Goal: Information Seeking & Learning: Learn about a topic

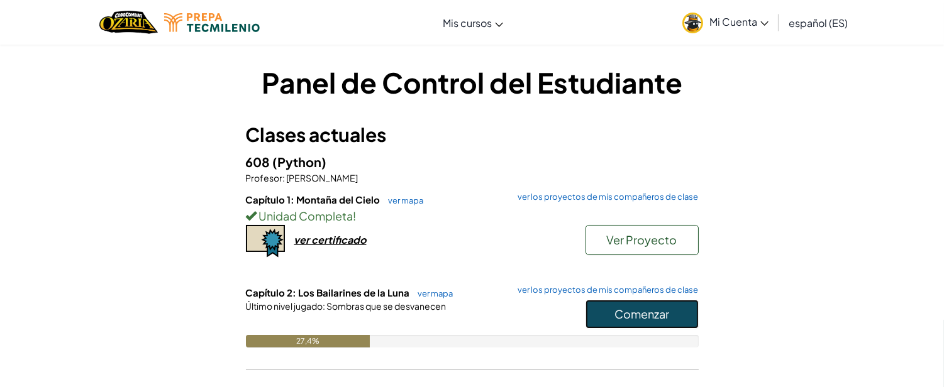
click at [600, 304] on button "Comenzar" at bounding box center [641, 314] width 113 height 29
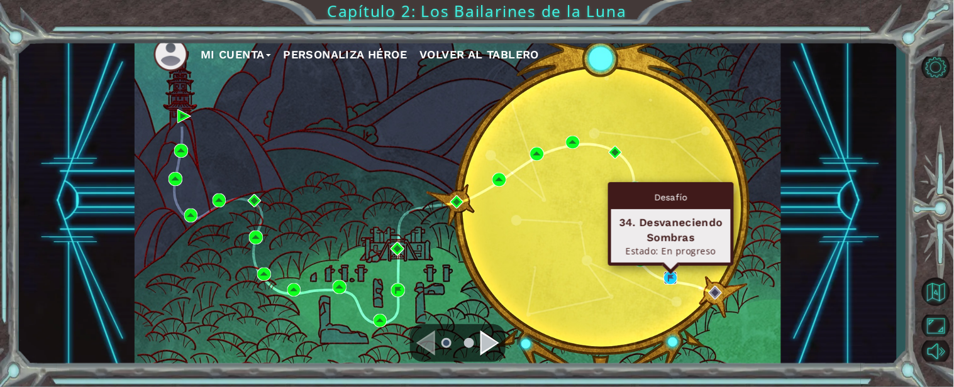
click at [671, 274] on img at bounding box center [671, 279] width 14 height 14
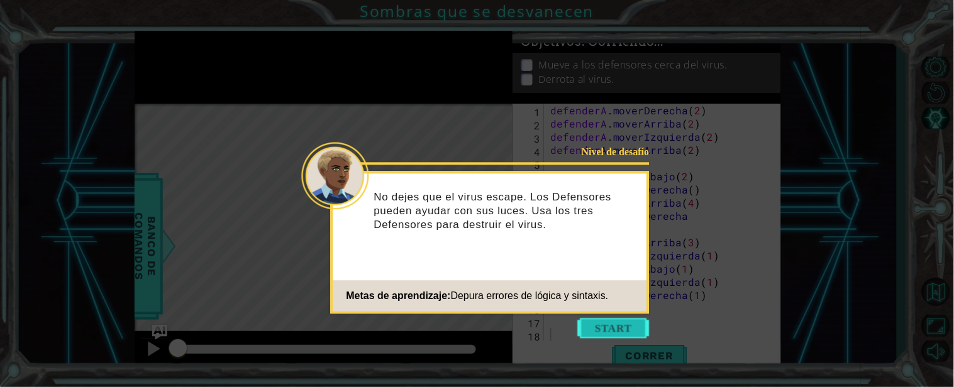
click at [585, 326] on button "Comenzar" at bounding box center [614, 328] width 72 height 20
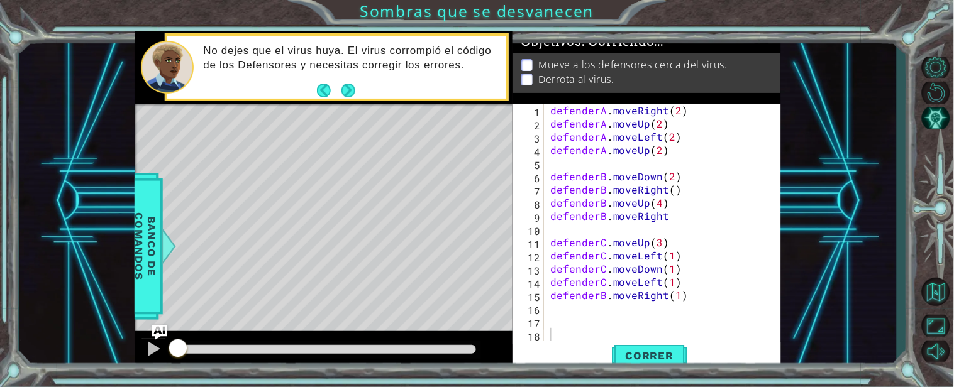
click at [438, 121] on div "Level Map" at bounding box center [425, 289] width 581 height 370
click at [353, 92] on button "Next" at bounding box center [348, 91] width 14 height 14
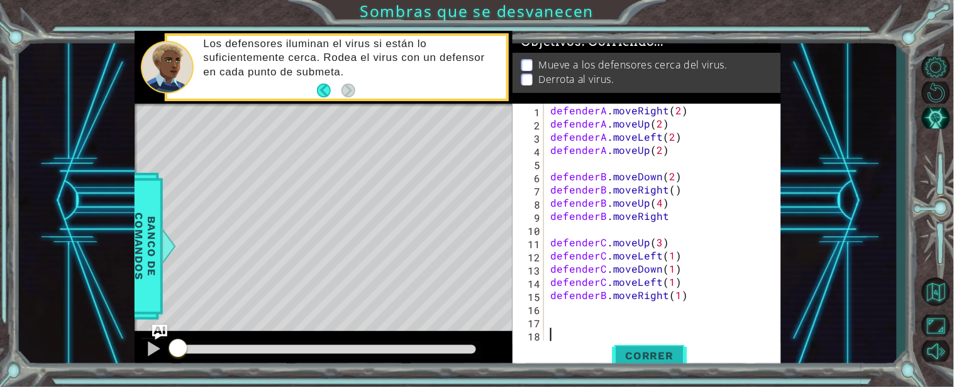
click at [630, 355] on span "Correr" at bounding box center [650, 356] width 74 height 13
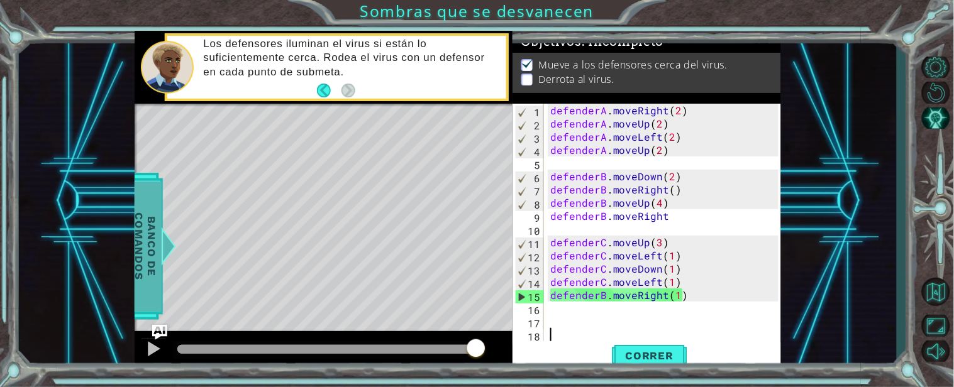
click at [153, 247] on span "Banco de comandos" at bounding box center [145, 246] width 33 height 130
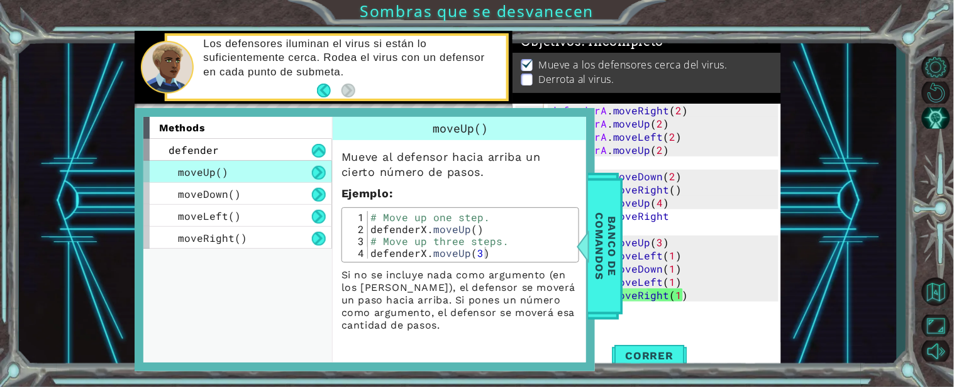
click at [141, 199] on div "methods defender moveUp() moveDown() moveLeft() moveRight() moveUp() Mueve al d…" at bounding box center [365, 240] width 460 height 264
click at [84, 210] on div "1 ההההההההההההההההההההההההההההההההההההההההההההההההההההההההההההההההההההההההההההה…" at bounding box center [458, 201] width 878 height 341
click at [146, 153] on div "defender" at bounding box center [237, 150] width 189 height 22
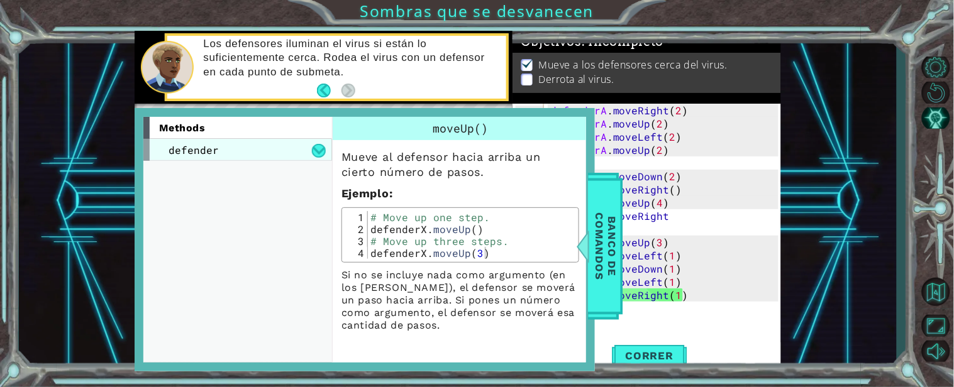
click at [146, 153] on div "defender" at bounding box center [237, 150] width 189 height 22
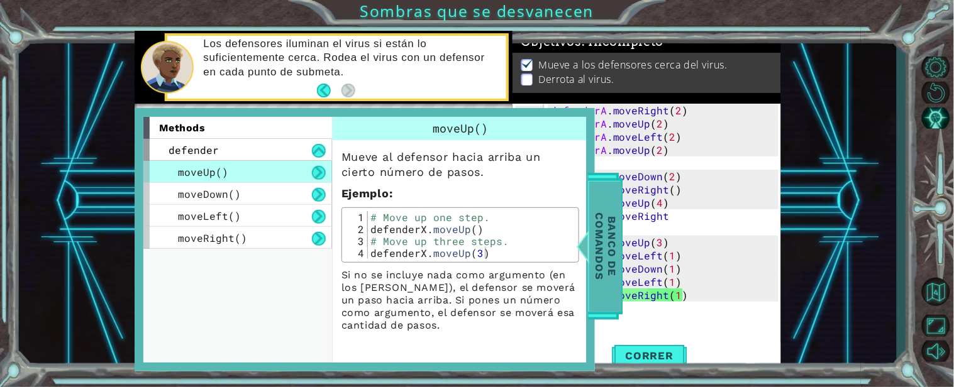
click at [618, 204] on span "Banco de comandos" at bounding box center [605, 246] width 33 height 130
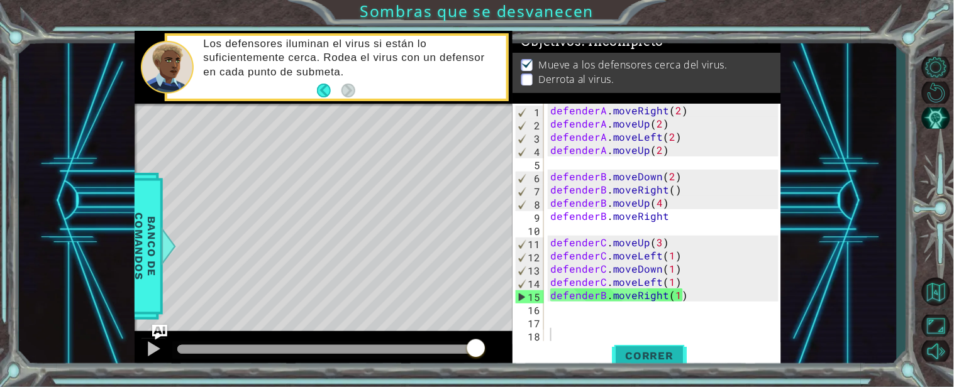
click at [644, 356] on span "Correr" at bounding box center [650, 356] width 74 height 13
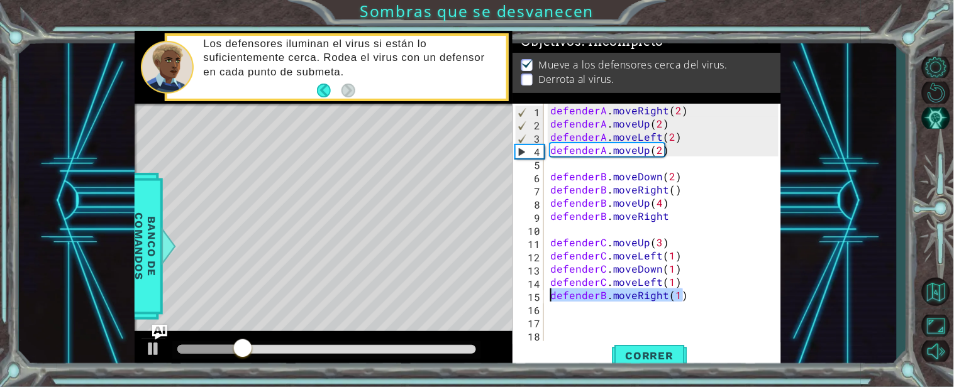
drag, startPoint x: 683, startPoint y: 297, endPoint x: 546, endPoint y: 295, distance: 137.7
click at [546, 295] on div "1 2 3 4 5 6 7 8 9 10 11 12 13 14 15 16 17 18 defenderA . moveRight ( 2 ) defend…" at bounding box center [645, 223] width 266 height 238
type textarea "defenderB.moveRight(1)"
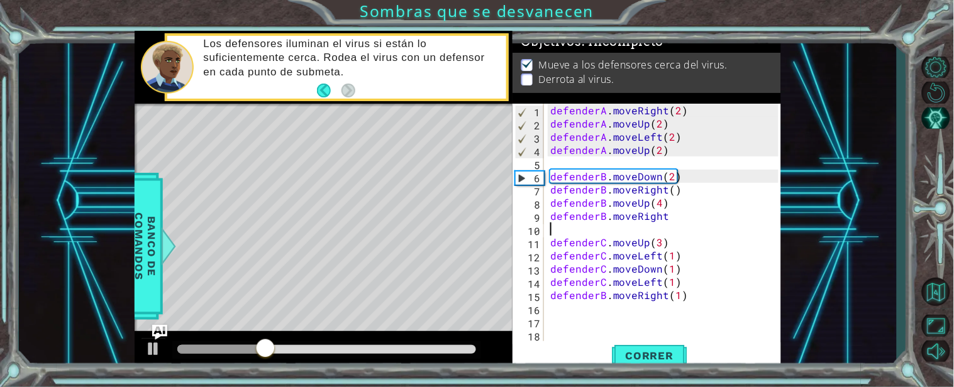
click at [564, 227] on div "defenderA . moveRight ( 2 ) defenderA . moveUp ( 2 ) defenderA . moveLeft ( 2 )…" at bounding box center [666, 236] width 237 height 264
paste textarea "defenderB.moveRight(1)"
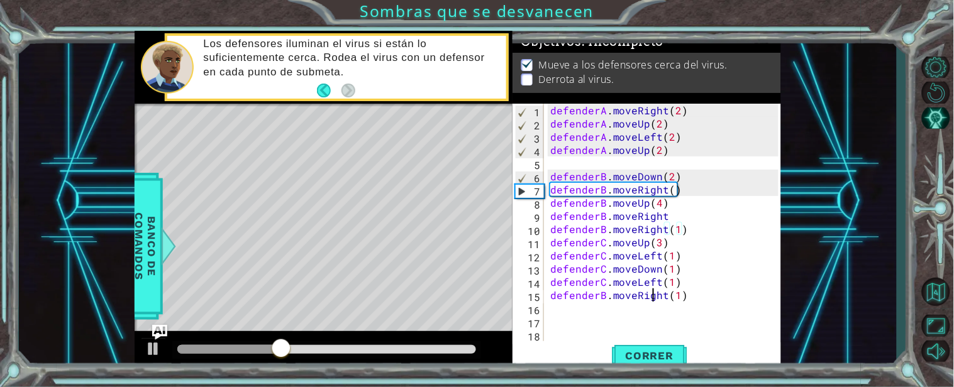
click at [654, 299] on div "defenderA . moveRight ( 2 ) defenderA . moveUp ( 2 ) defenderA . moveLeft ( 2 )…" at bounding box center [666, 236] width 237 height 264
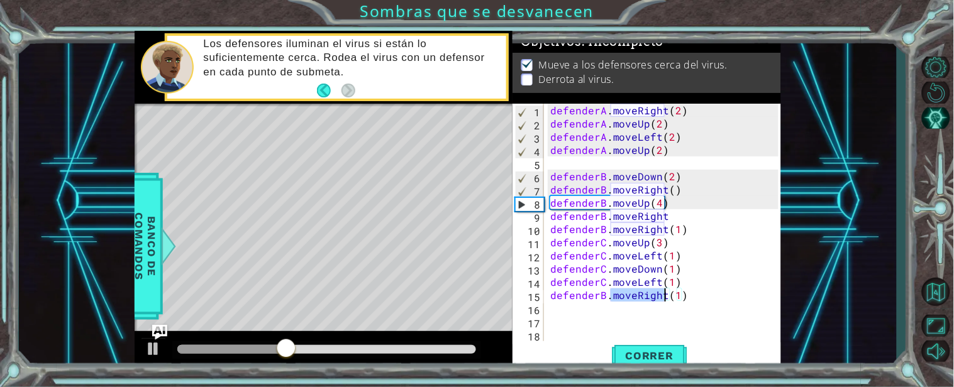
click at [654, 299] on div "defenderA . moveRight ( 2 ) defenderA . moveUp ( 2 ) defenderA . moveLeft ( 2 )…" at bounding box center [666, 236] width 237 height 264
type textarea "defenderB.moveRight(1)"
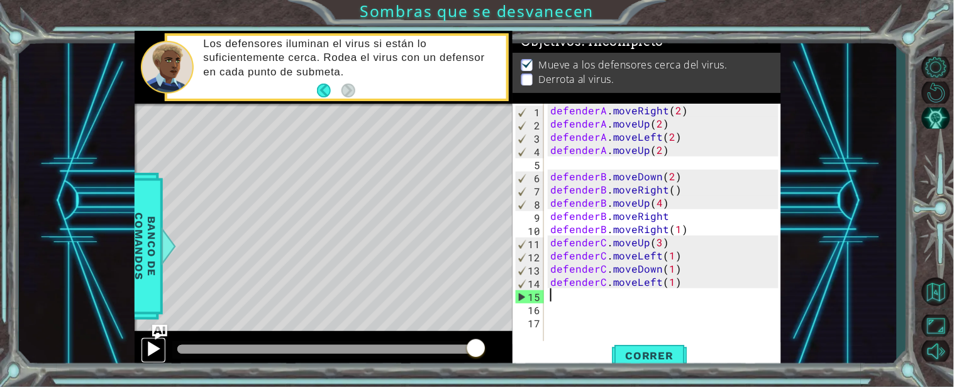
click at [159, 350] on div at bounding box center [153, 349] width 16 height 16
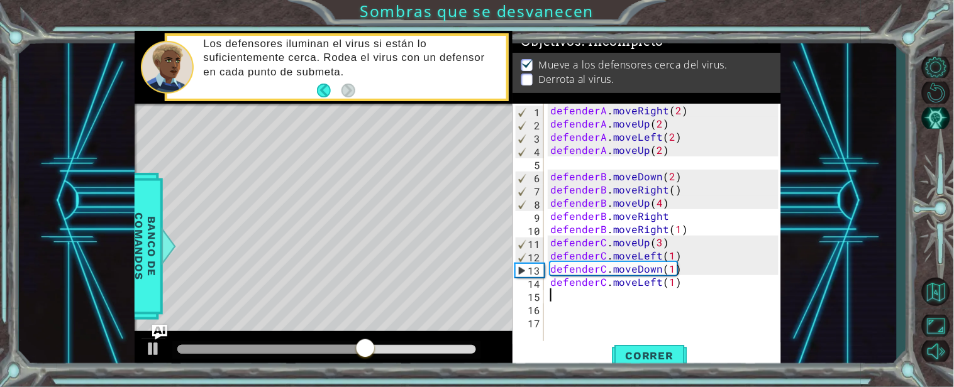
click at [331, 344] on div at bounding box center [326, 350] width 309 height 18
click at [321, 346] on div at bounding box center [249, 349] width 145 height 9
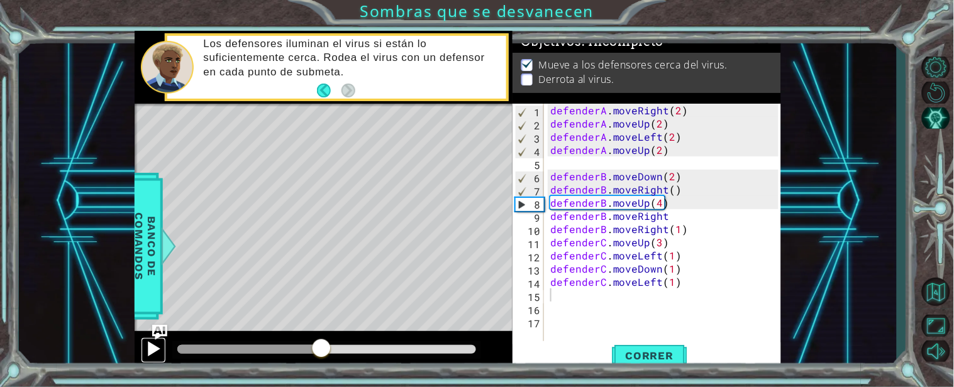
click at [151, 352] on div at bounding box center [153, 349] width 16 height 16
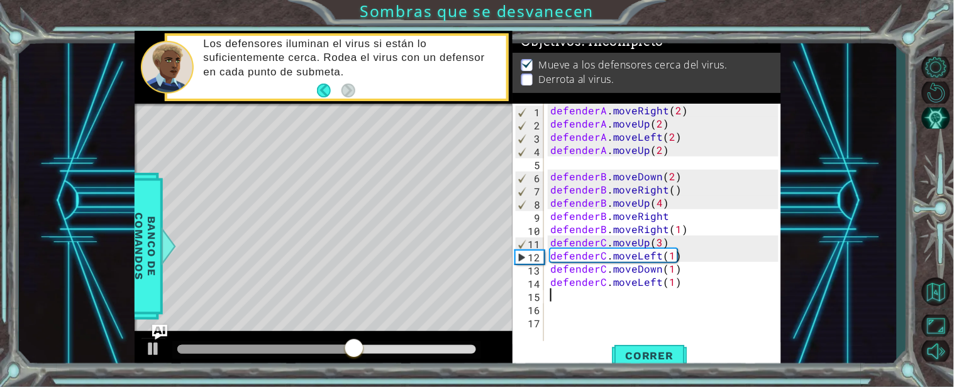
click at [548, 238] on div "defenderA . moveRight ( 2 ) defenderA . moveUp ( 2 ) defenderA . moveLeft ( 2 )…" at bounding box center [666, 236] width 237 height 264
type textarea "defenderC.moveUp(3)"
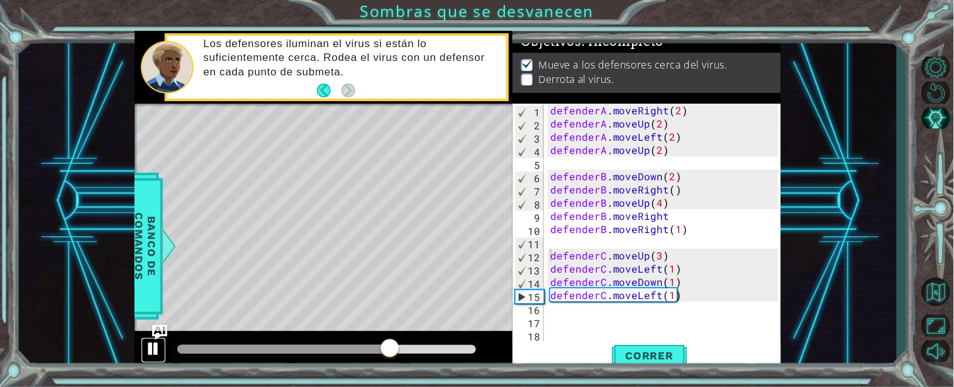
click at [156, 347] on div at bounding box center [153, 349] width 16 height 16
click at [202, 344] on div at bounding box center [326, 350] width 309 height 18
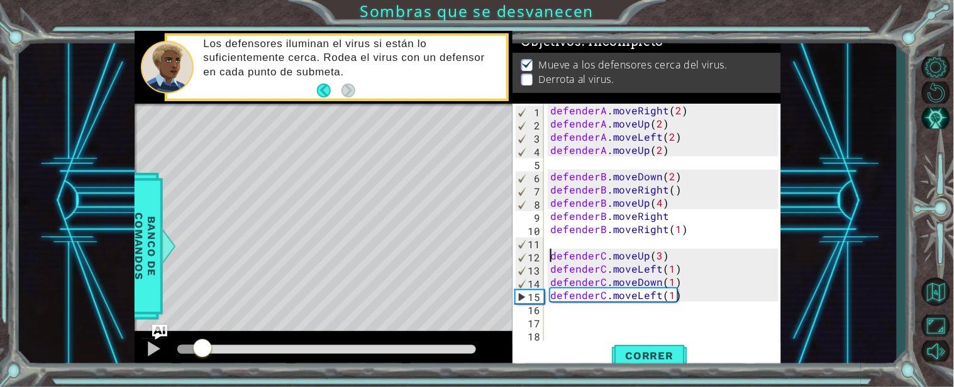
click at [202, 348] on div at bounding box center [189, 349] width 25 height 9
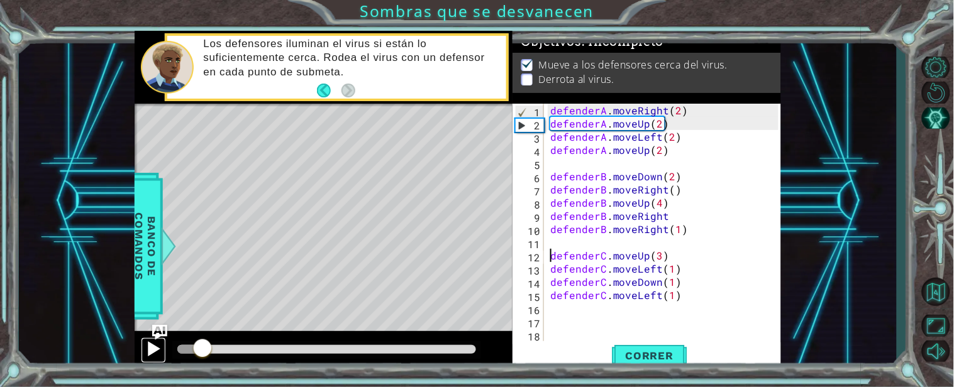
click at [155, 344] on div at bounding box center [153, 349] width 16 height 16
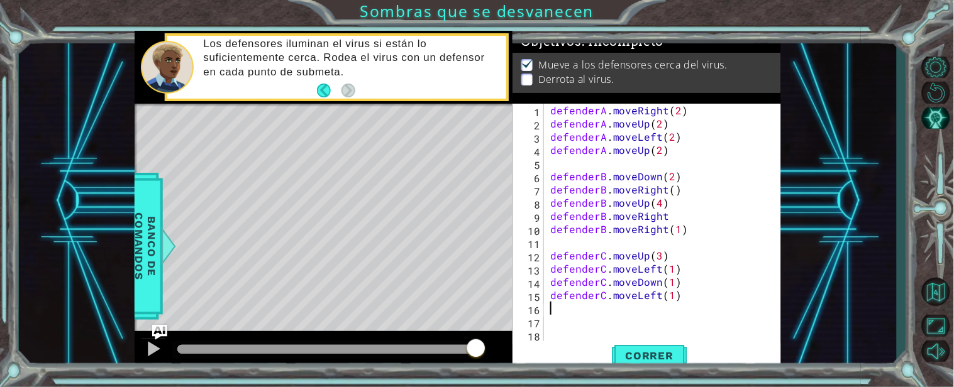
click at [548, 309] on div "defenderA . moveRight ( 2 ) defenderA . moveUp ( 2 ) defenderA . moveLeft ( 2 )…" at bounding box center [666, 236] width 237 height 264
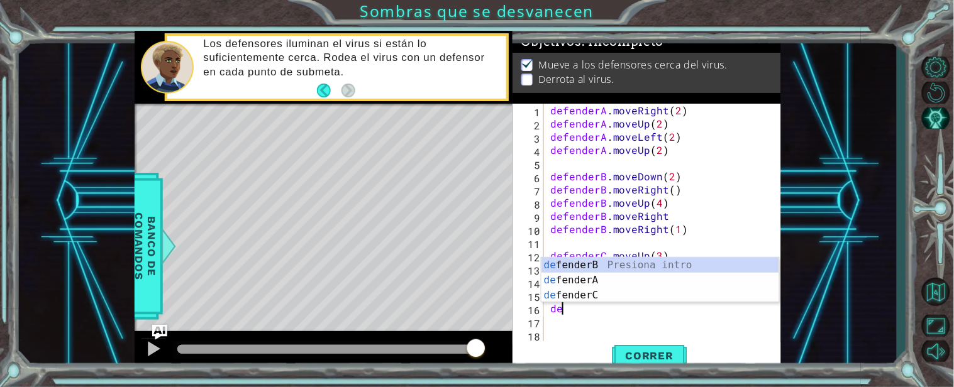
type textarea "d"
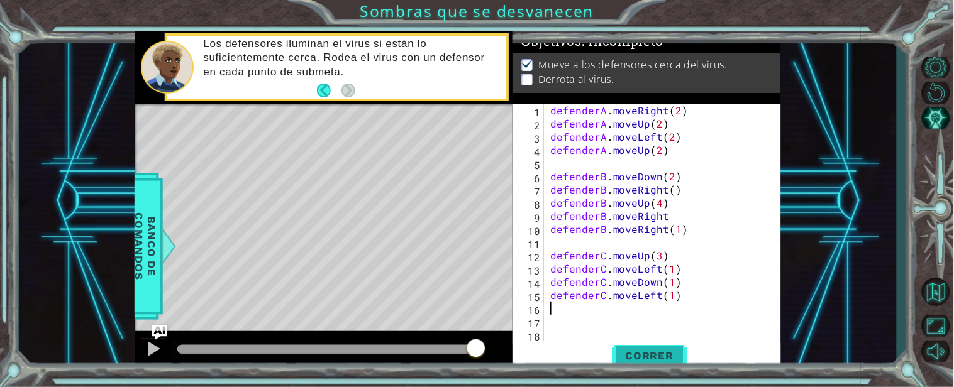
click at [624, 350] on span "Correr" at bounding box center [650, 356] width 74 height 13
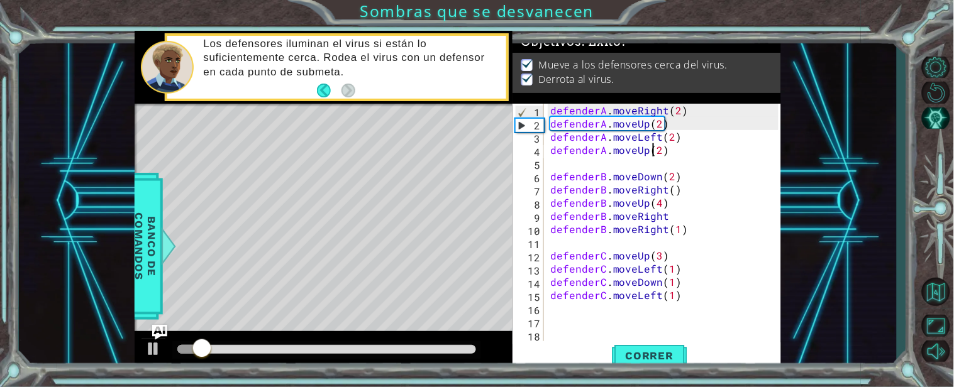
click at [656, 148] on div "defenderA . moveRight ( 2 ) defenderA . moveUp ( 2 ) defenderA . moveLeft ( 2 )…" at bounding box center [666, 236] width 237 height 264
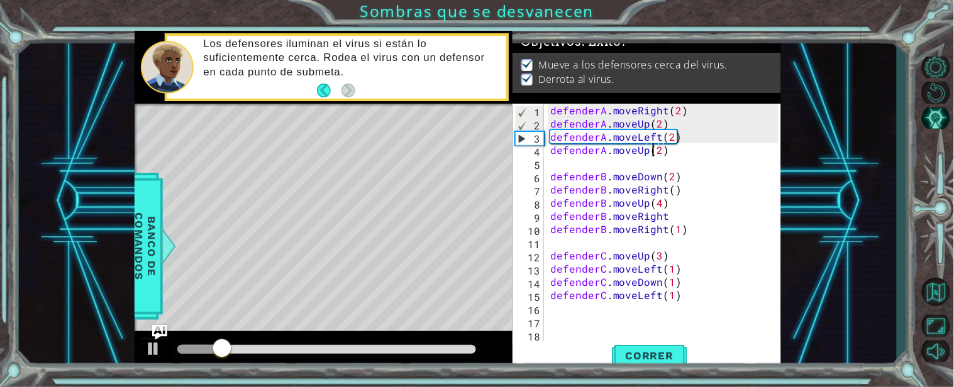
click at [656, 148] on div "defenderA . moveRight ( 2 ) defenderA . moveUp ( 2 ) defenderA . moveLeft ( 2 )…" at bounding box center [666, 236] width 237 height 264
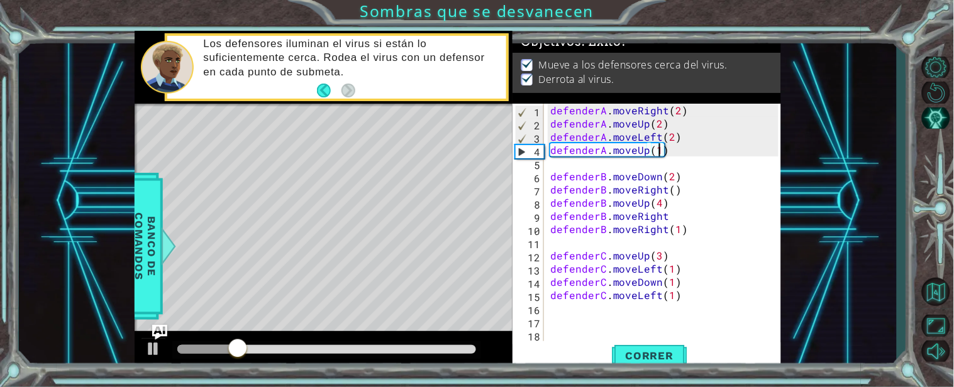
scroll to position [0, 6]
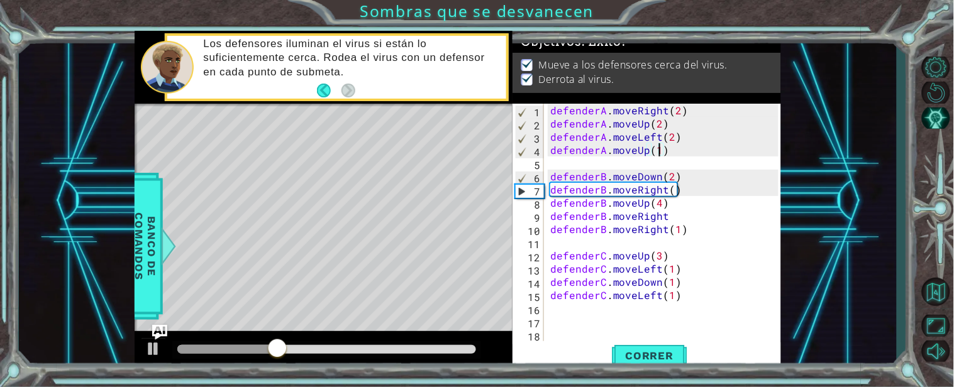
click at [220, 353] on div at bounding box center [227, 349] width 100 height 9
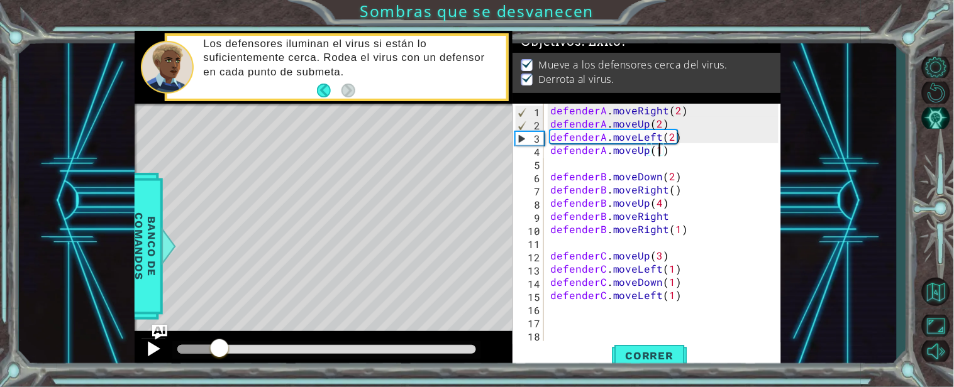
type textarea "defenderA.moveUp(1)"
click at [149, 351] on div at bounding box center [153, 349] width 16 height 16
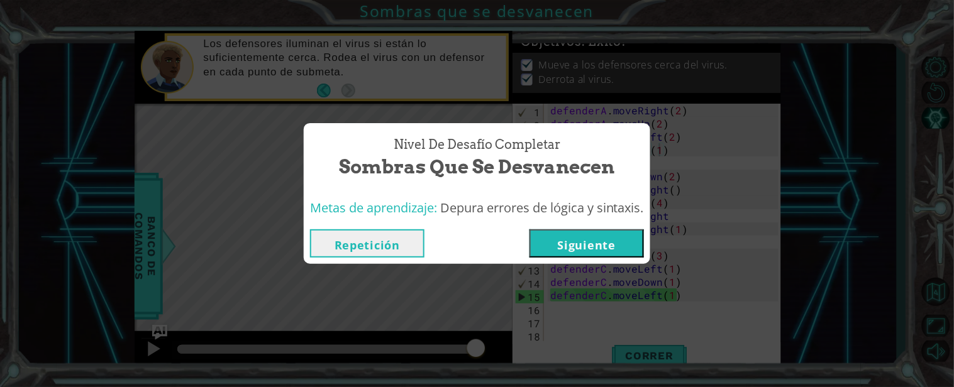
click at [559, 247] on button "Siguiente" at bounding box center [586, 243] width 114 height 28
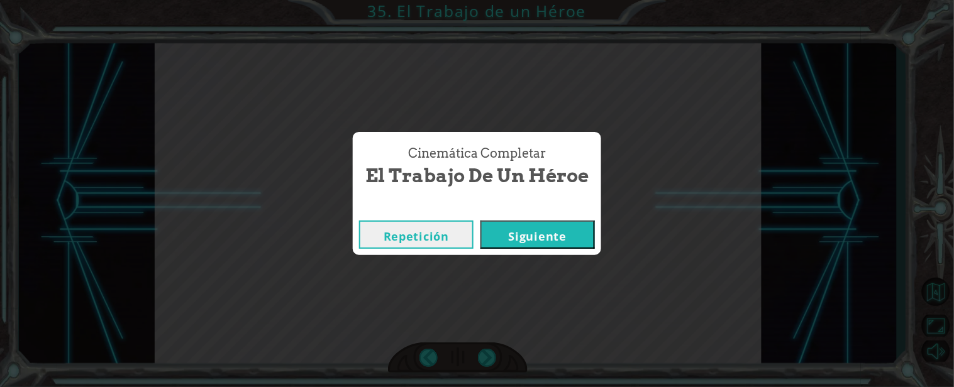
click at [559, 247] on button "Siguiente" at bounding box center [537, 235] width 114 height 28
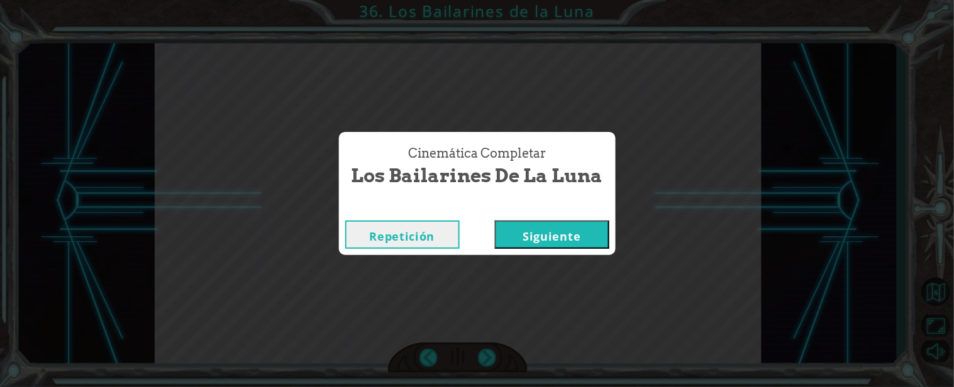
click at [495, 221] on button "Siguiente" at bounding box center [552, 235] width 114 height 28
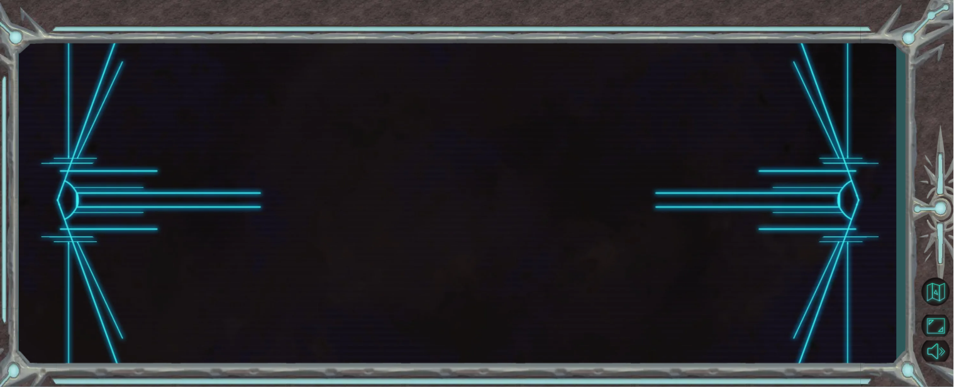
click at [495, 221] on button "Siguiente" at bounding box center [552, 235] width 114 height 28
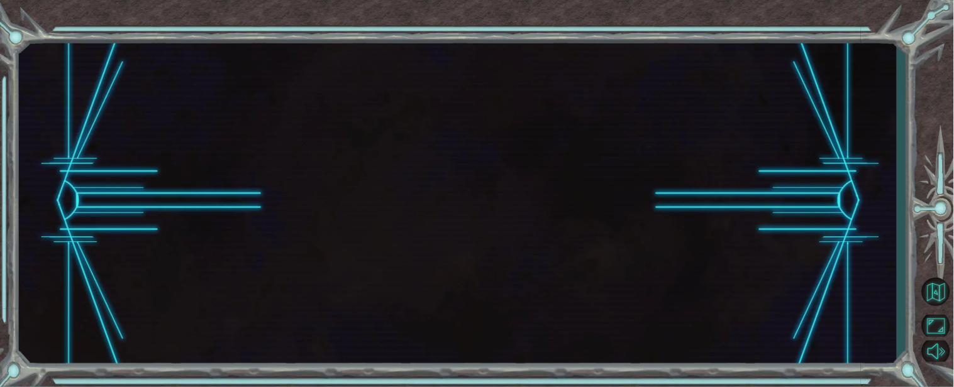
click at [495, 221] on button "Siguiente" at bounding box center [552, 235] width 114 height 28
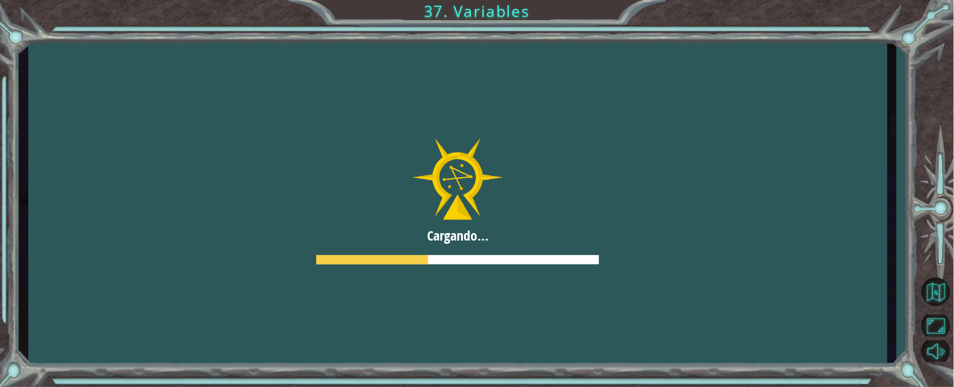
click button "Siguiente" at bounding box center [552, 235] width 114 height 28
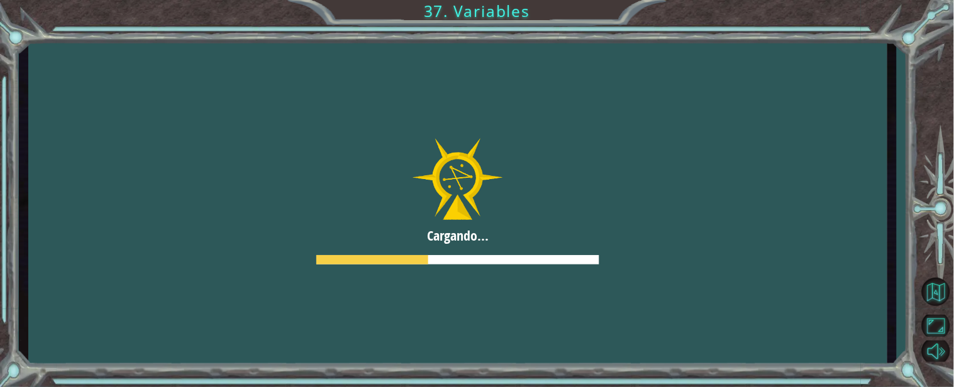
click button "Siguiente" at bounding box center [552, 235] width 114 height 28
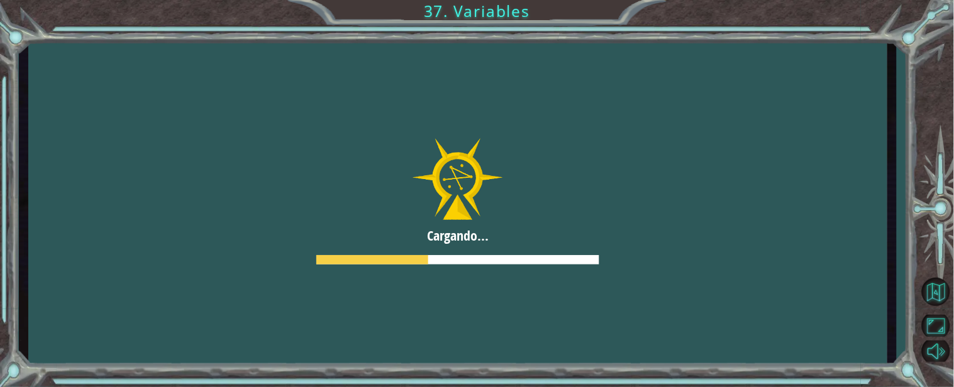
click button "Siguiente" at bounding box center [552, 235] width 114 height 28
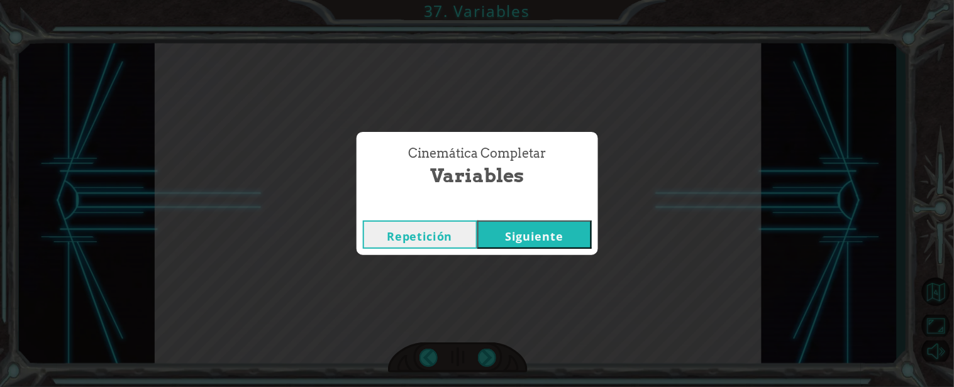
click at [477, 221] on button "Siguiente" at bounding box center [534, 235] width 114 height 28
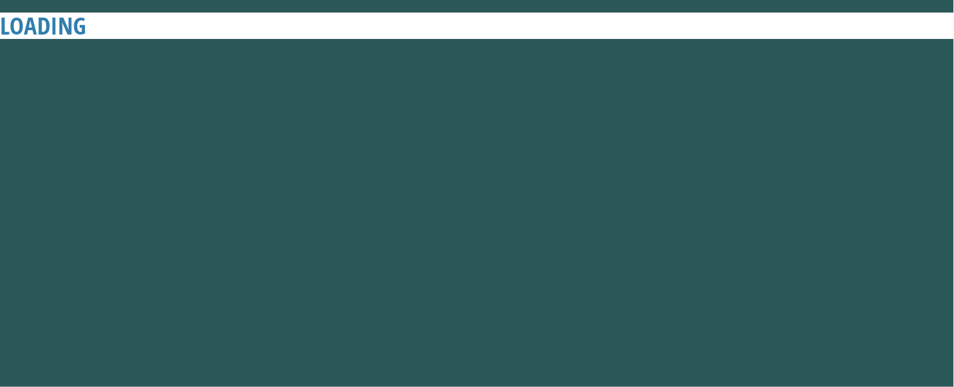
click at [477, 221] on button "Siguiente" at bounding box center [534, 235] width 114 height 28
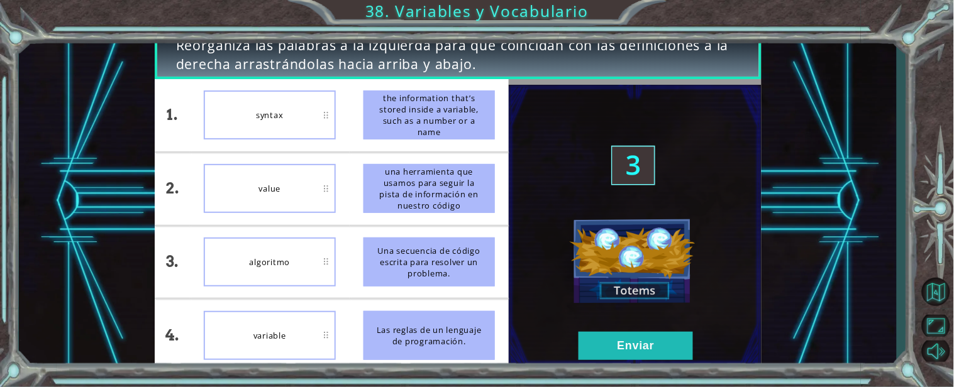
drag, startPoint x: 434, startPoint y: 328, endPoint x: 415, endPoint y: 275, distance: 56.1
click at [415, 275] on ul "the information that’s stored inside a variable, such as a number or a name una…" at bounding box center [430, 225] width 160 height 293
click at [585, 349] on button "Enviar" at bounding box center [635, 346] width 114 height 28
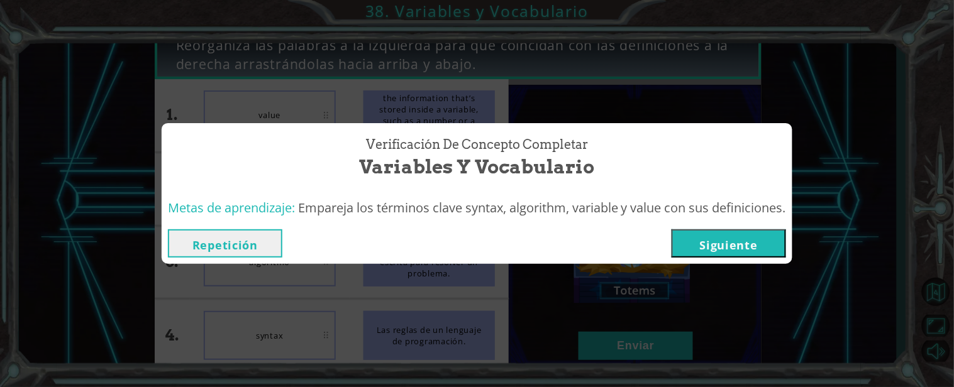
click at [738, 234] on button "Siguiente" at bounding box center [728, 243] width 114 height 28
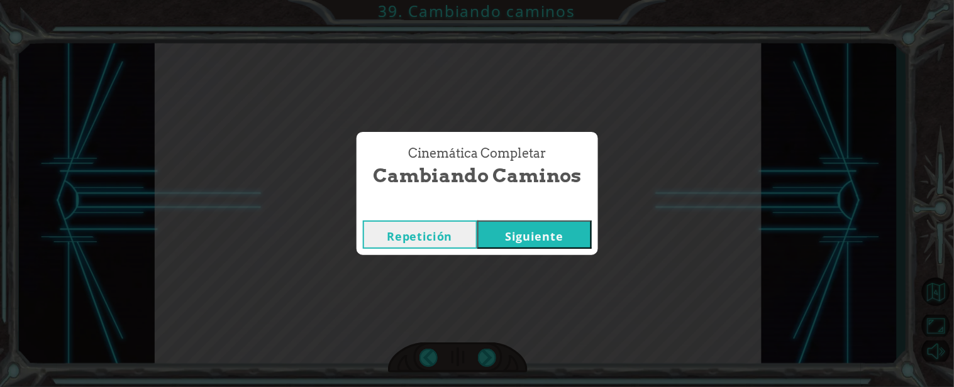
click at [573, 233] on button "Siguiente" at bounding box center [534, 235] width 114 height 28
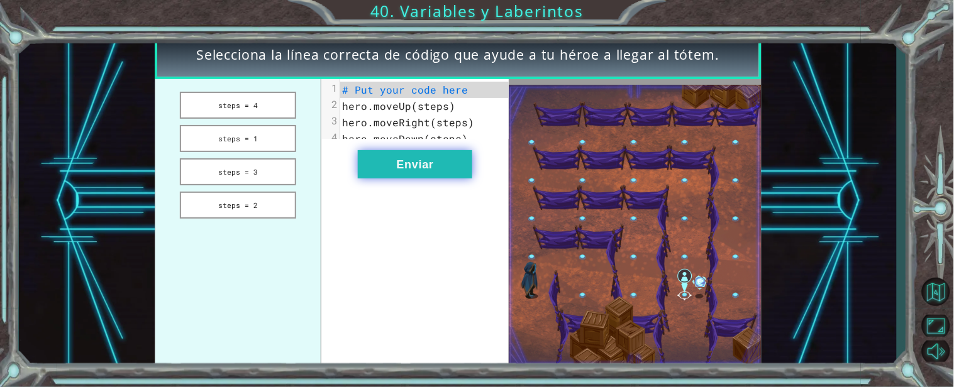
click at [412, 173] on button "Enviar" at bounding box center [415, 164] width 114 height 28
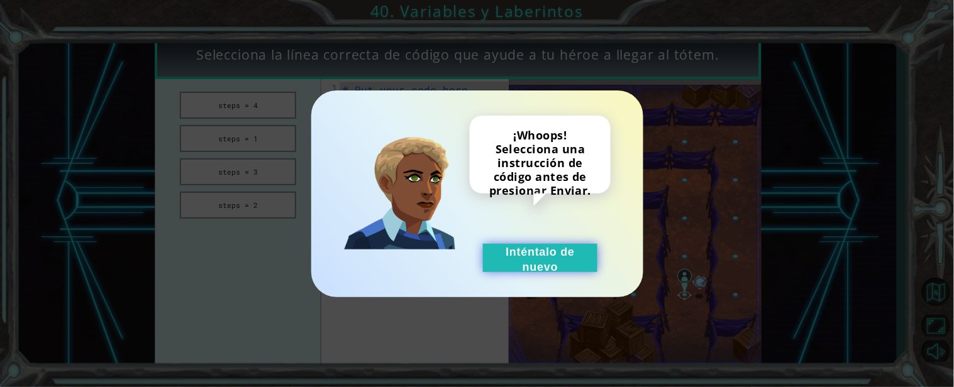
click at [504, 254] on button "Inténtalo de nuevo" at bounding box center [540, 258] width 114 height 28
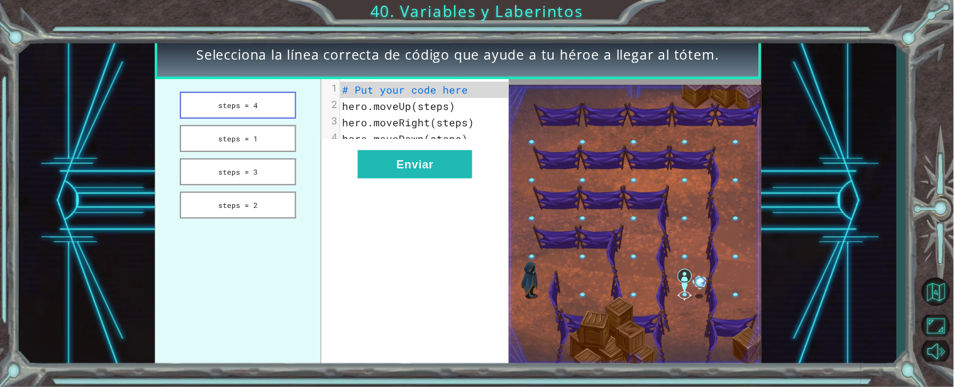
click at [239, 99] on button "steps = 4" at bounding box center [238, 105] width 116 height 27
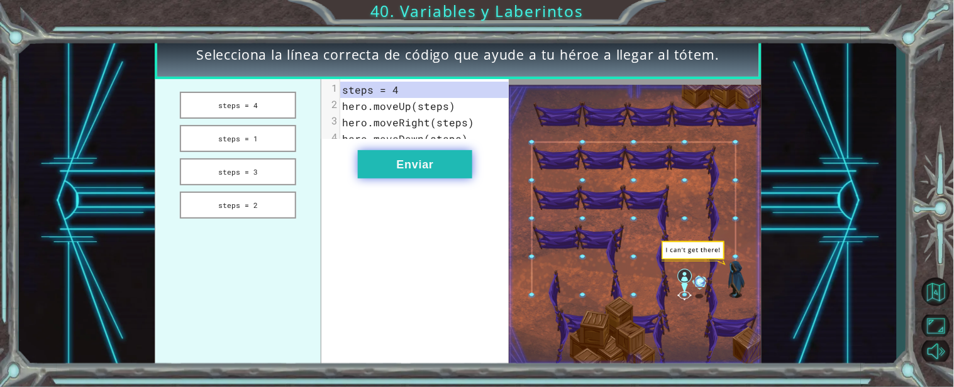
click at [392, 173] on button "Enviar" at bounding box center [415, 164] width 114 height 28
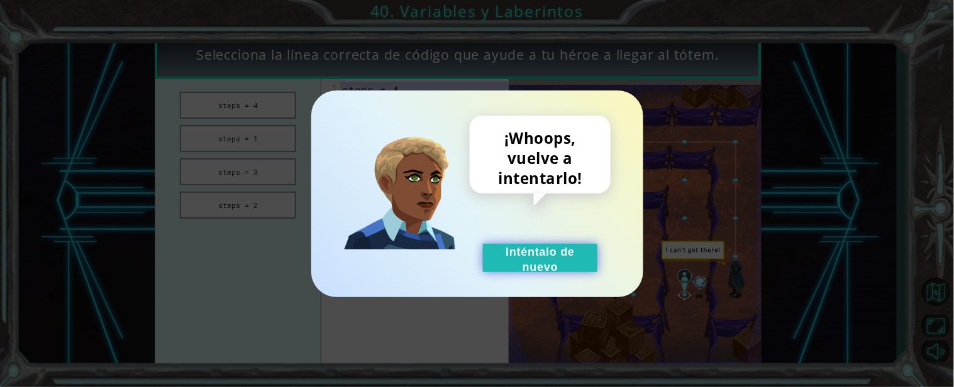
click at [492, 272] on button "Inténtalo de nuevo" at bounding box center [540, 258] width 114 height 28
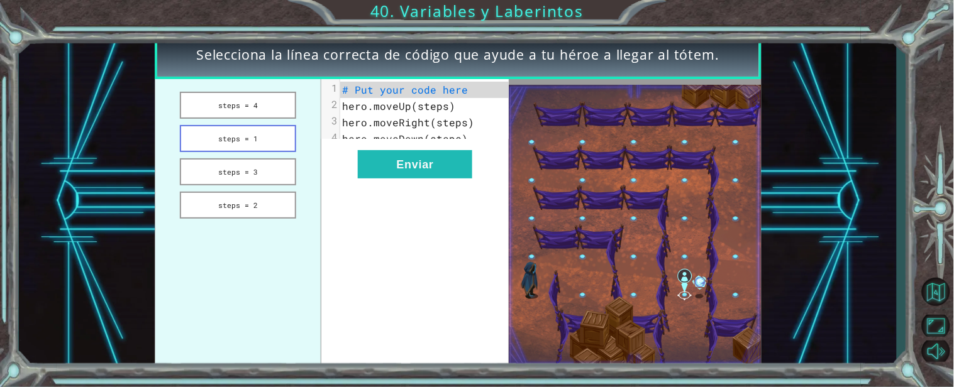
click at [245, 142] on button "steps = 1" at bounding box center [238, 138] width 116 height 27
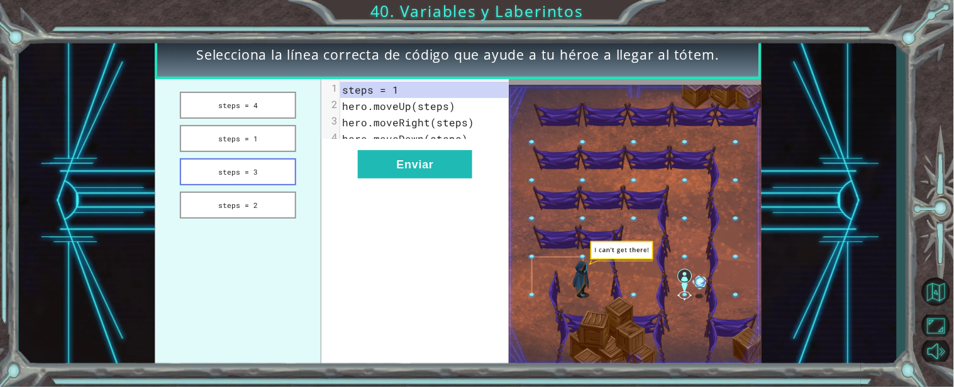
click at [260, 164] on button "steps = 3" at bounding box center [238, 171] width 116 height 27
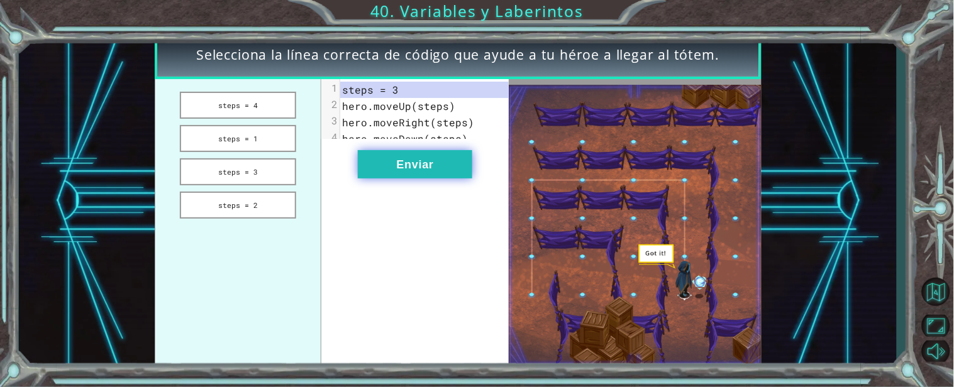
click at [397, 162] on button "Enviar" at bounding box center [415, 164] width 114 height 28
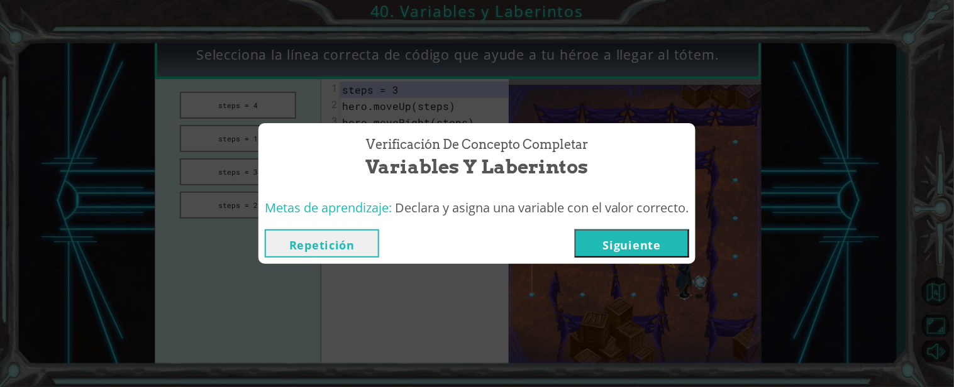
click at [620, 256] on button "Siguiente" at bounding box center [632, 243] width 114 height 28
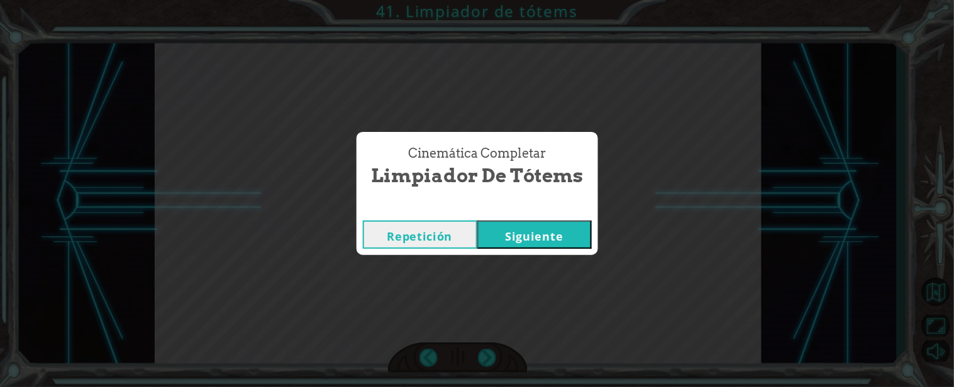
click at [554, 231] on button "Siguiente" at bounding box center [534, 235] width 114 height 28
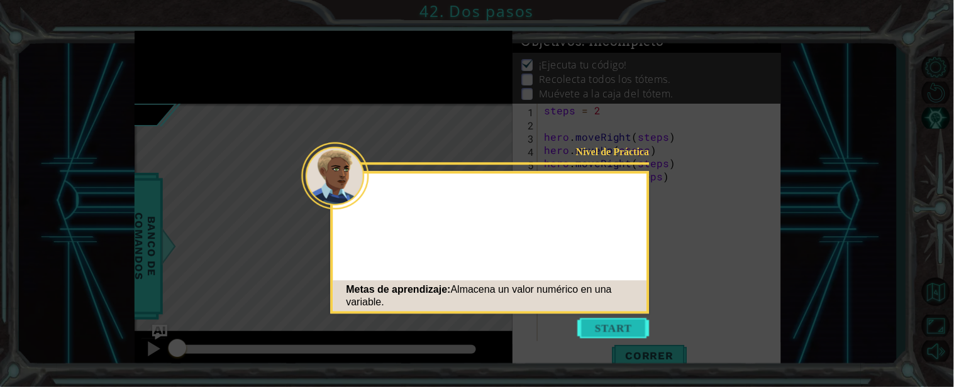
click at [594, 326] on button "Start" at bounding box center [614, 328] width 72 height 20
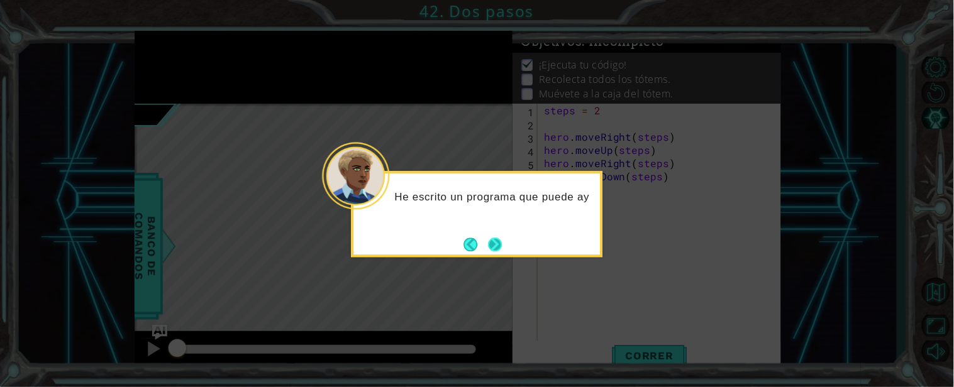
click at [499, 238] on button "Next" at bounding box center [495, 245] width 14 height 14
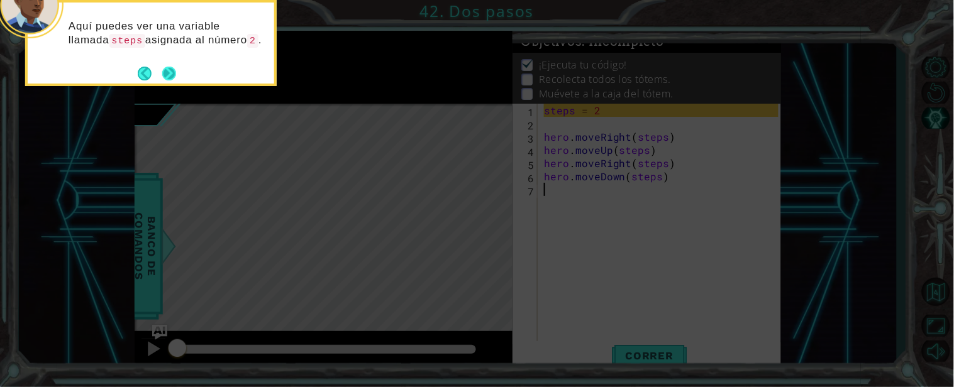
click at [177, 74] on div "Aquí puedes ver una variable llamada steps asignada al número 2 ." at bounding box center [150, 43] width 251 height 86
click at [173, 74] on button "Next" at bounding box center [169, 74] width 14 height 14
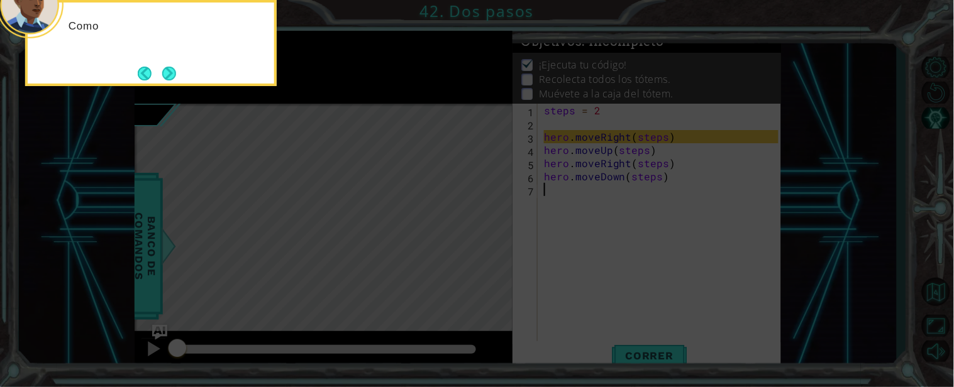
click at [173, 74] on button "Next" at bounding box center [169, 73] width 14 height 14
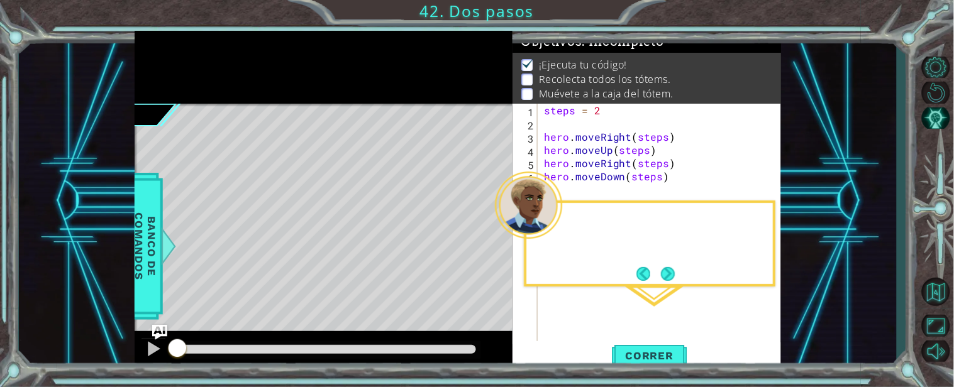
click at [173, 74] on div at bounding box center [324, 67] width 378 height 72
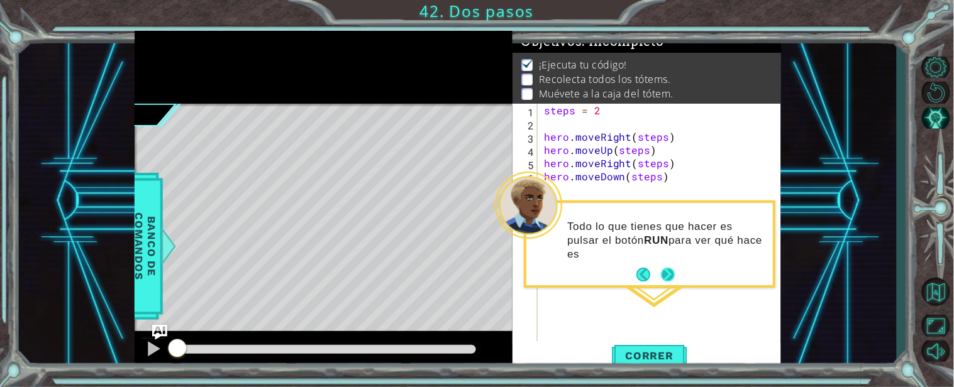
click at [668, 278] on button "Next" at bounding box center [668, 275] width 14 height 14
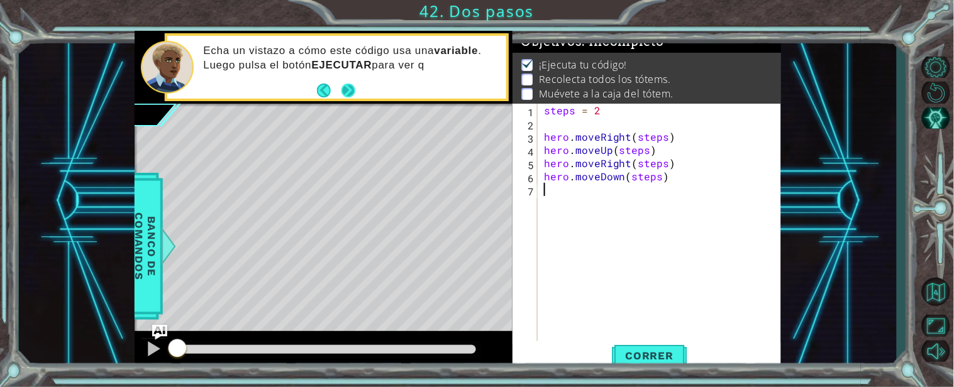
click at [353, 88] on button "Next" at bounding box center [348, 91] width 14 height 14
click at [637, 356] on span "Correr" at bounding box center [650, 356] width 74 height 13
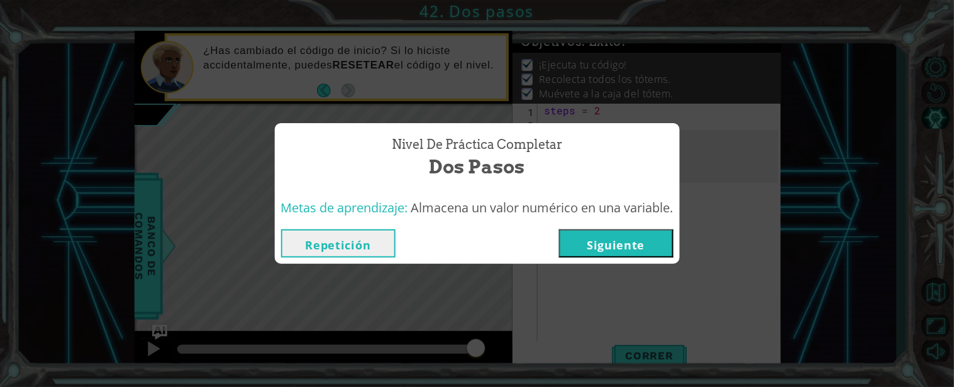
click at [632, 253] on button "Siguiente" at bounding box center [616, 243] width 114 height 28
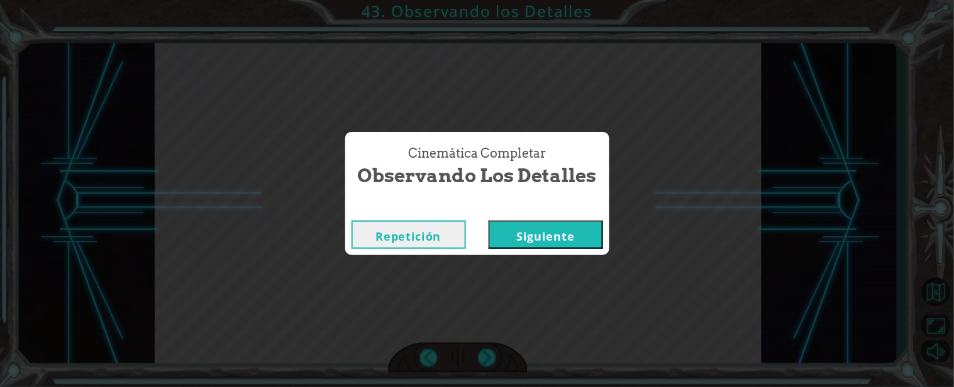
click at [556, 239] on button "Siguiente" at bounding box center [545, 235] width 114 height 28
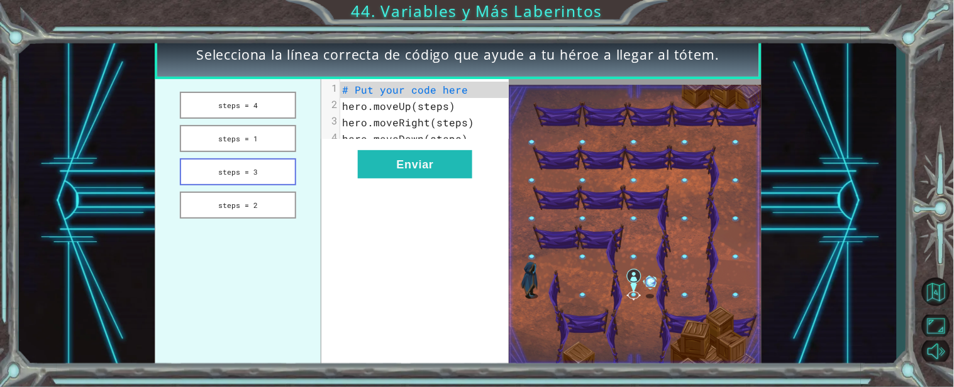
click at [277, 175] on button "steps = 3" at bounding box center [238, 171] width 116 height 27
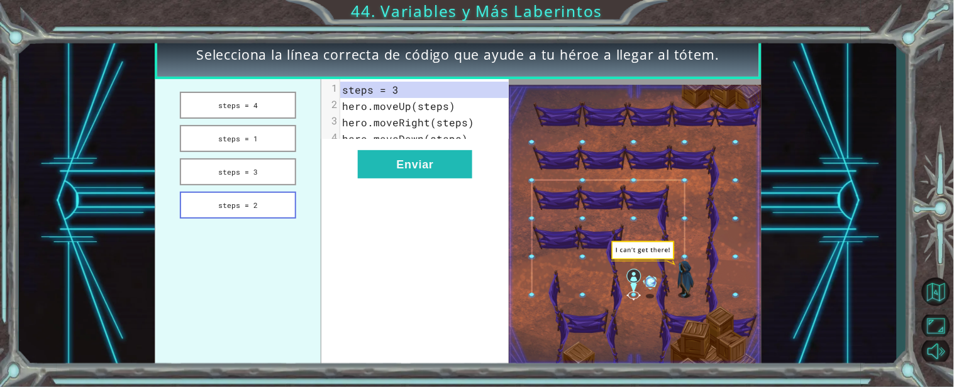
click at [260, 210] on button "steps = 2" at bounding box center [238, 205] width 116 height 27
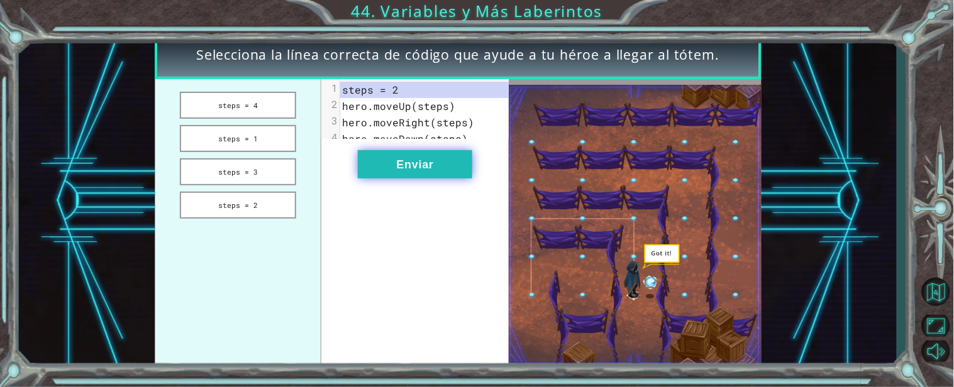
click at [375, 179] on button "Enviar" at bounding box center [415, 164] width 114 height 28
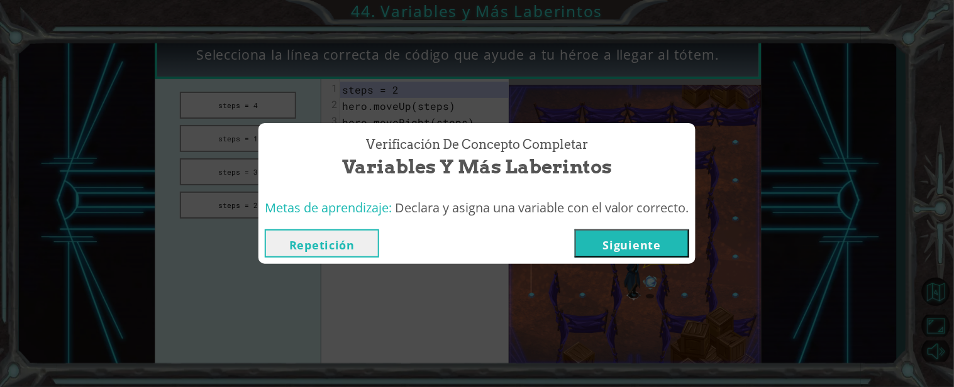
click at [611, 239] on button "Siguiente" at bounding box center [632, 243] width 114 height 28
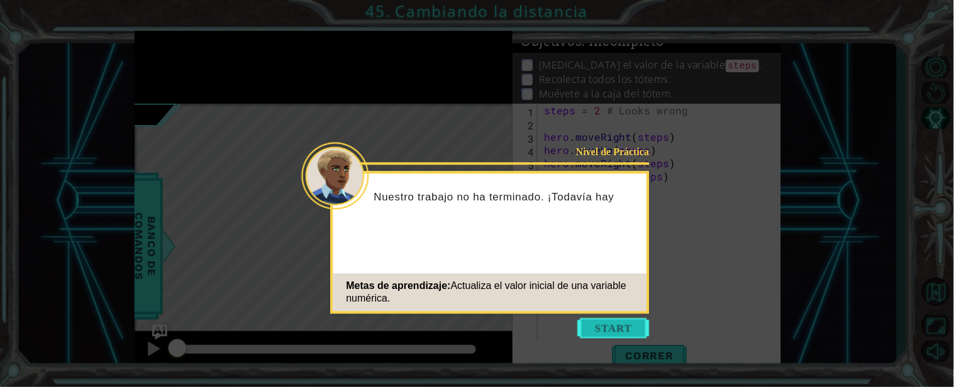
click at [583, 321] on button "Start" at bounding box center [614, 328] width 72 height 20
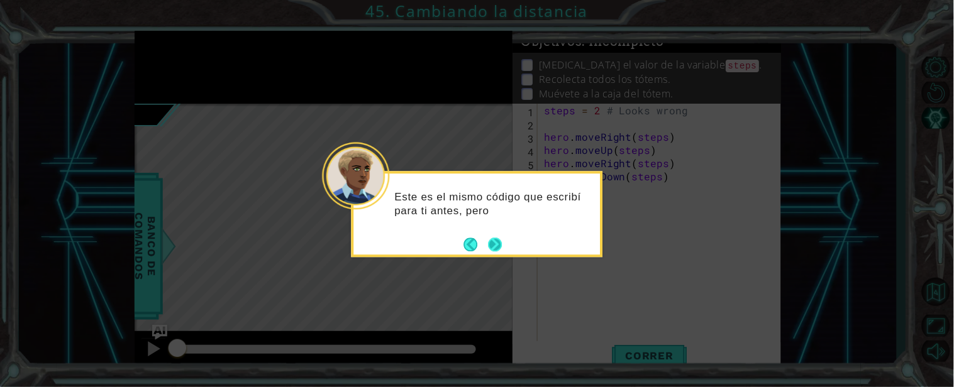
click at [499, 244] on button "Next" at bounding box center [495, 245] width 14 height 14
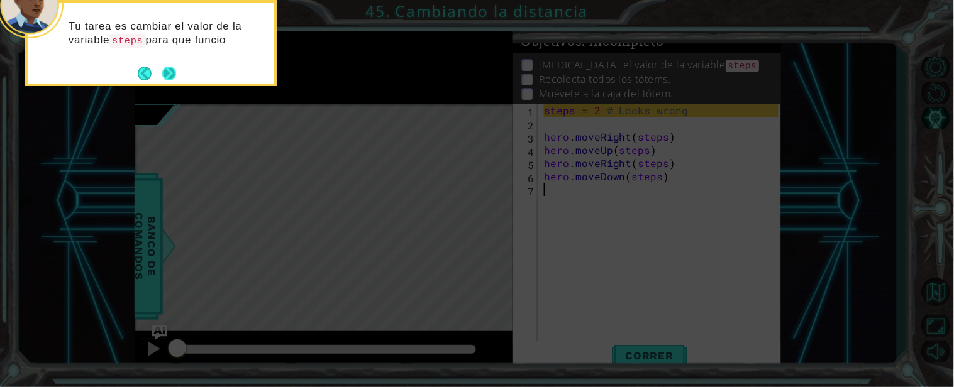
click at [172, 71] on button "Next" at bounding box center [169, 74] width 14 height 14
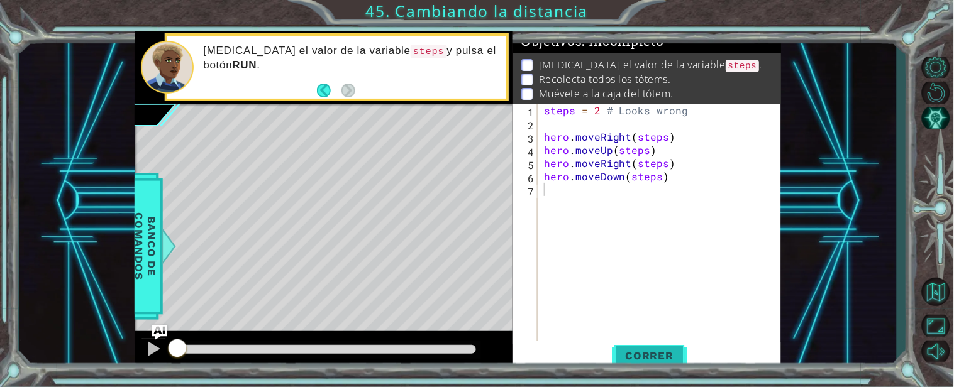
click at [617, 355] on span "Correr" at bounding box center [650, 356] width 74 height 13
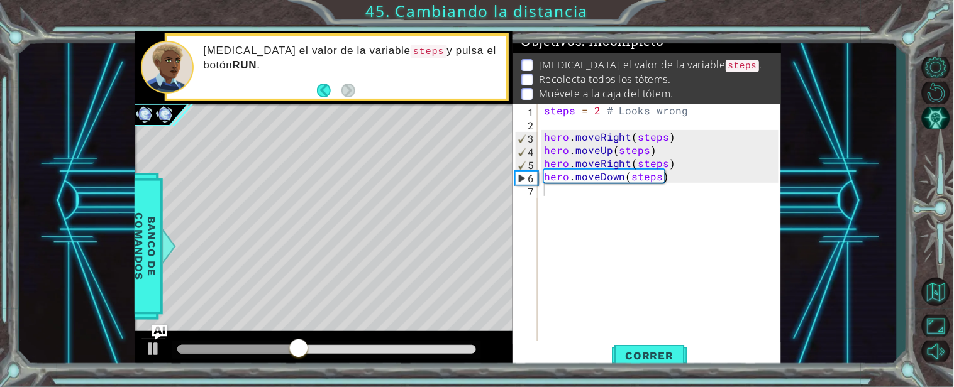
click at [241, 361] on div at bounding box center [324, 351] width 378 height 40
drag, startPoint x: 241, startPoint y: 361, endPoint x: 248, endPoint y: 344, distance: 18.3
click at [248, 344] on div at bounding box center [324, 351] width 378 height 40
click at [248, 344] on div at bounding box center [326, 350] width 309 height 18
click at [247, 353] on div at bounding box center [212, 349] width 70 height 9
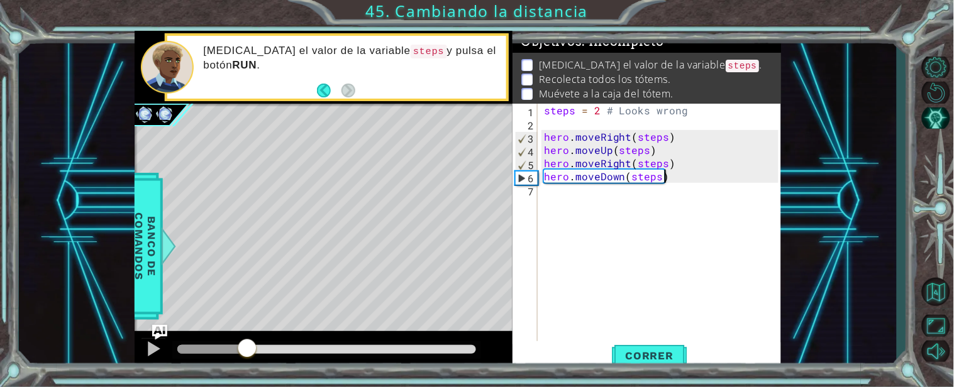
click at [663, 173] on div "steps = 2 # Looks wrong hero . moveRight ( steps ) hero . moveUp ( steps ) hero…" at bounding box center [662, 236] width 243 height 264
click at [663, 173] on div "steps = 2 # Looks wrong hero . moveRight ( steps ) hero . moveUp ( steps ) hero…" at bounding box center [659, 223] width 237 height 238
click at [663, 173] on div "steps = 2 # Looks wrong hero . moveRight ( steps ) hero . moveUp ( steps ) hero…" at bounding box center [662, 236] width 243 height 264
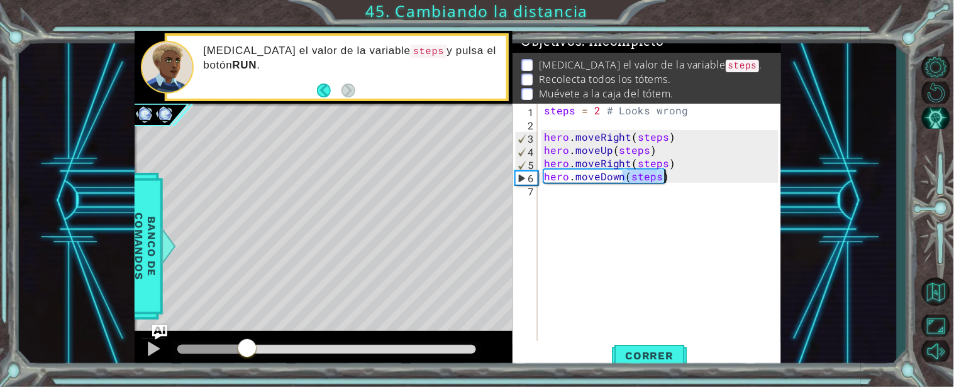
click at [663, 173] on div "steps = 2 # Looks wrong hero . moveRight ( steps ) hero . moveUp ( steps ) hero…" at bounding box center [662, 236] width 243 height 264
type textarea "hero.moveDown(steps)"
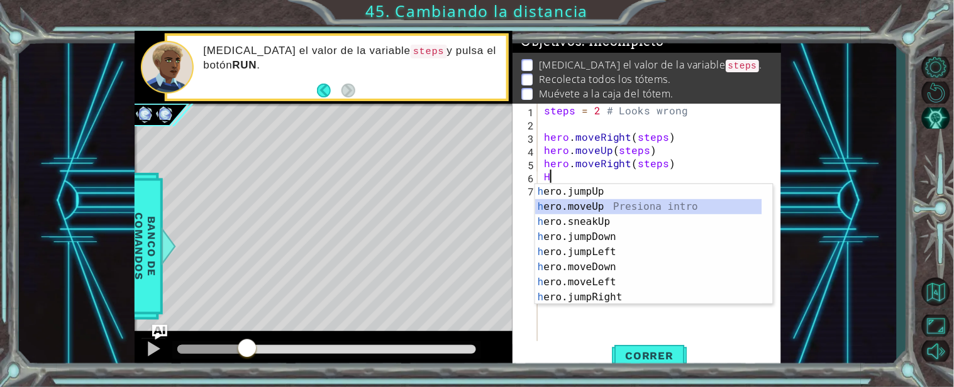
click at [603, 204] on div "h ero.jumpUp Presiona intro h ero.moveUp Presiona intro h ero.sneakUp Presiona …" at bounding box center [648, 259] width 227 height 151
type textarea "hero.moveUp(1)"
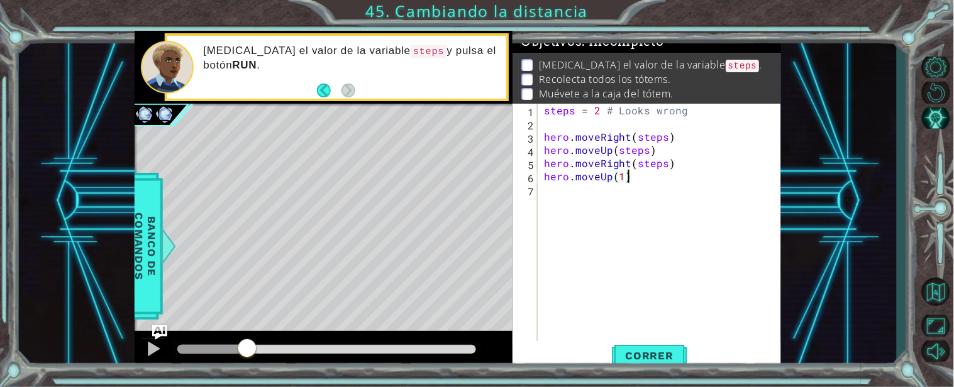
click at [647, 180] on div "steps = 2 # Looks wrong hero . moveRight ( steps ) hero . moveUp ( steps ) hero…" at bounding box center [662, 236] width 243 height 264
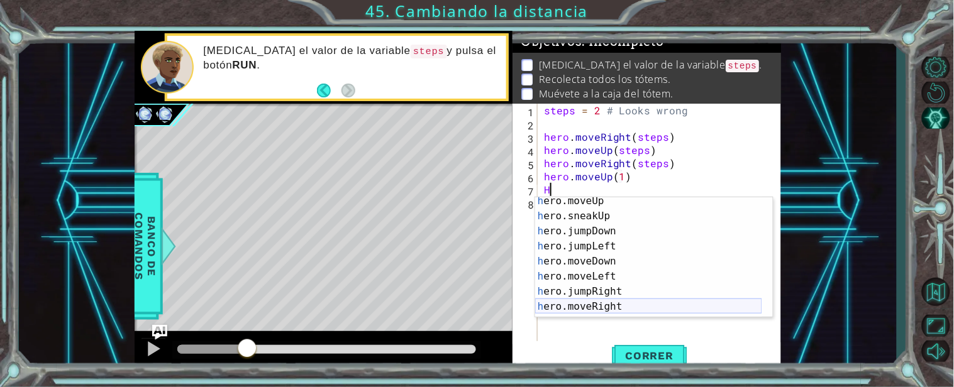
scroll to position [19, 0]
click at [586, 306] on div "h ero.moveUp Presiona intro h ero.sneakUp Presiona intro h ero.jumpDown Presion…" at bounding box center [648, 269] width 227 height 151
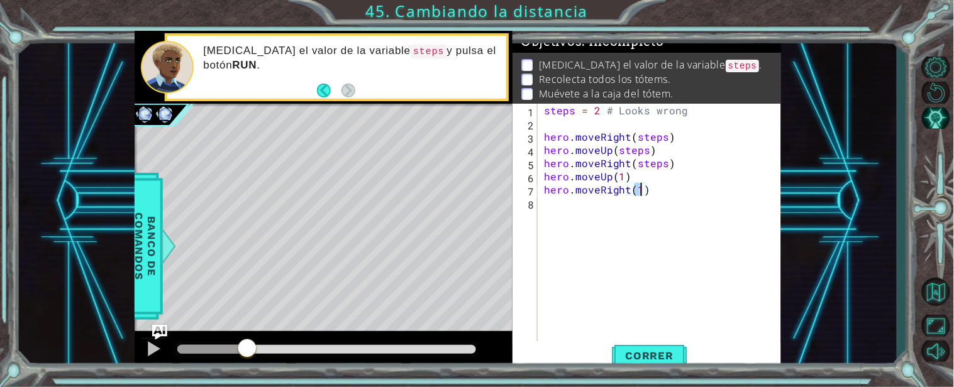
type textarea "hero.moveRight(2)"
click at [570, 198] on div "steps = 2 # Looks wrong hero . moveRight ( steps ) hero . moveUp ( steps ) hero…" at bounding box center [662, 236] width 243 height 264
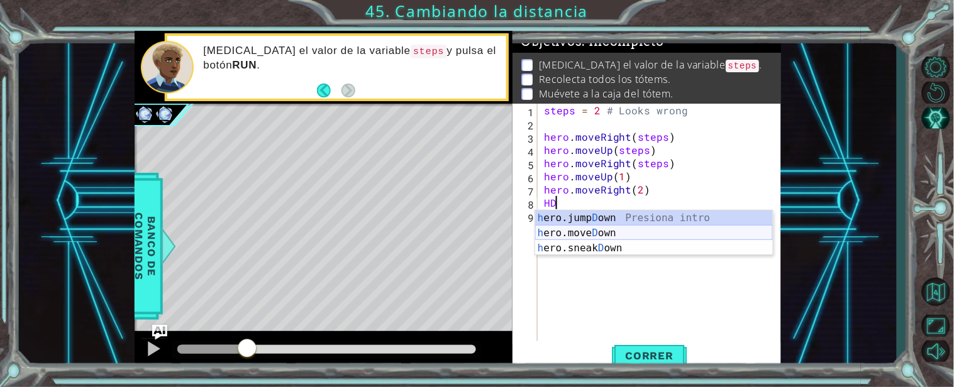
click at [581, 236] on div "h ero.jump D own Presiona intro h ero.move D own Presiona intro h ero.sneak D o…" at bounding box center [654, 248] width 238 height 75
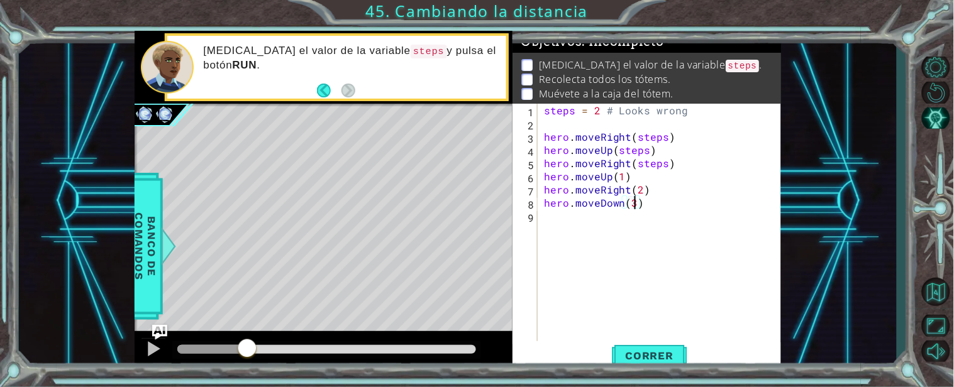
scroll to position [0, 4]
click at [627, 363] on button "Correr" at bounding box center [649, 356] width 75 height 27
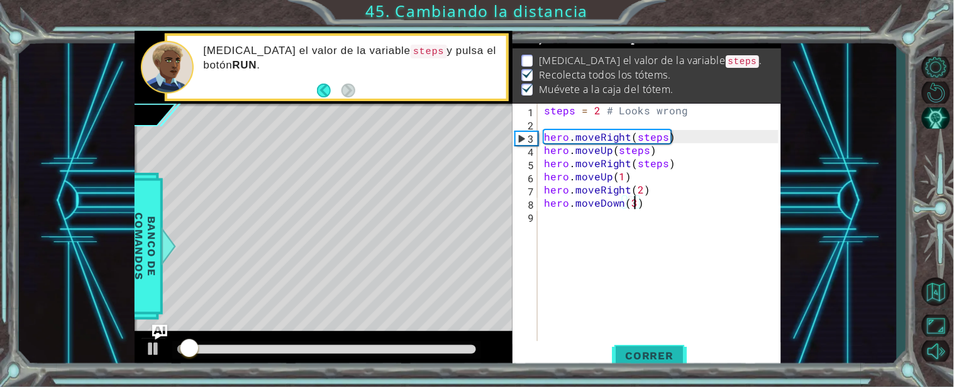
scroll to position [11, 0]
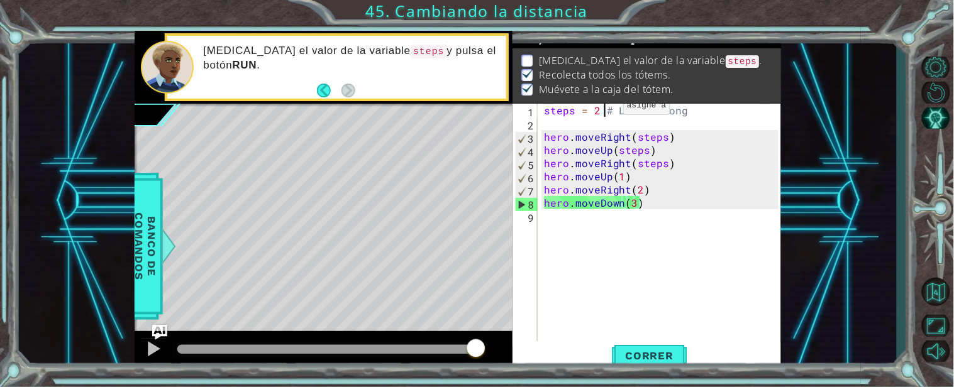
click at [602, 109] on div "steps = 2 # Looks wrong hero . moveRight ( steps ) hero . moveUp ( steps ) hero…" at bounding box center [662, 236] width 243 height 264
click at [599, 107] on div "steps = 2 # Looks wrong hero . moveRight ( steps ) hero . moveUp ( steps ) hero…" at bounding box center [662, 236] width 243 height 264
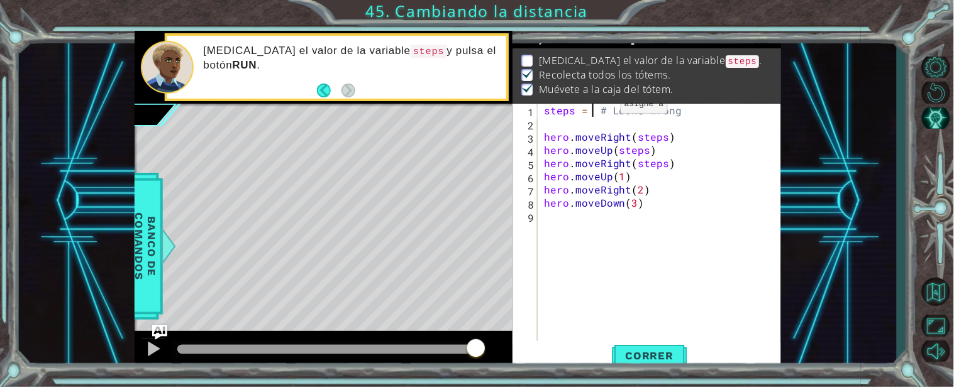
scroll to position [0, 3]
type textarea "steps = 1 # Looks wrong"
click at [619, 354] on span "Correr" at bounding box center [650, 356] width 74 height 13
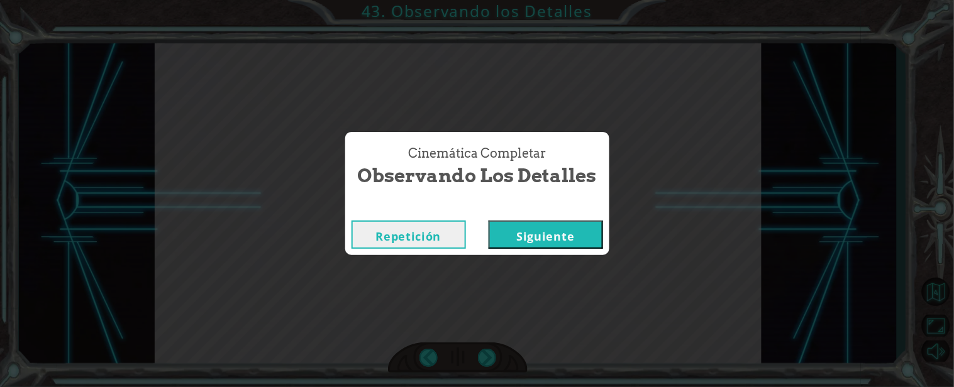
click at [488, 221] on button "Siguiente" at bounding box center [545, 235] width 114 height 28
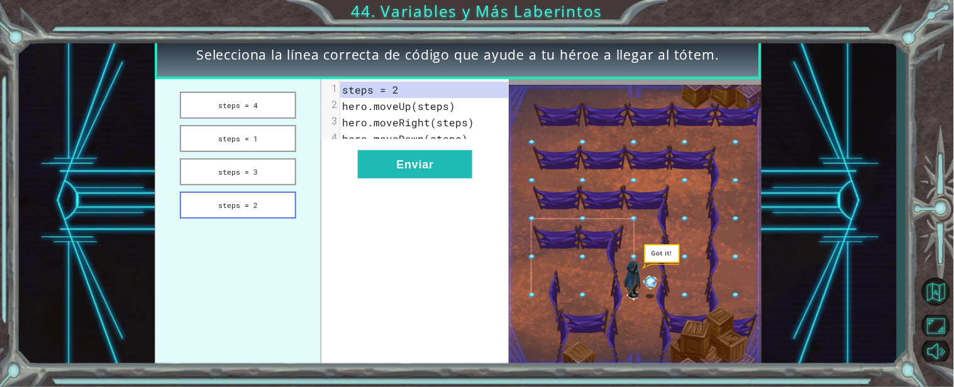
click at [245, 204] on button "steps = 2" at bounding box center [238, 205] width 116 height 27
click at [381, 178] on button "Enviar" at bounding box center [415, 164] width 114 height 28
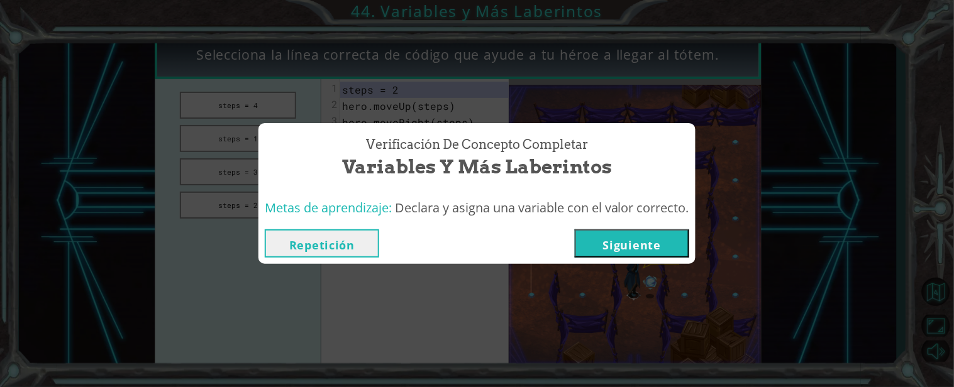
click at [612, 260] on div "Repetición [GEOGRAPHIC_DATA]" at bounding box center [476, 243] width 437 height 41
drag, startPoint x: 612, startPoint y: 260, endPoint x: 615, endPoint y: 239, distance: 20.9
click at [615, 239] on div "Repetición [GEOGRAPHIC_DATA]" at bounding box center [476, 243] width 437 height 41
click at [615, 239] on button "Siguiente" at bounding box center [632, 243] width 114 height 28
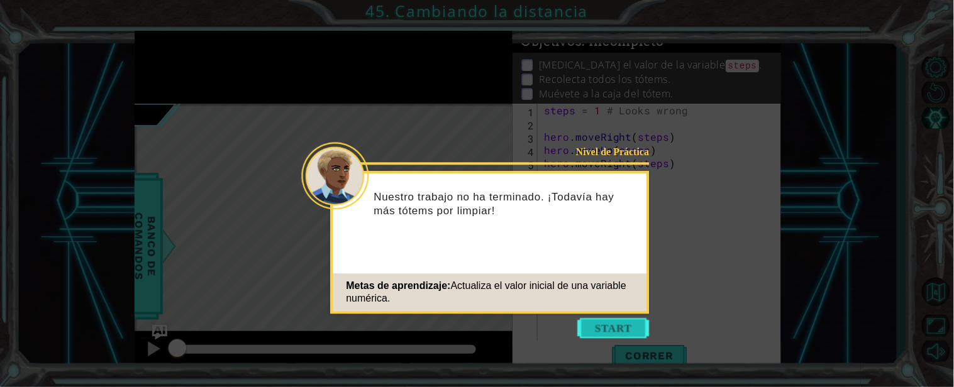
click at [581, 332] on button "Start" at bounding box center [614, 328] width 72 height 20
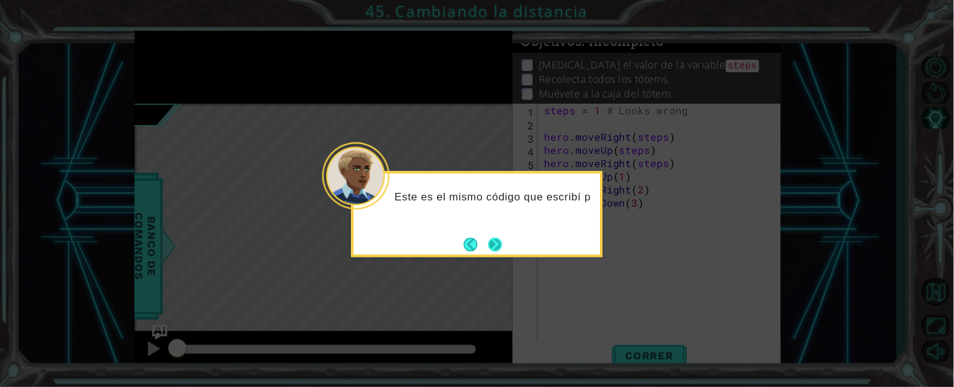
click at [502, 238] on button "Next" at bounding box center [495, 245] width 14 height 14
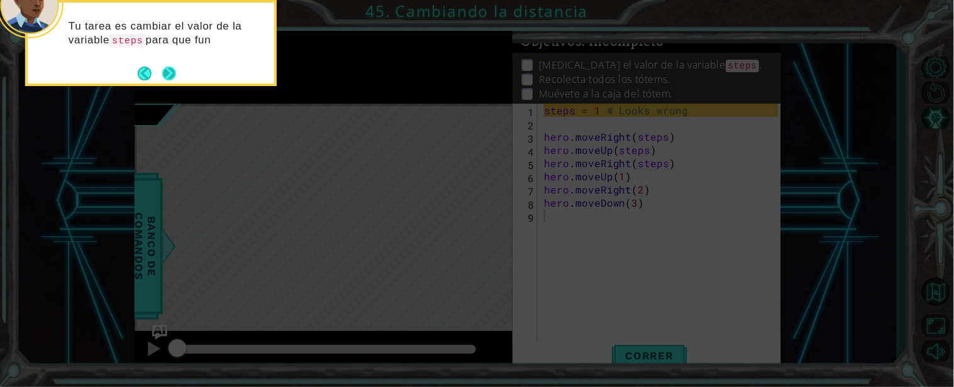
click at [174, 76] on button "Next" at bounding box center [169, 73] width 14 height 14
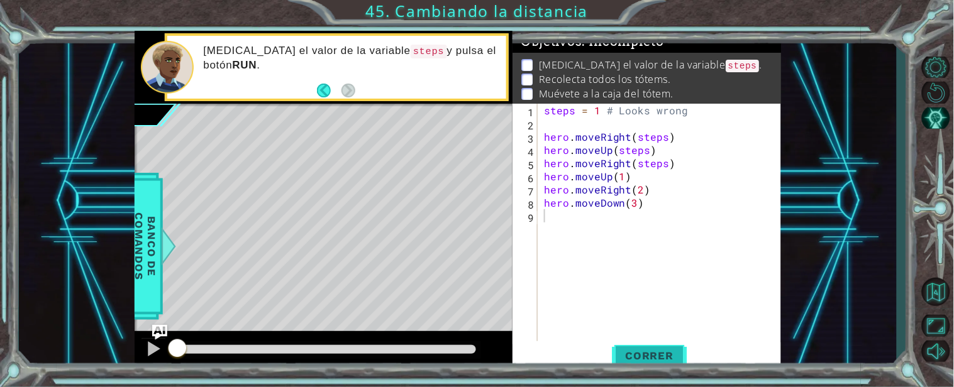
click at [627, 350] on span "Correr" at bounding box center [650, 356] width 74 height 13
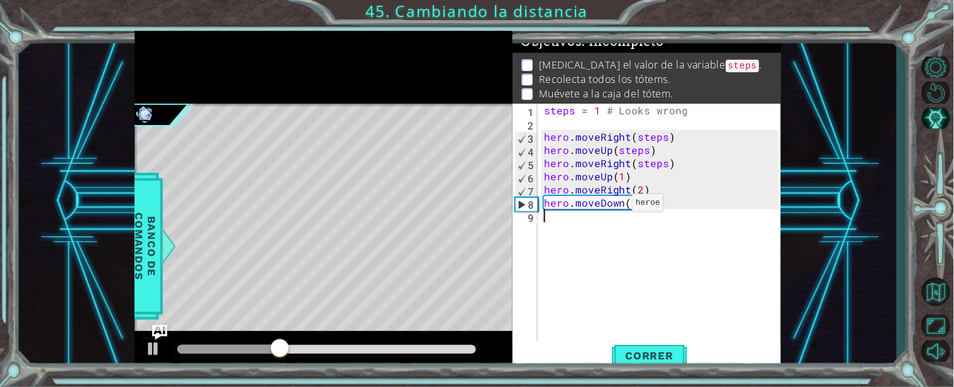
click at [610, 206] on div "steps = 1 # Looks wrong hero . moveRight ( steps ) hero . moveUp ( steps ) hero…" at bounding box center [662, 236] width 243 height 264
click at [610, 206] on div "steps = 1 # Looks wrong hero . moveRight ( steps ) hero . moveUp ( steps ) hero…" at bounding box center [659, 223] width 237 height 238
click at [610, 206] on div "steps = 1 # Looks wrong hero . moveRight ( steps ) hero . moveUp ( steps ) hero…" at bounding box center [662, 236] width 243 height 264
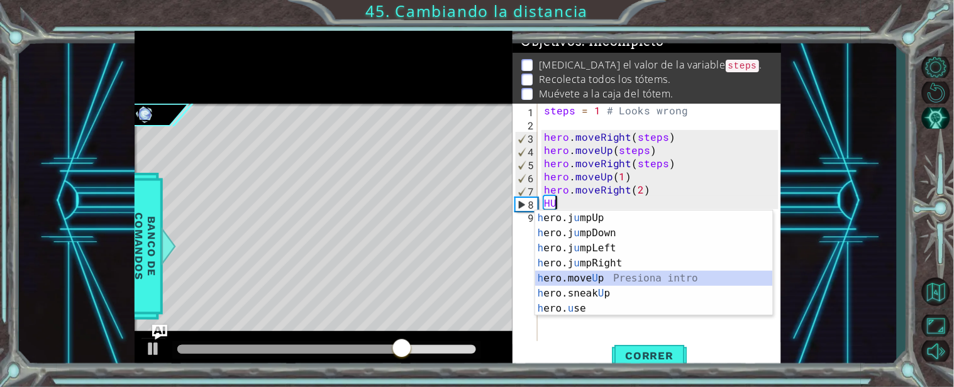
click at [597, 273] on div "h ero.j u mpUp Presiona intro h ero.j u mpDown Presiona intro h ero.j u mpLeft …" at bounding box center [654, 279] width 238 height 136
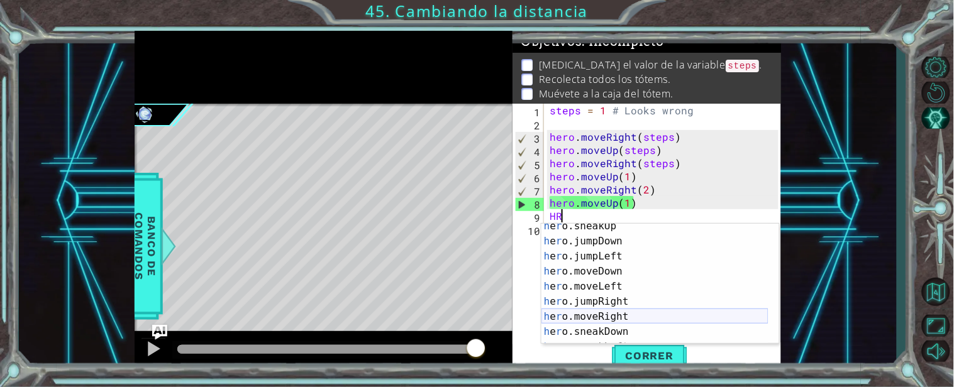
scroll to position [50, 0]
click at [589, 310] on div "h e r o.sneakUp Presiona intro h e r o.jumpDown Presiona intro h e r o.jumpLeft…" at bounding box center [654, 294] width 227 height 151
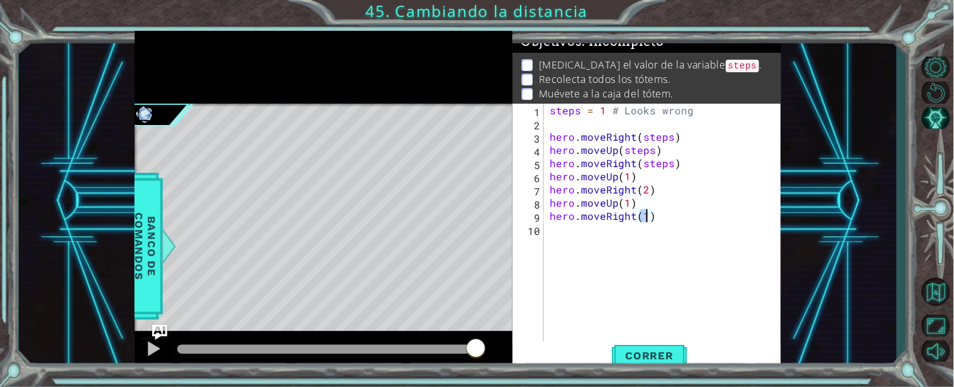
type textarea "hero.moveRight(2)"
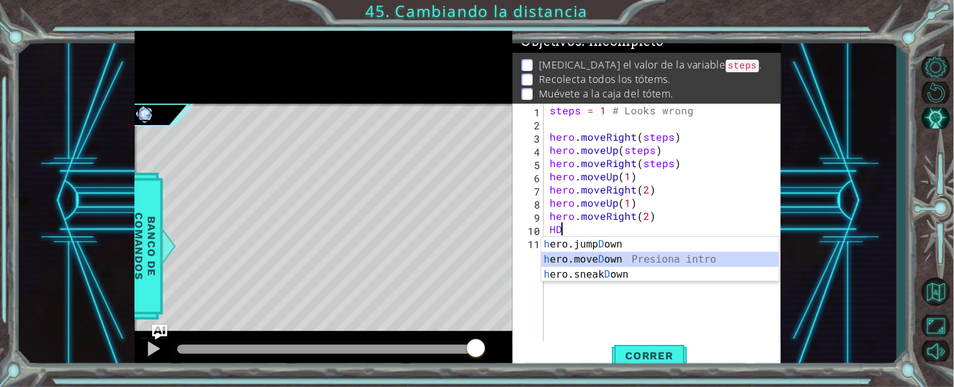
click at [596, 256] on div "h ero.jump D own Presiona intro h ero.move D own Presiona intro h ero.sneak D o…" at bounding box center [660, 274] width 238 height 75
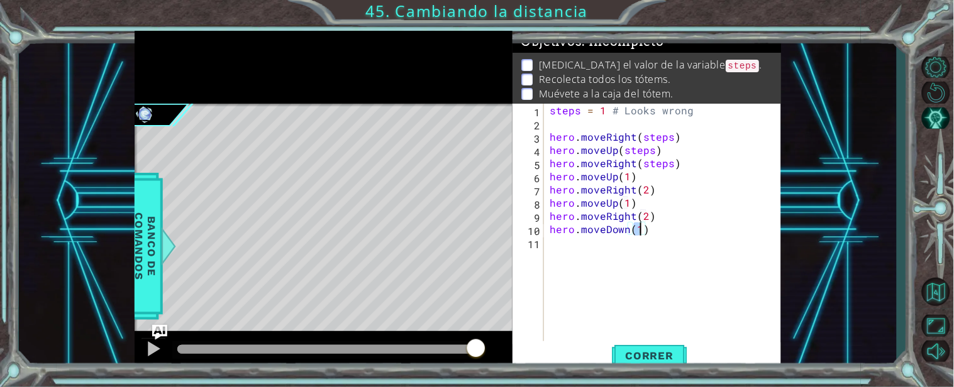
scroll to position [0, 4]
click at [679, 354] on span "Correr" at bounding box center [650, 356] width 74 height 13
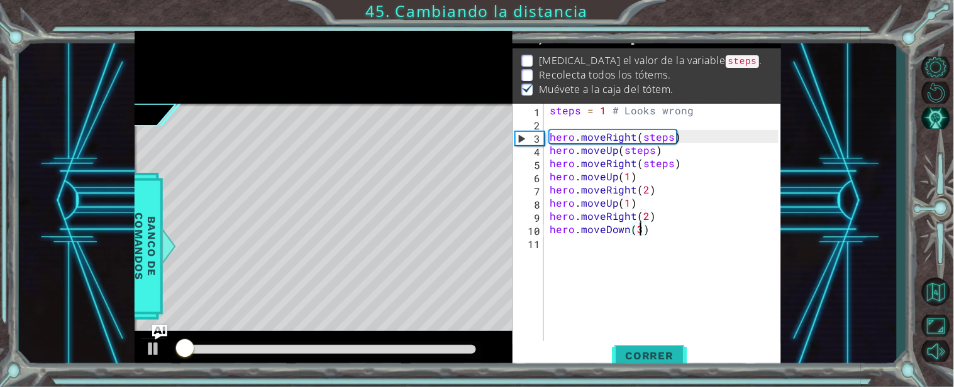
scroll to position [11, 0]
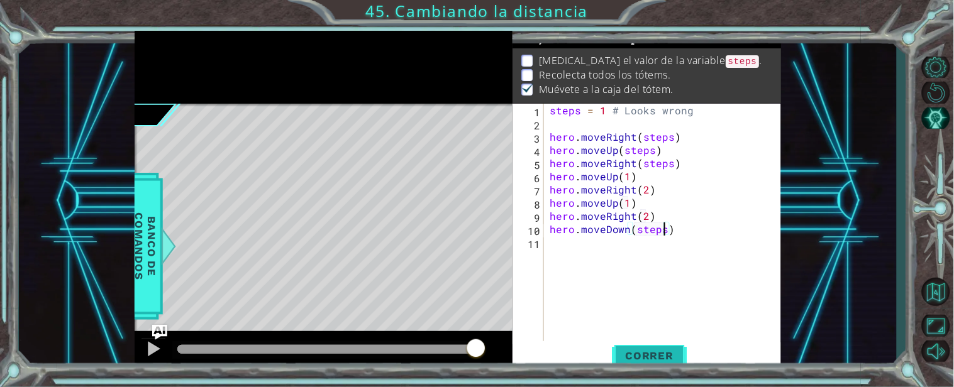
type textarea "hero.moveDown(steps)"
click at [621, 365] on button "Correr" at bounding box center [649, 356] width 75 height 27
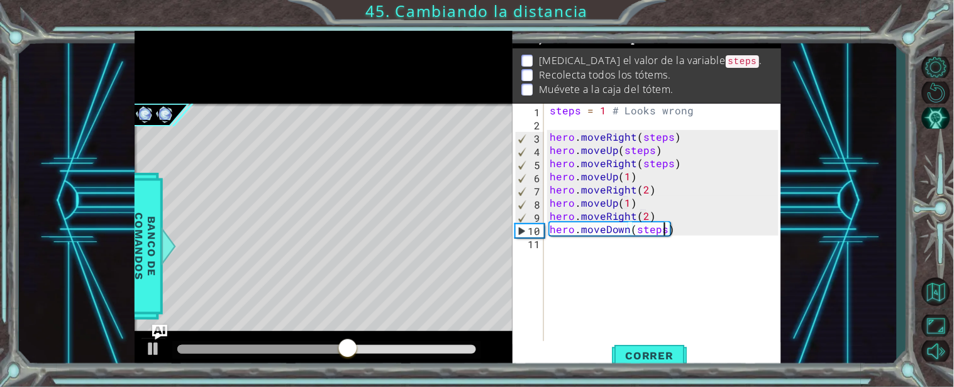
click at [622, 249] on div "steps = 1 # Looks wrong hero . moveRight ( steps ) hero . moveUp ( steps ) hero…" at bounding box center [666, 236] width 238 height 264
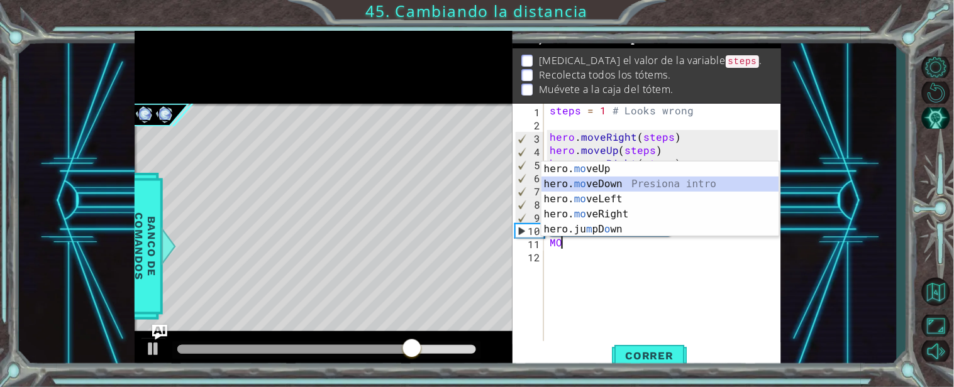
click at [569, 187] on div "hero. mo veUp Presiona intro hero. mo veDown Presiona intro hero. mo veLeft Pre…" at bounding box center [660, 215] width 238 height 106
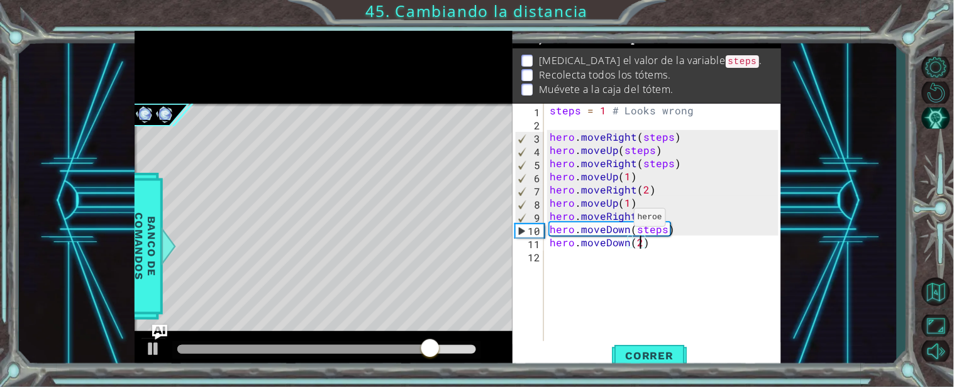
scroll to position [0, 4]
click at [656, 357] on span "Correr" at bounding box center [650, 356] width 74 height 13
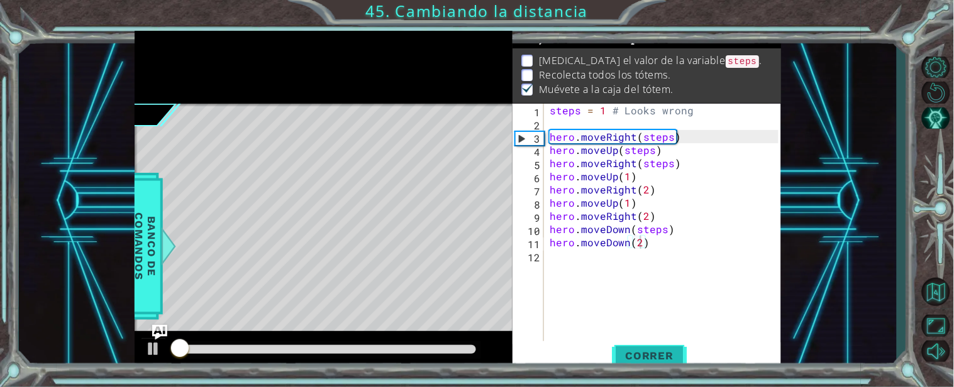
click at [656, 357] on span "Correr" at bounding box center [650, 356] width 74 height 13
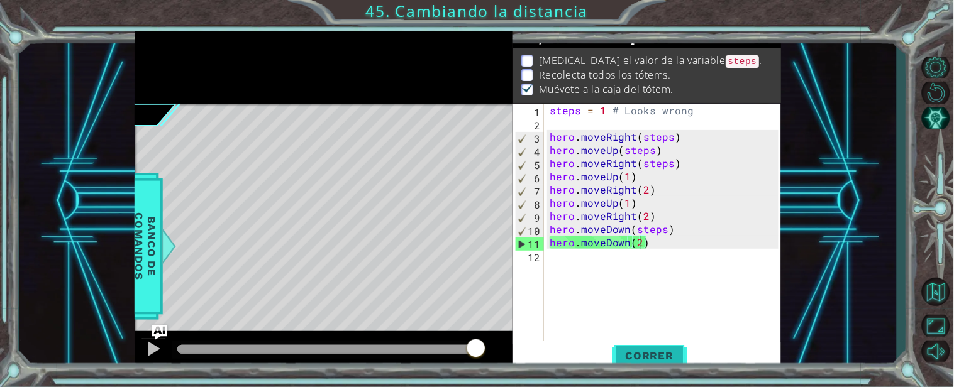
click at [627, 357] on span "Correr" at bounding box center [650, 356] width 74 height 13
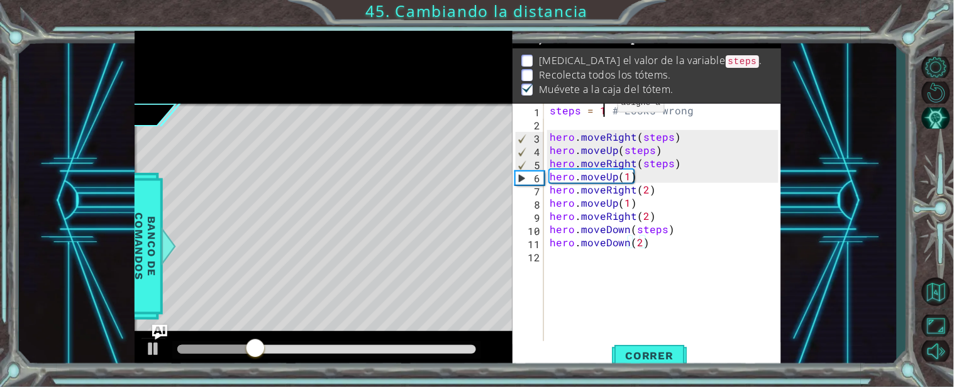
click at [602, 106] on div "steps = 1 # Looks wrong hero . moveRight ( steps ) hero . moveUp ( steps ) hero…" at bounding box center [666, 236] width 238 height 264
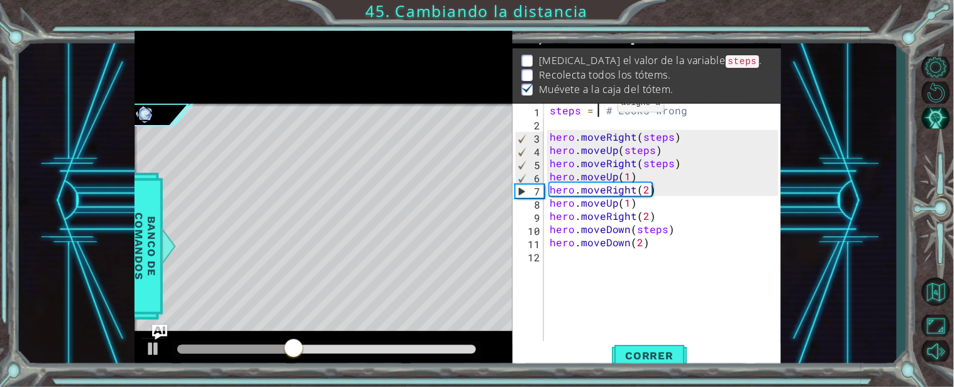
scroll to position [0, 3]
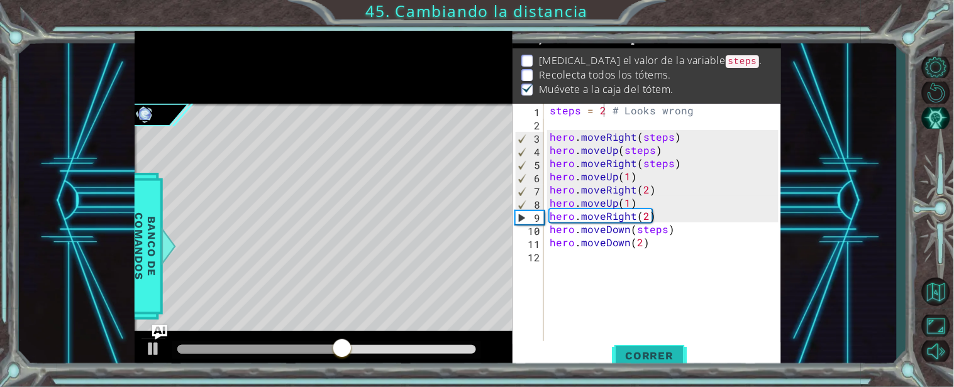
click at [637, 353] on span "Correr" at bounding box center [650, 356] width 74 height 13
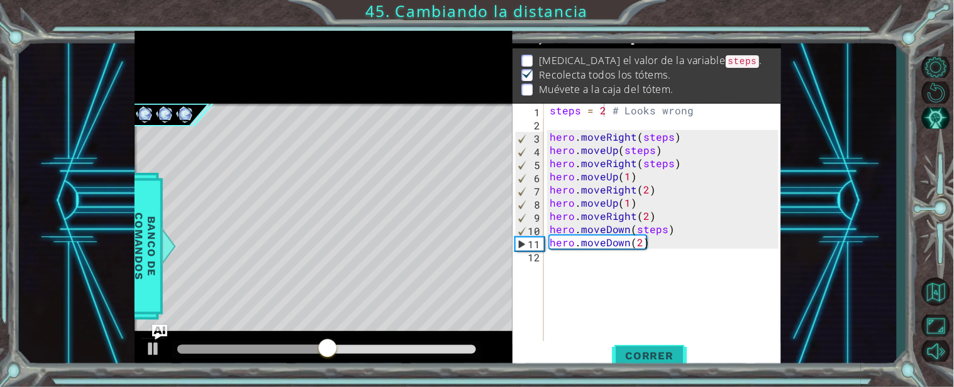
click at [637, 353] on span "Correr" at bounding box center [650, 356] width 74 height 13
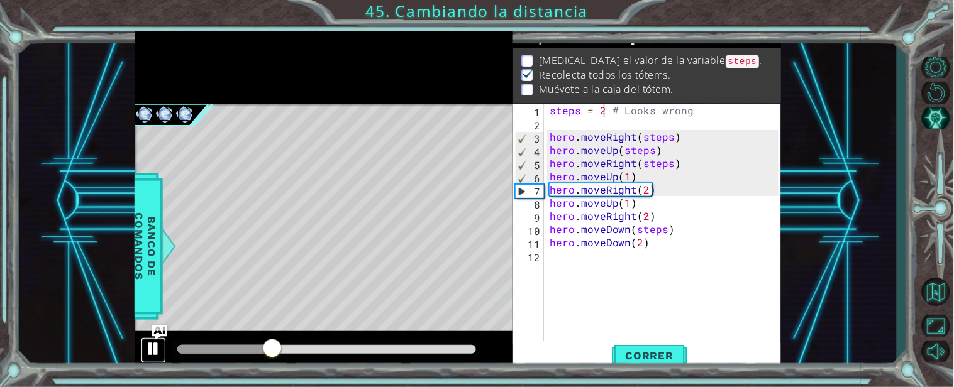
click at [146, 352] on div at bounding box center [153, 349] width 16 height 16
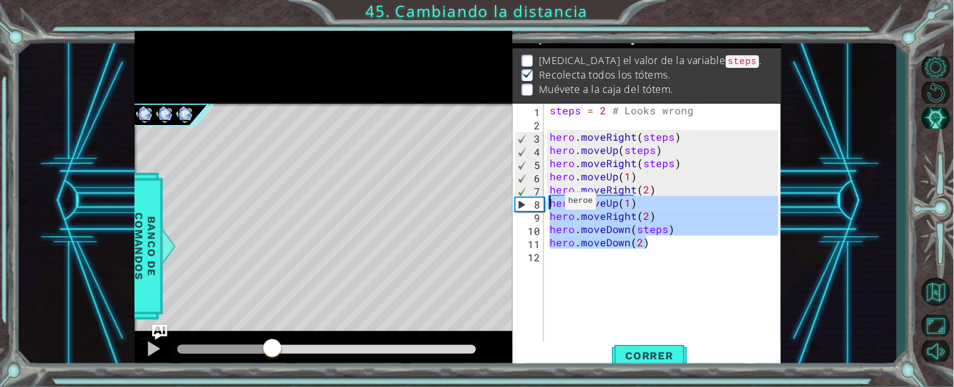
drag, startPoint x: 655, startPoint y: 241, endPoint x: 549, endPoint y: 204, distance: 112.5
click at [549, 204] on div "steps = 2 # Looks wrong hero . moveRight ( steps ) hero . moveUp ( steps ) hero…" at bounding box center [666, 236] width 238 height 264
type textarea "hero.moveUp(1) hero.moveRight(2)"
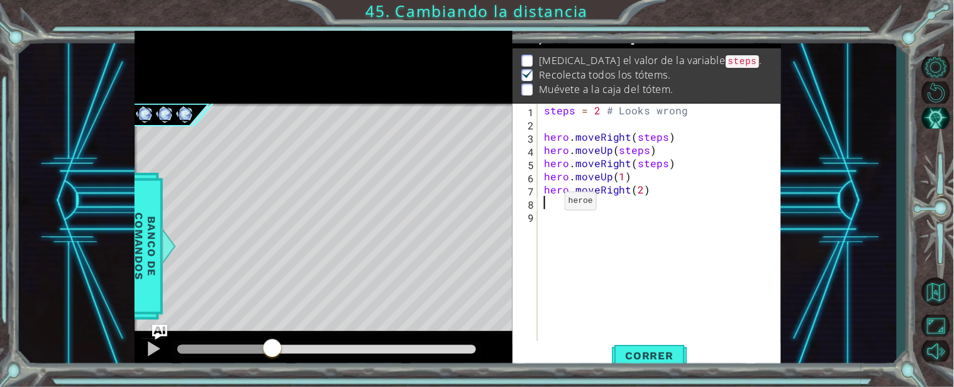
scroll to position [0, 0]
drag, startPoint x: 544, startPoint y: 107, endPoint x: 683, endPoint y: 111, distance: 139.6
click at [683, 111] on div "steps = 2 # Looks wrong hero . moveRight ( steps ) hero . moveUp ( steps ) hero…" at bounding box center [662, 236] width 243 height 264
click at [580, 197] on div "steps = 2 # Looks wrong hero . moveRight ( steps ) hero . moveUp ( steps ) hero…" at bounding box center [662, 236] width 243 height 264
type textarea "S"
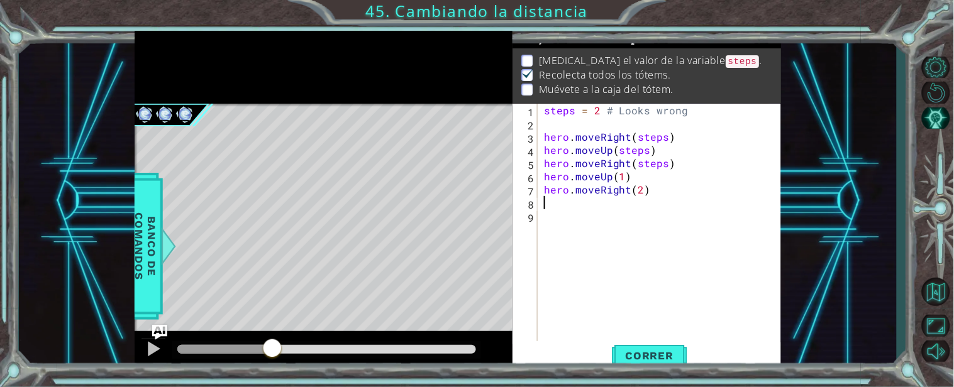
paste textarea "steps = 2 # Looks wrong"
type textarea "steps = 2 # Looks wrong"
click at [649, 360] on span "Correr" at bounding box center [650, 356] width 74 height 13
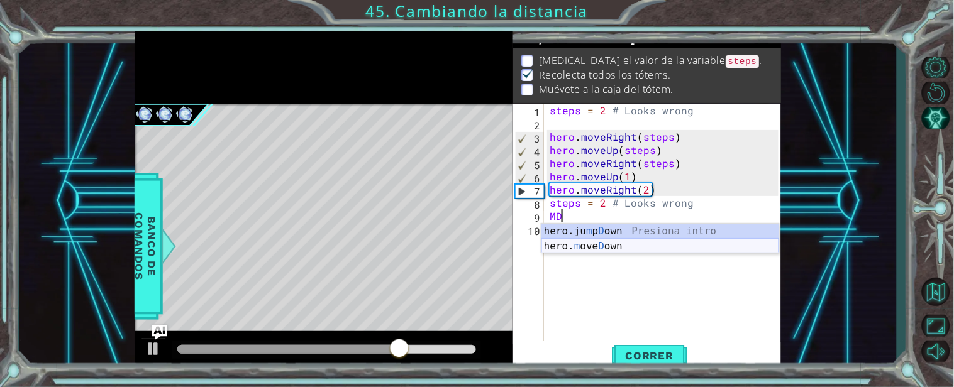
click at [608, 252] on div "hero.ju m p D own Presiona intro hero. m ove D own Presiona intro" at bounding box center [660, 254] width 238 height 60
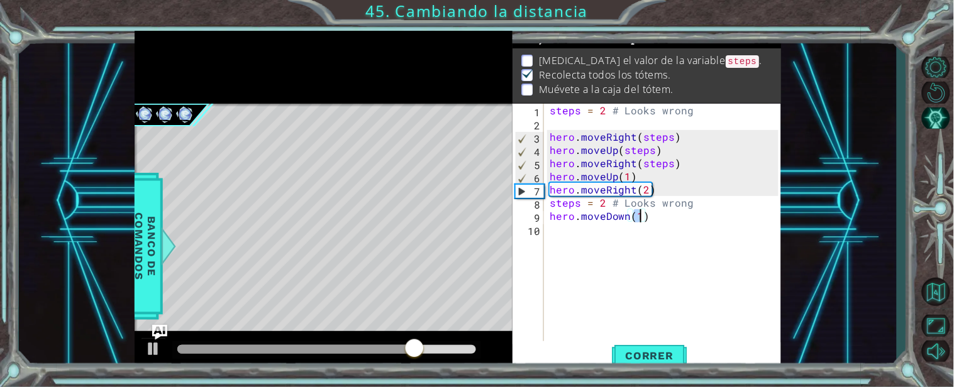
scroll to position [0, 4]
click at [662, 344] on button "Correr" at bounding box center [649, 356] width 75 height 27
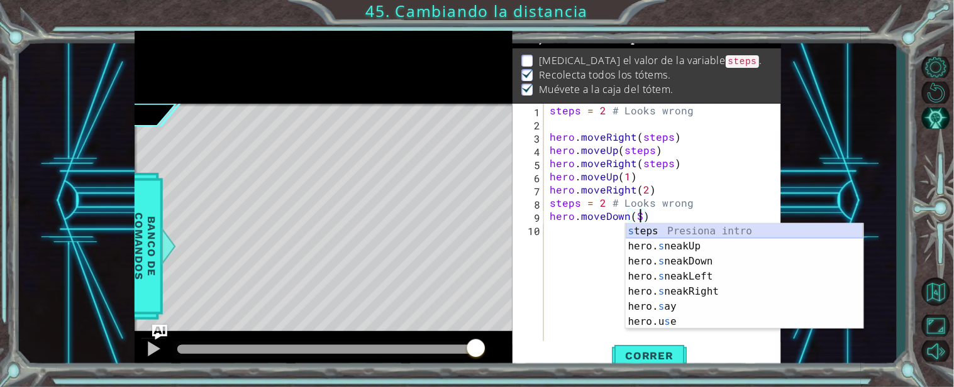
click at [655, 233] on div "s teps Presiona intro hero. s neakUp Presiona intro hero. s neakDown Presiona i…" at bounding box center [744, 292] width 238 height 136
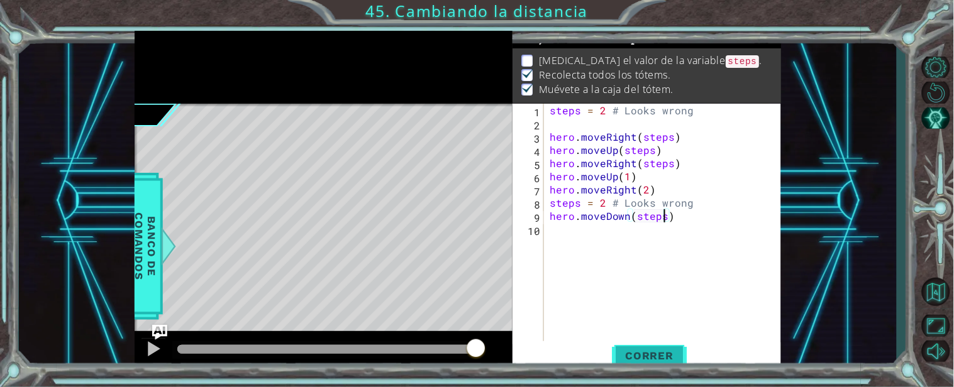
click at [619, 358] on span "Correr" at bounding box center [650, 356] width 74 height 13
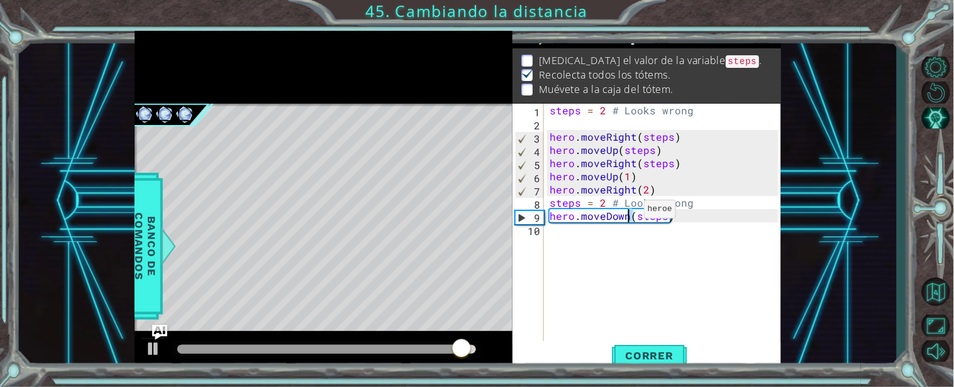
click at [629, 212] on div "steps = 2 # Looks wrong hero . moveRight ( steps ) hero . moveUp ( steps ) hero…" at bounding box center [666, 236] width 238 height 264
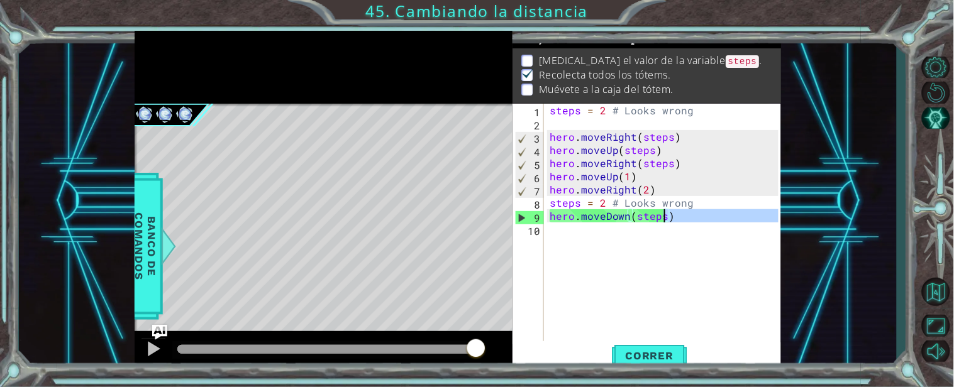
drag, startPoint x: 676, startPoint y: 226, endPoint x: 664, endPoint y: 214, distance: 16.9
click at [664, 214] on div "steps = 2 # Looks wrong hero . moveRight ( steps ) hero . moveUp ( steps ) hero…" at bounding box center [666, 236] width 238 height 264
click at [664, 214] on div "steps = 2 # Looks wrong hero . moveRight ( steps ) hero . moveUp ( steps ) hero…" at bounding box center [662, 223] width 231 height 238
paste textarea "("
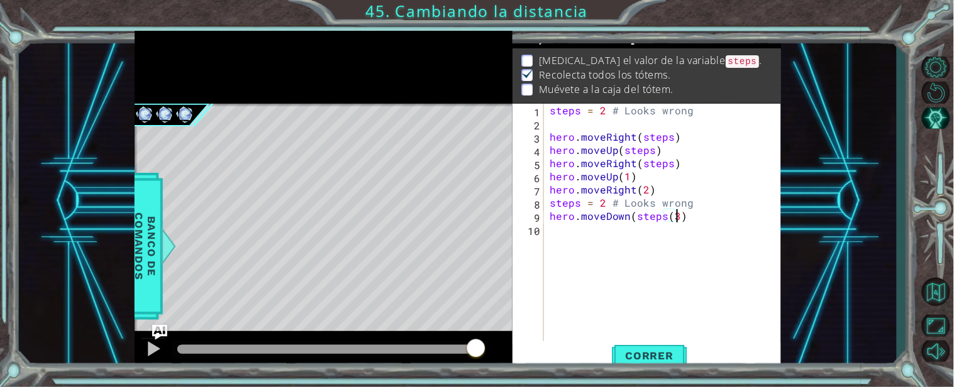
scroll to position [0, 7]
click at [676, 216] on div "steps = 2 # Looks wrong hero . moveRight ( steps ) hero . moveUp ( steps ) hero…" at bounding box center [666, 236] width 238 height 264
paste textarea ")"
type textarea "hero.moveDown(steps(3))"
click at [636, 344] on button "Correr" at bounding box center [649, 356] width 75 height 27
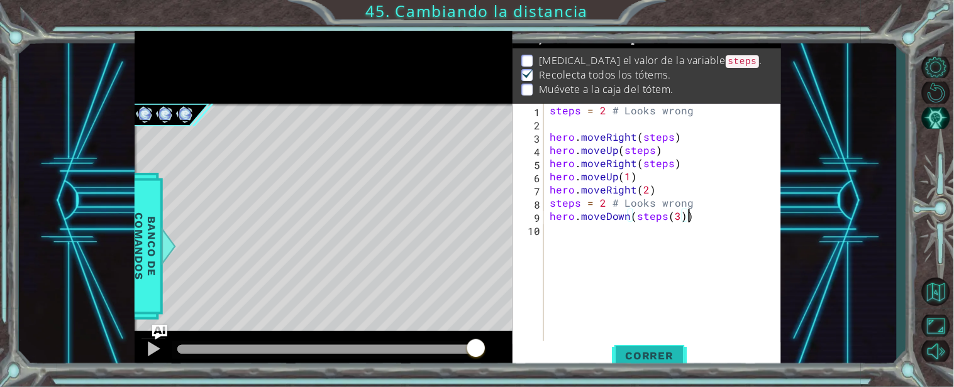
click at [636, 344] on button "Correr" at bounding box center [649, 356] width 75 height 27
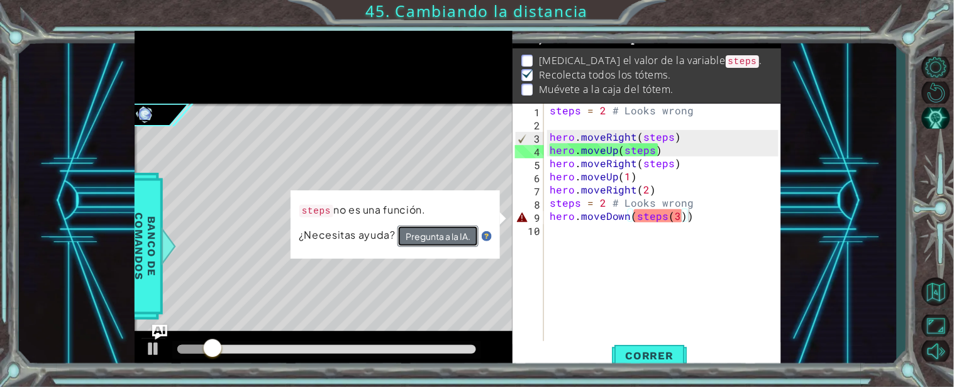
click at [457, 231] on button "Pregunta a la IA." at bounding box center [437, 236] width 81 height 21
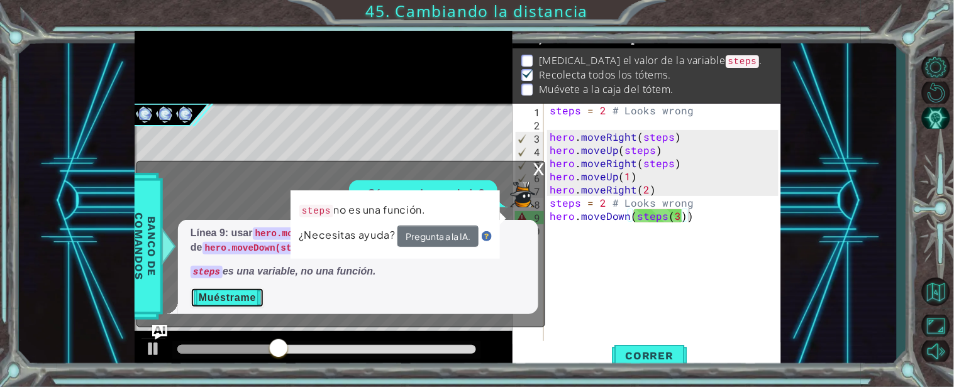
click at [245, 292] on button "Muéstrame" at bounding box center [227, 298] width 74 height 20
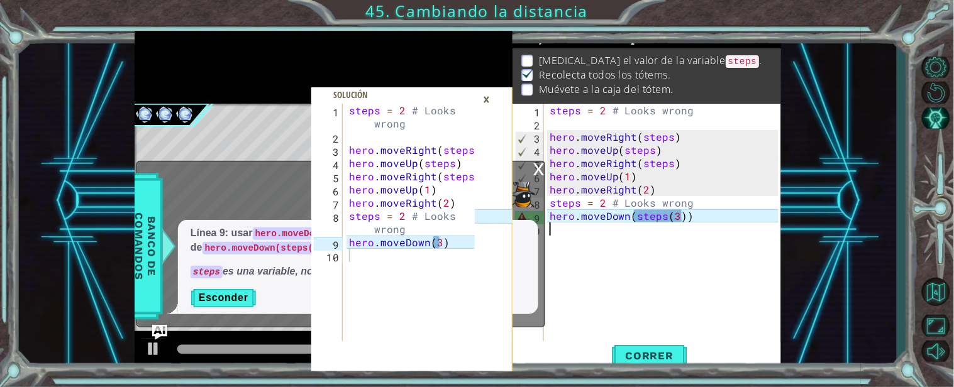
click at [582, 260] on div "steps = 2 # Looks wrong hero . moveRight ( steps ) hero . moveUp ( steps ) hero…" at bounding box center [666, 236] width 238 height 264
click at [495, 99] on div "×" at bounding box center [485, 99] width 19 height 21
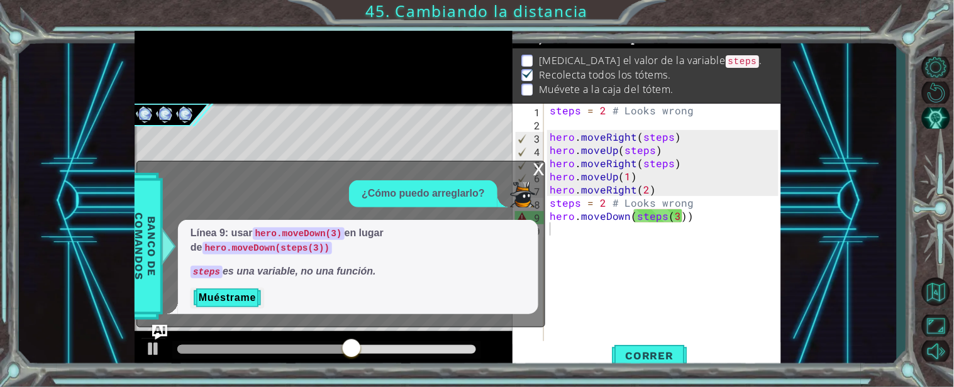
click at [538, 174] on div "x" at bounding box center [538, 168] width 11 height 13
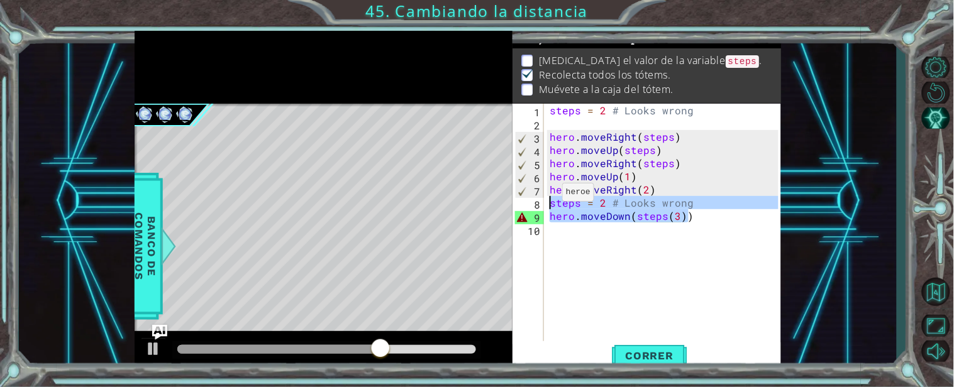
drag, startPoint x: 712, startPoint y: 209, endPoint x: 526, endPoint y: 204, distance: 186.2
click at [526, 204] on div "hero.moveDown(steps(3)) 1 2 3 4 5 6 7 8 9 10 steps = 2 # Looks wrong hero . mov…" at bounding box center [645, 223] width 266 height 238
type textarea "steps = 2 # Looks wrong hero.moveDown(steps(3))"
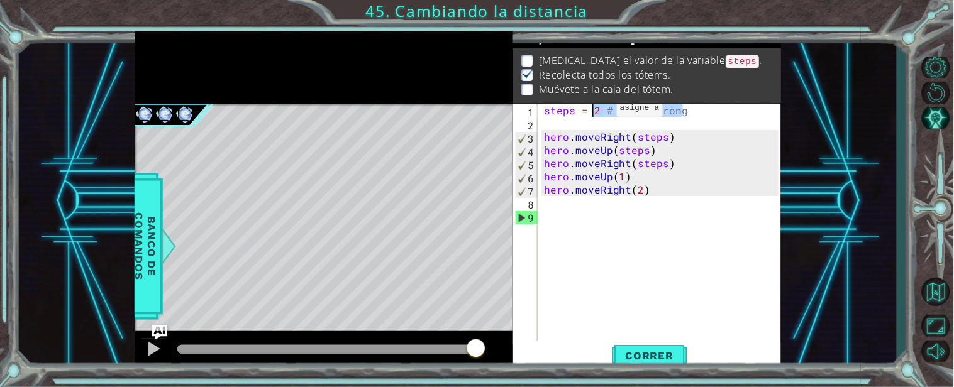
drag, startPoint x: 681, startPoint y: 110, endPoint x: 594, endPoint y: 111, distance: 86.7
click at [594, 111] on div "steps = 2 # Looks wrong hero . moveRight ( steps ) hero . moveUp ( steps ) hero…" at bounding box center [662, 236] width 243 height 264
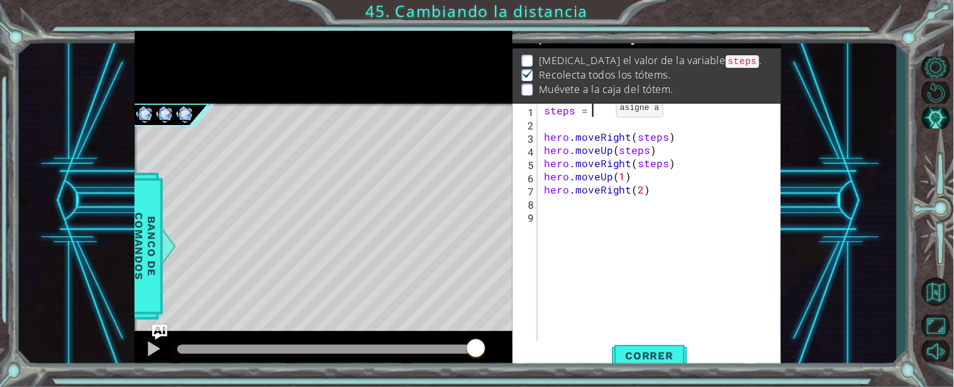
scroll to position [0, 3]
click at [629, 361] on span "Correr" at bounding box center [650, 356] width 74 height 13
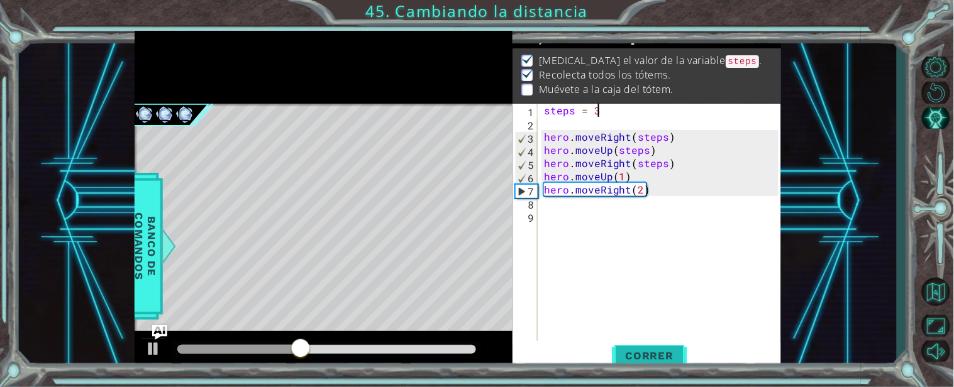
scroll to position [0, 2]
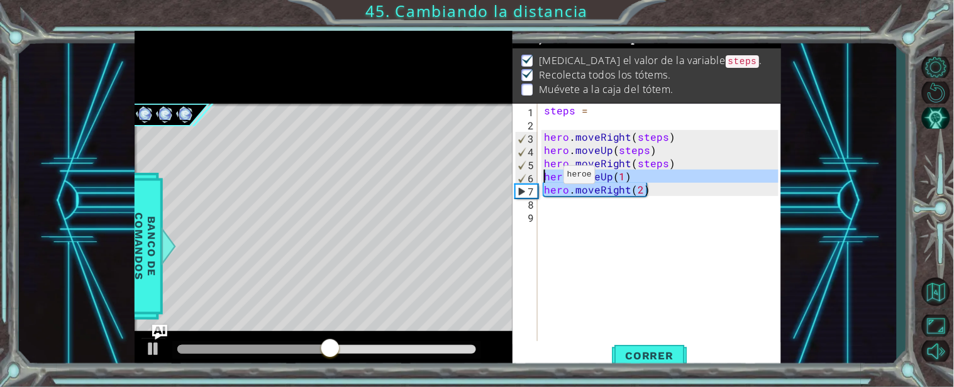
drag, startPoint x: 644, startPoint y: 192, endPoint x: 542, endPoint y: 178, distance: 102.9
click at [542, 178] on div "steps = hero . moveRight ( steps ) hero . moveUp ( steps ) hero . moveRight ( s…" at bounding box center [662, 236] width 243 height 264
type textarea "hero.moveUp(1) hero.moveRight(2)"
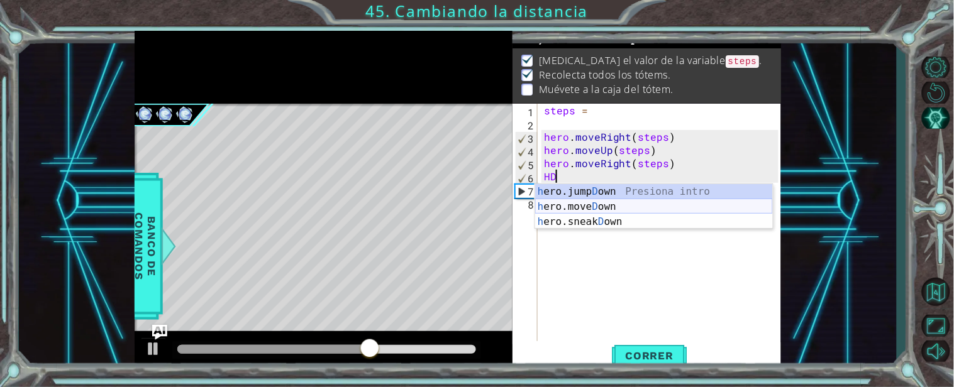
click at [581, 207] on div "h ero.jump D own Presiona intro h ero.move D own Presiona intro h ero.sneak D o…" at bounding box center [654, 221] width 238 height 75
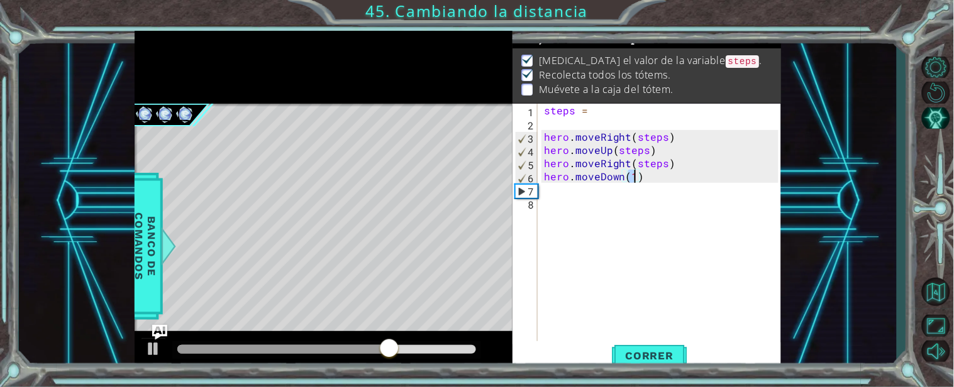
click at [292, 348] on div at bounding box center [283, 349] width 212 height 9
click at [149, 356] on div at bounding box center [153, 349] width 16 height 16
click at [206, 356] on div at bounding box center [326, 350] width 309 height 18
click at [184, 353] on div at bounding box center [243, 349] width 133 height 9
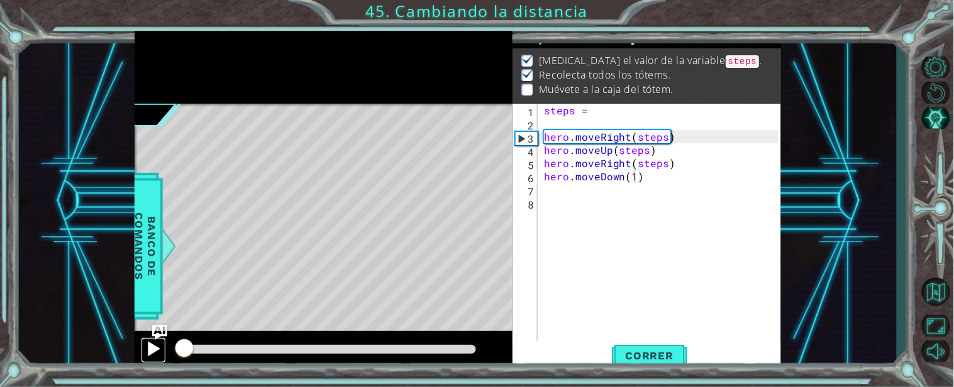
click at [151, 353] on div at bounding box center [153, 349] width 16 height 16
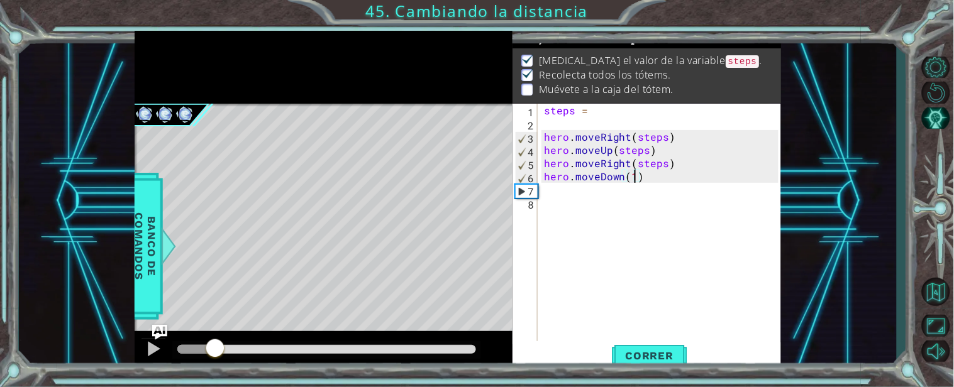
click at [215, 346] on div at bounding box center [196, 349] width 38 height 9
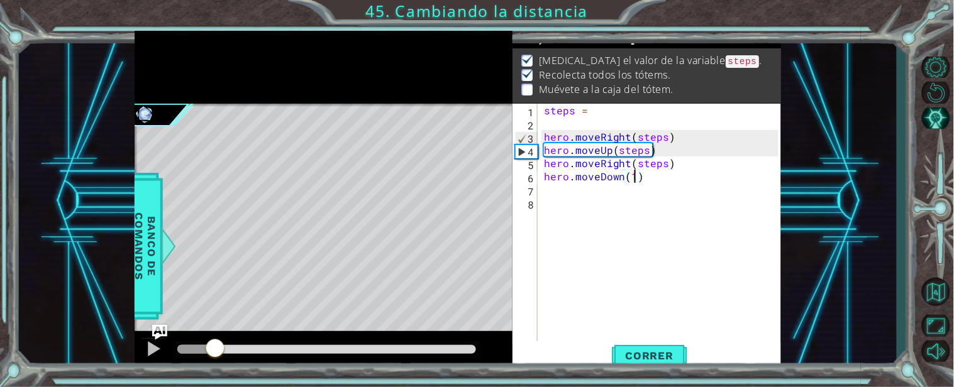
click at [645, 162] on div "steps = hero . moveRight ( steps ) hero . moveUp ( steps ) hero . moveRight ( s…" at bounding box center [662, 236] width 243 height 264
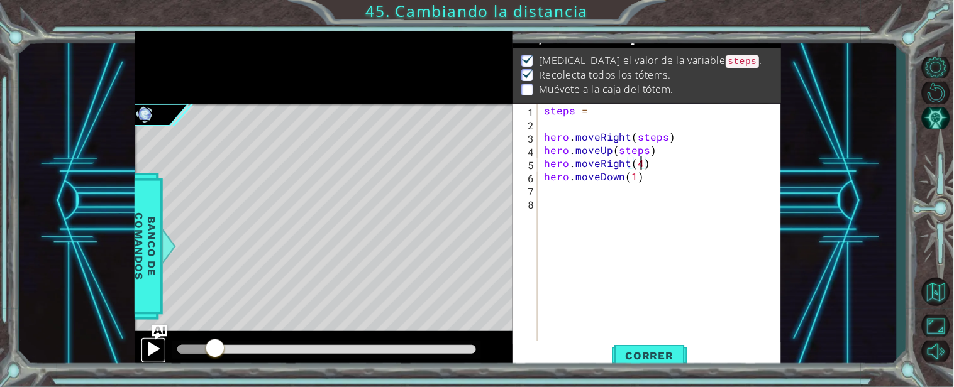
click at [141, 343] on button at bounding box center [153, 351] width 25 height 26
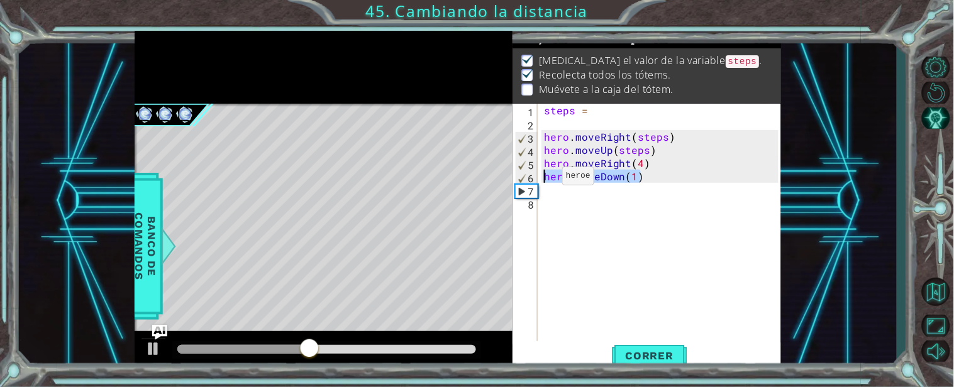
drag, startPoint x: 642, startPoint y: 179, endPoint x: 523, endPoint y: 178, distance: 118.8
click at [523, 178] on div "hero.moveRight(4) 1 2 3 4 5 6 7 8 steps = hero . moveRight ( steps ) hero . mov…" at bounding box center [645, 223] width 266 height 238
click at [568, 173] on div "steps = hero . moveRight ( steps ) hero . moveUp ( steps ) hero . moveRight ( 4…" at bounding box center [662, 236] width 243 height 264
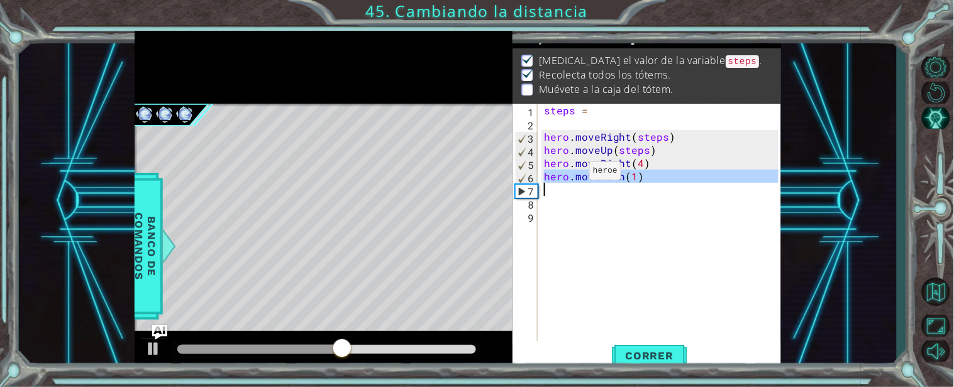
click at [568, 173] on div "steps = hero . moveRight ( steps ) hero . moveUp ( steps ) hero . moveRight ( 4…" at bounding box center [662, 236] width 243 height 264
type textarea "hero.moveDown(1)"
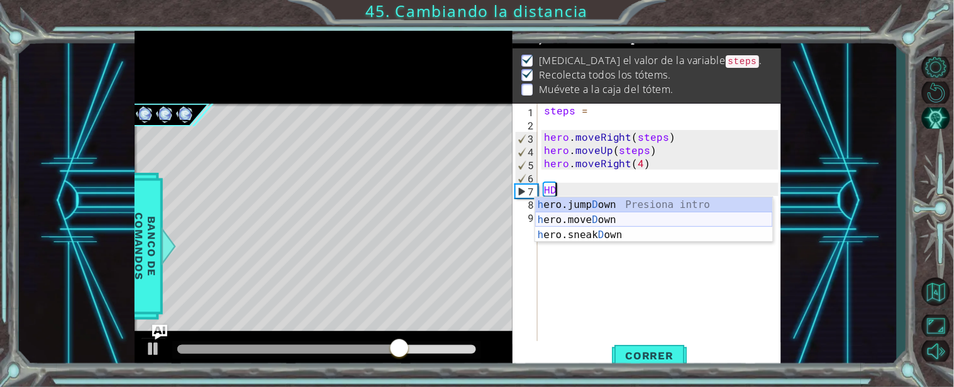
click at [595, 220] on div "h ero.jump D own Presiona intro h ero.move D own Presiona intro h ero.sneak D o…" at bounding box center [654, 234] width 238 height 75
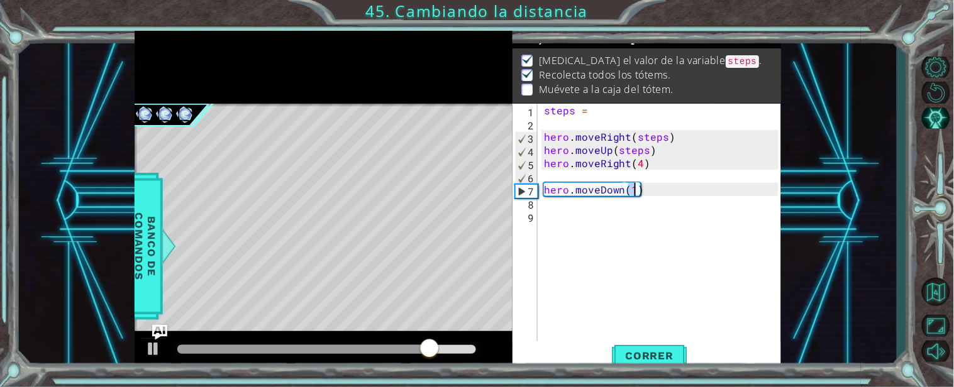
scroll to position [0, 4]
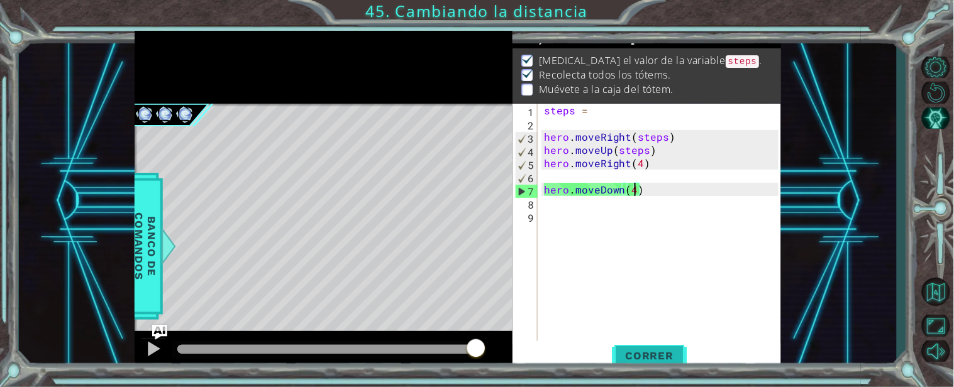
click at [632, 355] on span "Correr" at bounding box center [650, 356] width 74 height 13
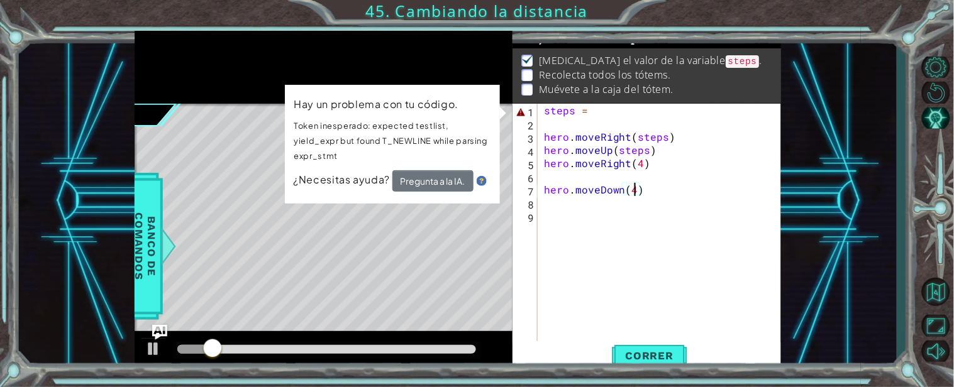
click at [604, 113] on div "steps = hero . moveRight ( steps ) hero . moveUp ( steps ) hero . moveRight ( 4…" at bounding box center [662, 236] width 243 height 264
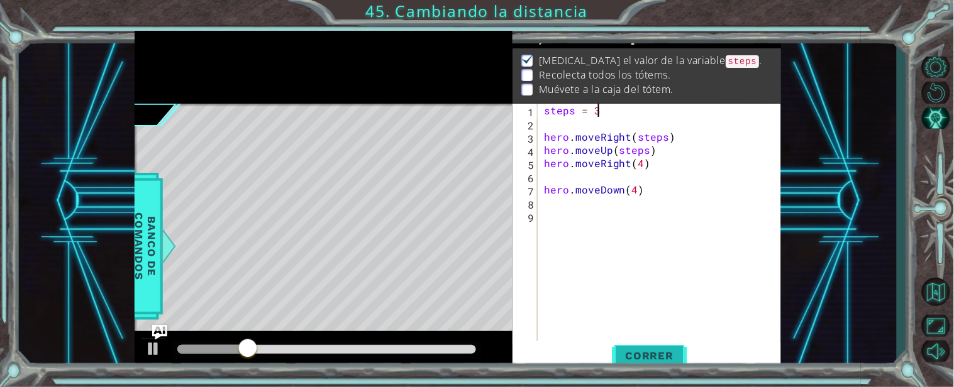
type textarea "steps = 3"
click at [632, 350] on span "Correr" at bounding box center [650, 356] width 74 height 13
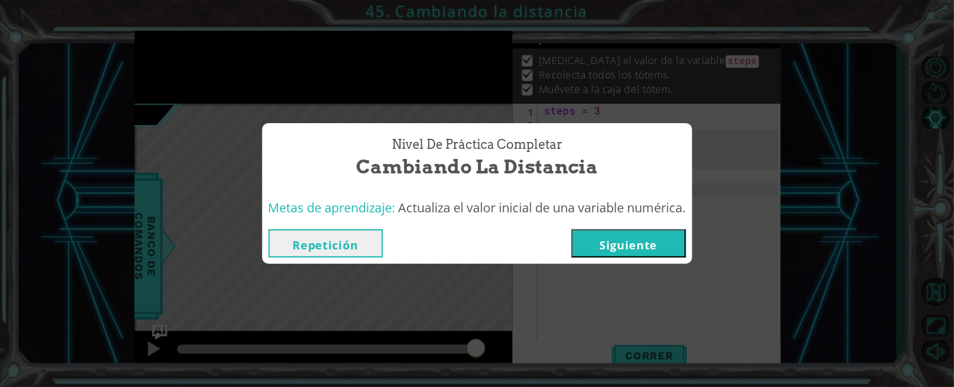
click at [626, 250] on button "Siguiente" at bounding box center [628, 243] width 114 height 28
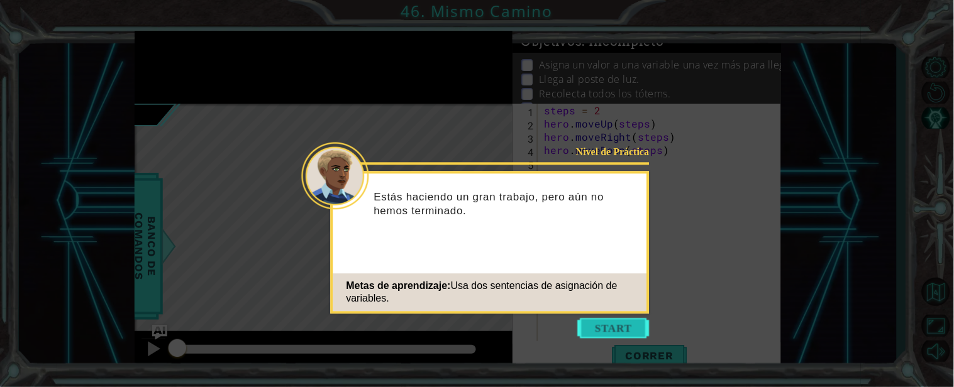
click at [587, 325] on button "Start" at bounding box center [614, 328] width 72 height 20
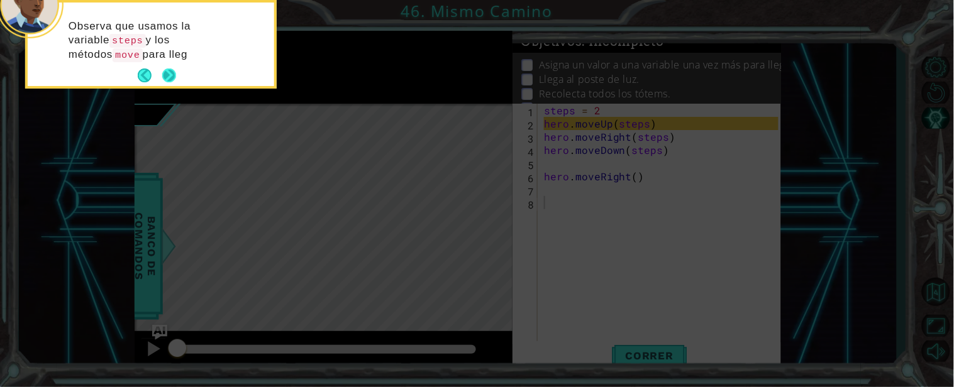
click at [166, 79] on button "Next" at bounding box center [169, 76] width 14 height 14
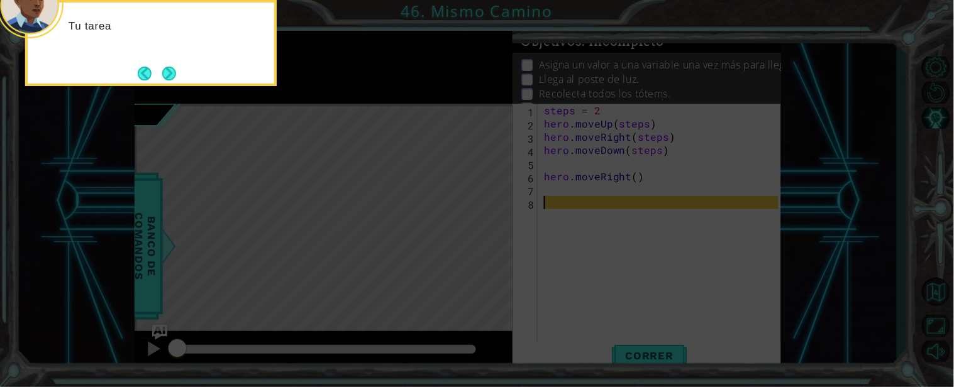
click at [166, 79] on button "Next" at bounding box center [169, 74] width 14 height 14
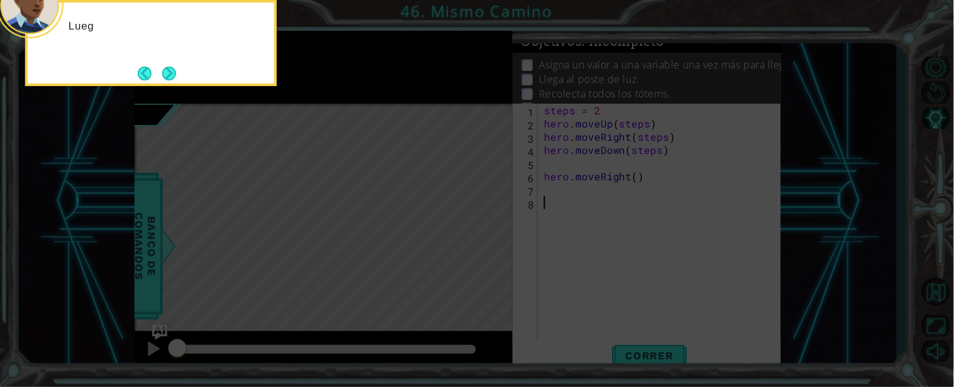
click at [166, 79] on button "Next" at bounding box center [169, 74] width 14 height 14
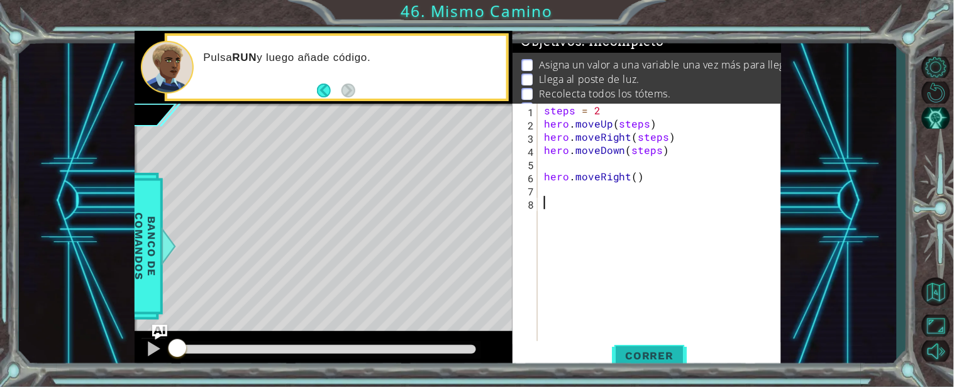
click at [658, 359] on span "Correr" at bounding box center [650, 356] width 74 height 13
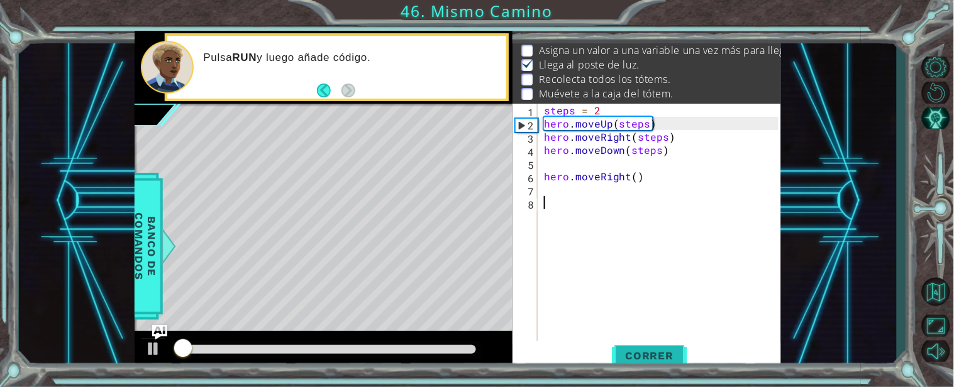
scroll to position [18, 0]
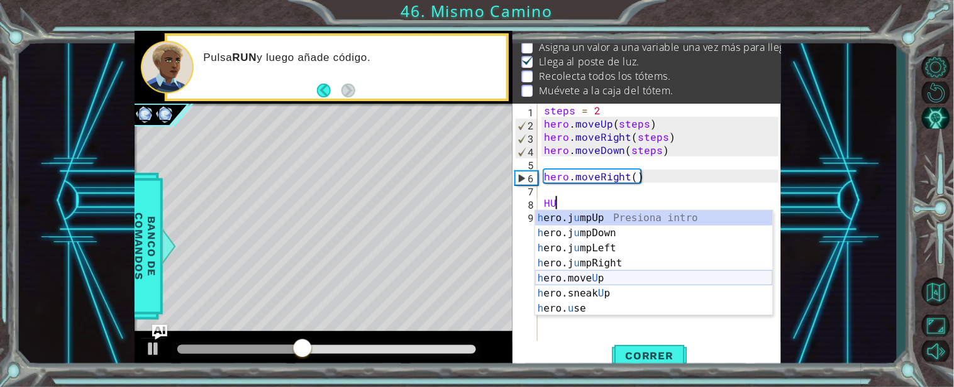
click at [607, 281] on div "h ero.j u mpUp Presiona intro h ero.j u mpDown Presiona intro h ero.j u mpLeft …" at bounding box center [654, 279] width 238 height 136
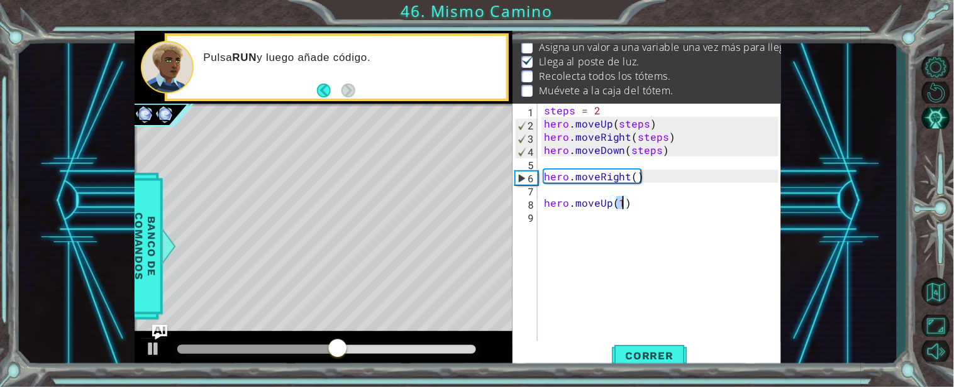
type textarea "hero.moveUp(3)"
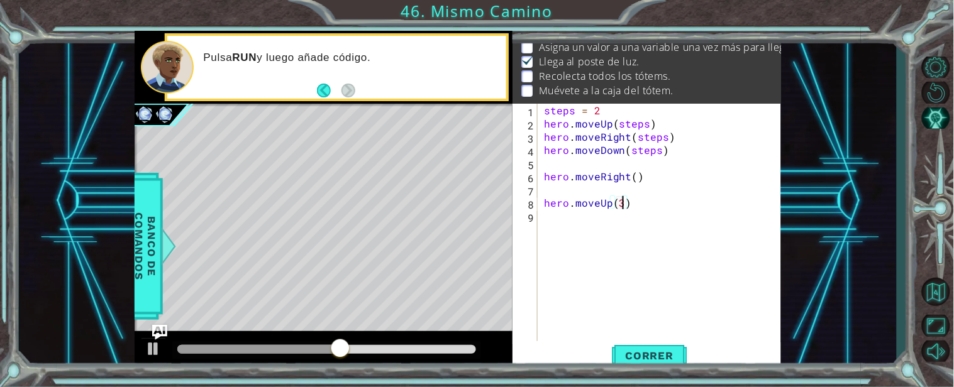
scroll to position [0, 4]
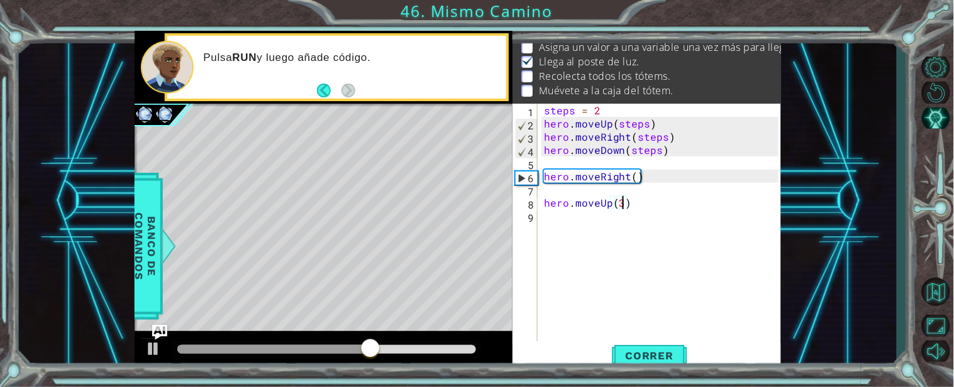
click at [600, 215] on div "steps = 2 hero . moveUp ( steps ) hero . moveRight ( steps ) hero . moveDown ( …" at bounding box center [662, 236] width 243 height 264
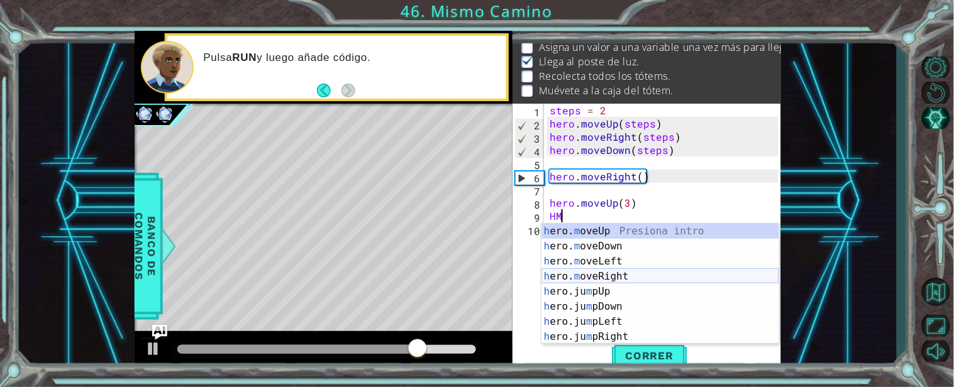
click at [603, 283] on div "h ero. m oveUp Presiona intro h ero. m oveDown Presiona intro h ero. m oveLeft …" at bounding box center [660, 299] width 238 height 151
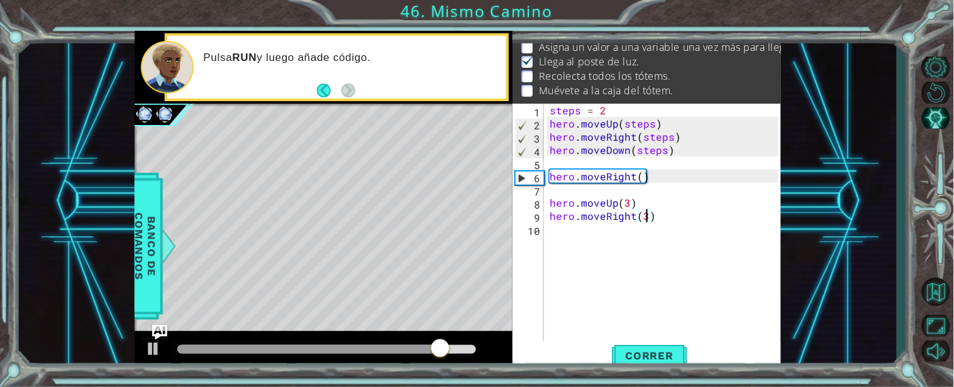
type textarea "hero.moveRight(3)"
click at [583, 236] on div "steps = 2 hero . moveUp ( steps ) hero . moveRight ( steps ) hero . moveDown ( …" at bounding box center [666, 236] width 238 height 264
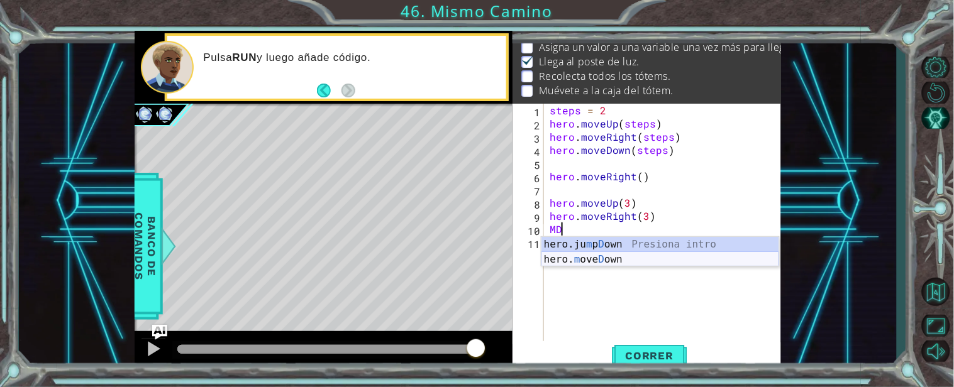
click at [610, 256] on div "hero.ju m p D own Presiona intro hero. m ove D own Presiona intro" at bounding box center [660, 267] width 238 height 60
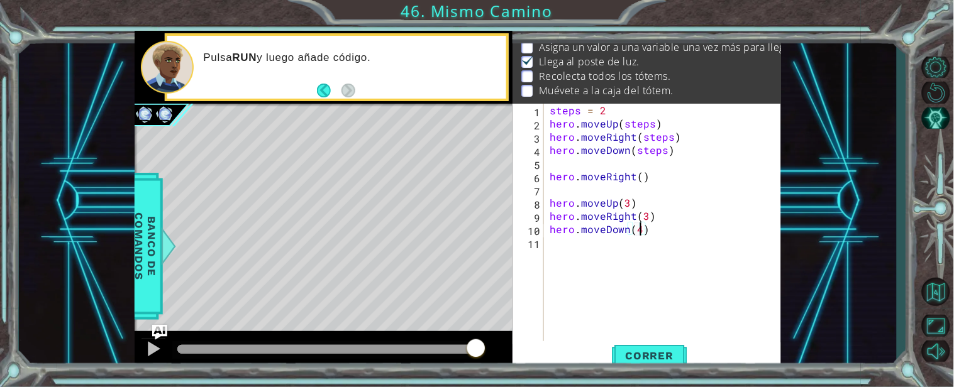
scroll to position [0, 4]
click at [639, 359] on span "Correr" at bounding box center [650, 356] width 74 height 13
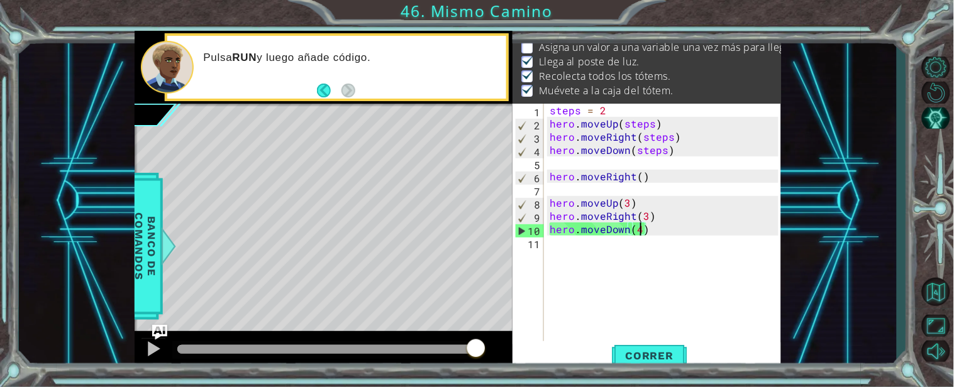
scroll to position [0, 0]
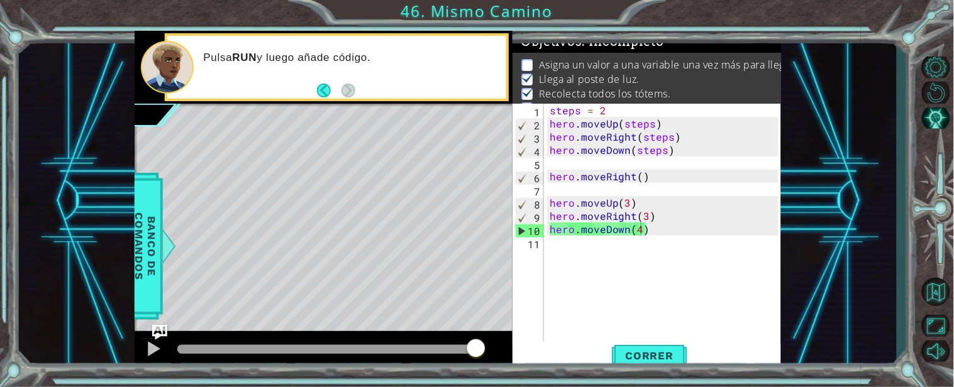
drag, startPoint x: 705, startPoint y: 58, endPoint x: 650, endPoint y: 62, distance: 55.4
click at [650, 62] on p "Asigna un valor a una variable una vez más para llegar a la caja del tótem." at bounding box center [713, 65] width 349 height 14
click at [651, 63] on p "Asigna un valor a una variable una vez más para llegar a la caja del tótem." at bounding box center [713, 65] width 349 height 14
click at [604, 110] on div "steps = 2 hero . moveUp ( steps ) hero . moveRight ( steps ) hero . moveDown ( …" at bounding box center [666, 236] width 238 height 264
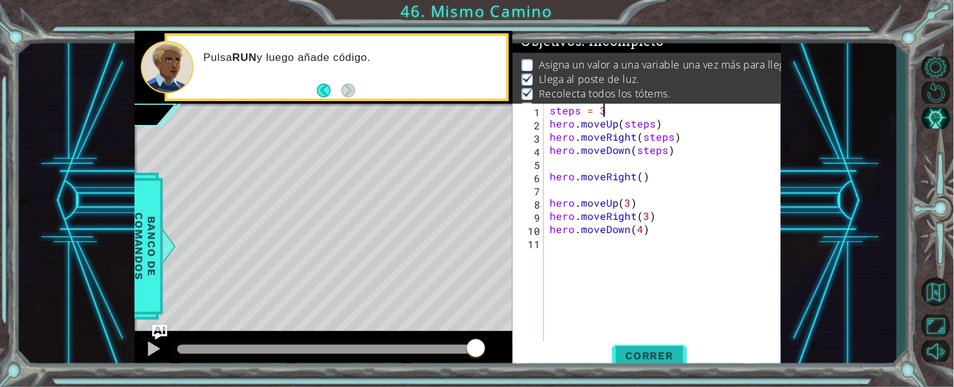
click at [633, 358] on span "Correr" at bounding box center [650, 356] width 74 height 13
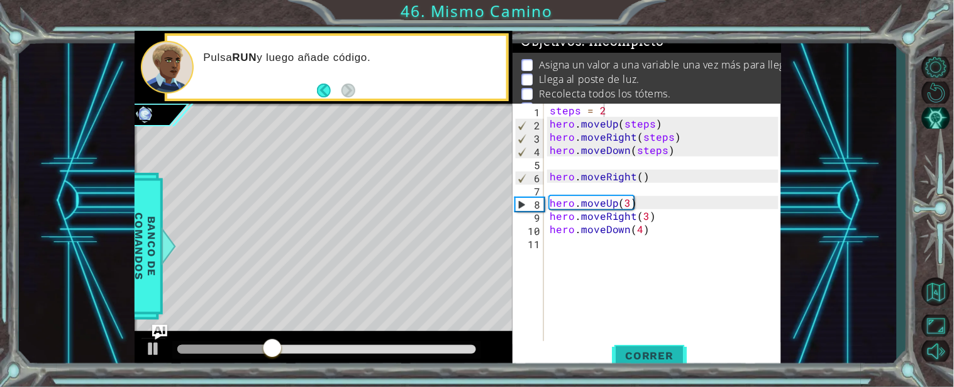
click at [649, 348] on button "Correr" at bounding box center [649, 356] width 75 height 27
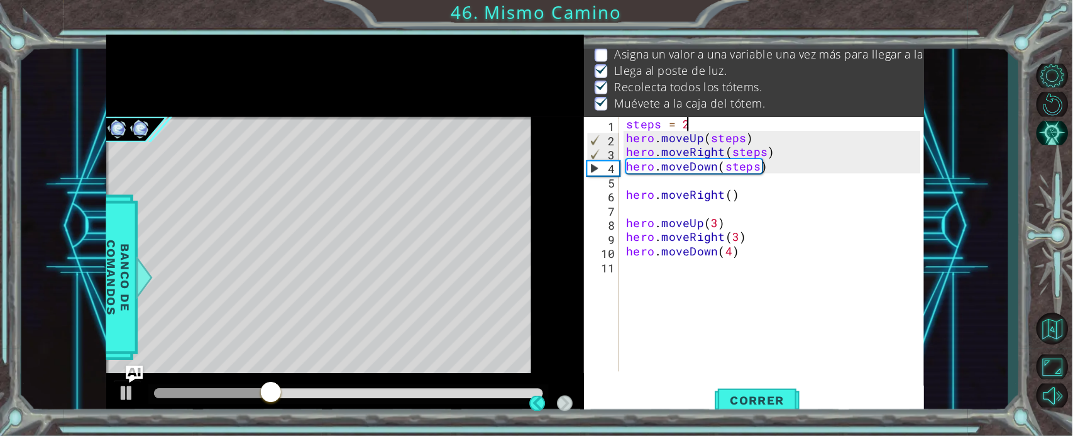
scroll to position [0, 2]
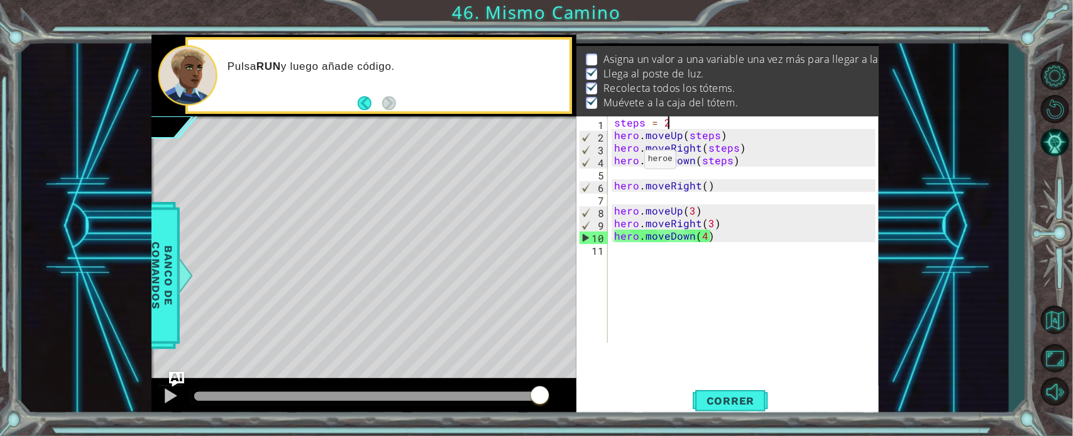
click at [629, 162] on div "steps = 2 hero . moveUp ( steps ) hero . moveRight ( steps ) hero . moveDown ( …" at bounding box center [747, 241] width 270 height 251
click at [737, 387] on button "Correr" at bounding box center [730, 400] width 75 height 30
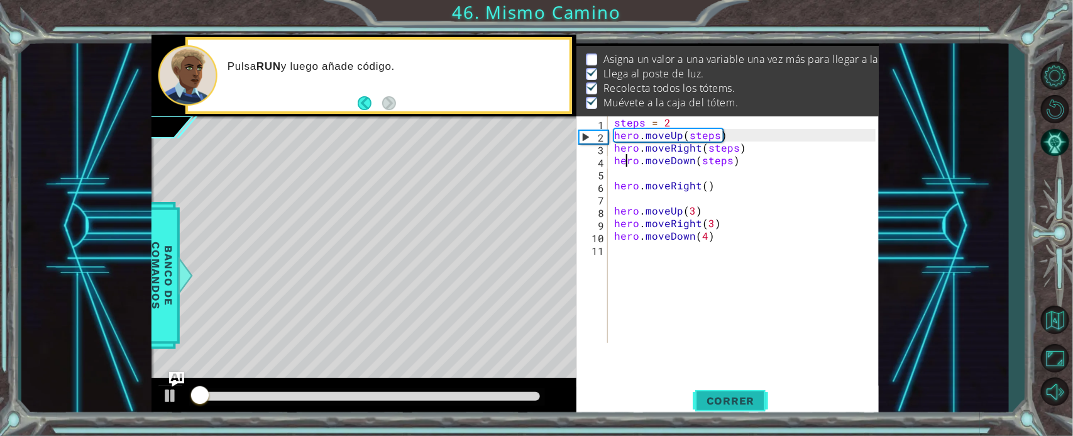
scroll to position [16, 0]
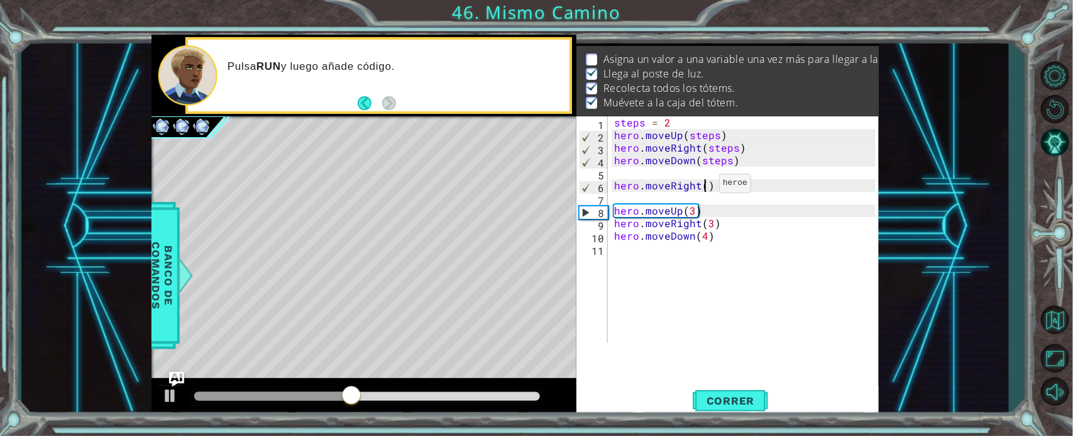
click at [704, 186] on div "steps = 2 hero . moveUp ( steps ) hero . moveRight ( steps ) hero . moveDown ( …" at bounding box center [747, 241] width 270 height 251
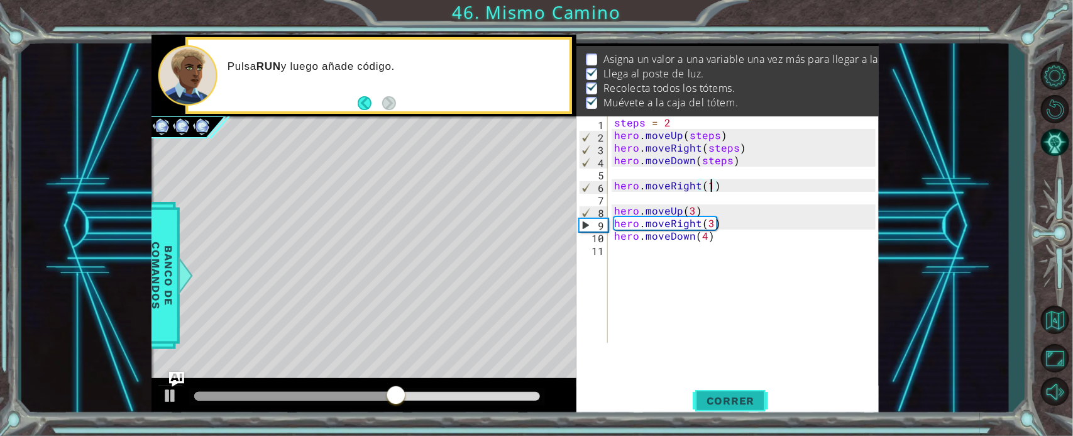
type textarea "hero.moveRight(1)"
click at [720, 387] on button "Correr" at bounding box center [730, 400] width 75 height 30
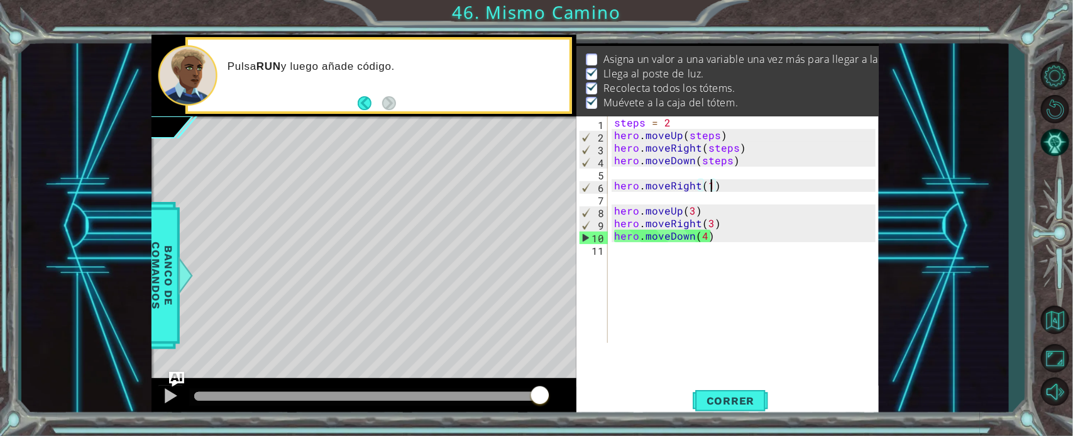
click at [696, 175] on div "steps = 2 hero . moveUp ( steps ) hero . moveRight ( steps ) hero . moveDown ( …" at bounding box center [747, 241] width 270 height 251
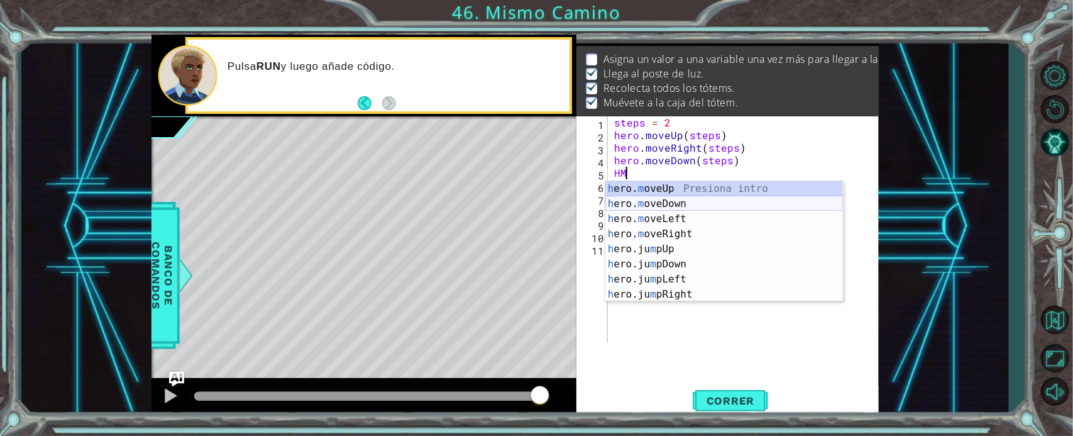
click at [635, 208] on div "h ero. m oveUp Presiona intro h ero. m oveDown Presiona intro h ero. m oveLeft …" at bounding box center [724, 256] width 238 height 151
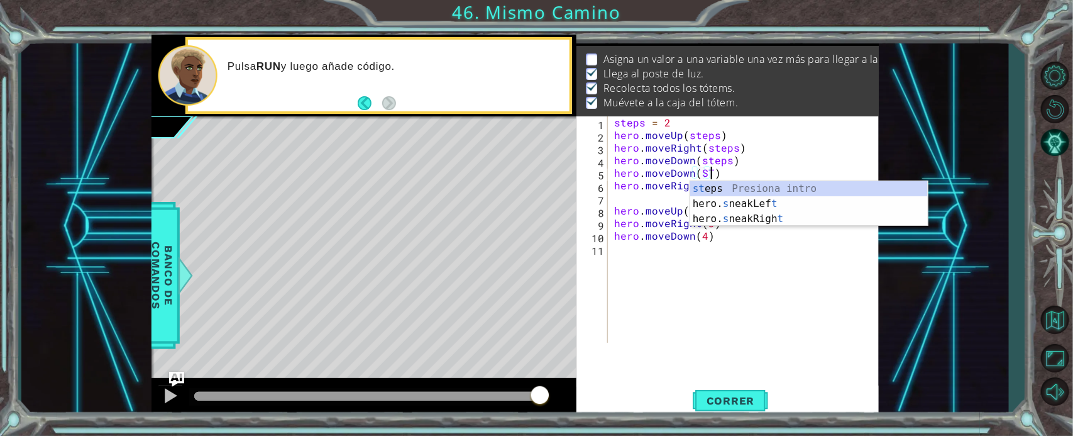
scroll to position [0, 5]
click at [726, 190] on div "st eps Presiona intro hero. s neakLef t Presiona intro hero. s neakRigh t Presi…" at bounding box center [809, 218] width 238 height 75
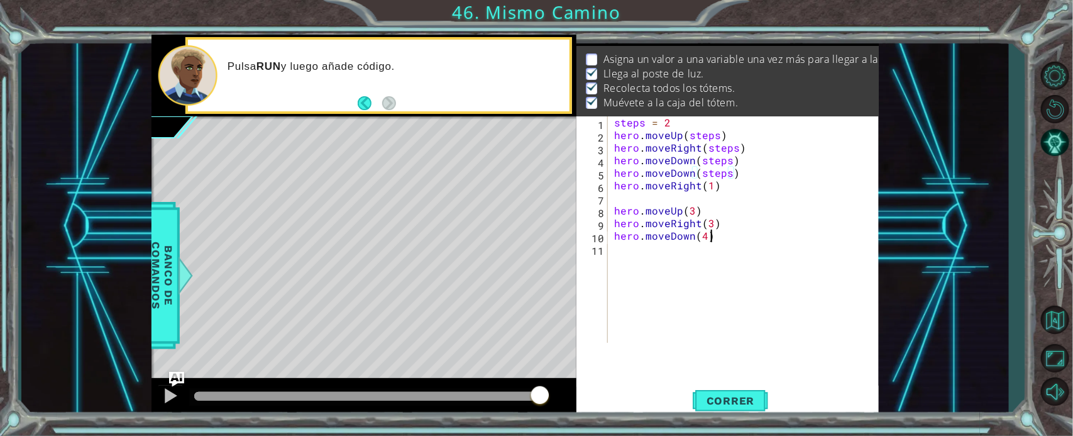
click at [715, 237] on div "steps = 2 hero . moveUp ( steps ) hero . moveRight ( steps ) hero . moveDown ( …" at bounding box center [747, 241] width 270 height 251
type textarea "hero.moveDown(4)"
type textarea "ml"
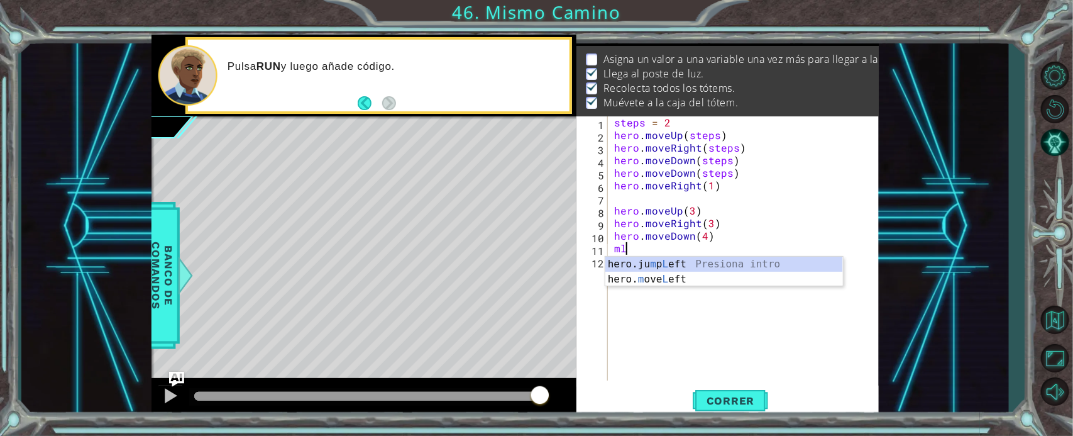
click at [654, 287] on div "steps = 2 hero . moveUp ( steps ) hero . moveRight ( steps ) hero . moveDown ( …" at bounding box center [747, 260] width 270 height 289
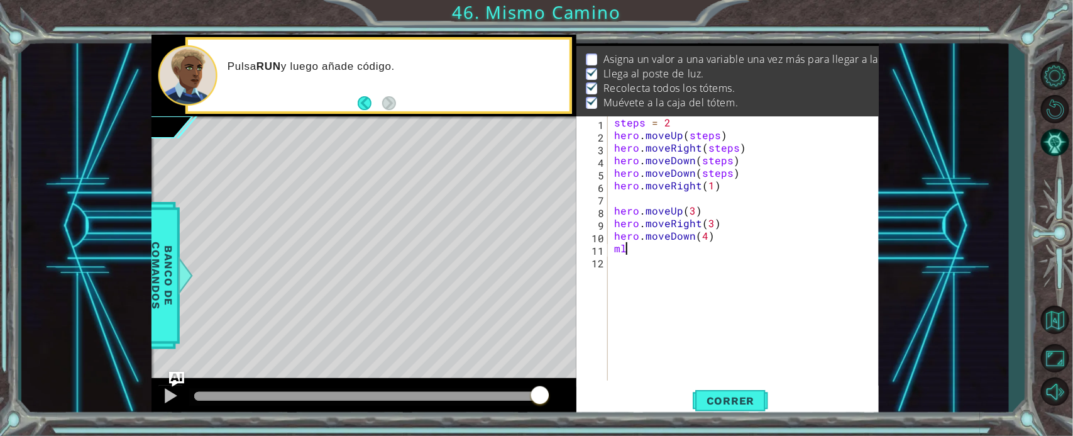
click at [640, 250] on div "steps = 2 hero . moveUp ( steps ) hero . moveRight ( steps ) hero . moveDown ( …" at bounding box center [747, 260] width 270 height 289
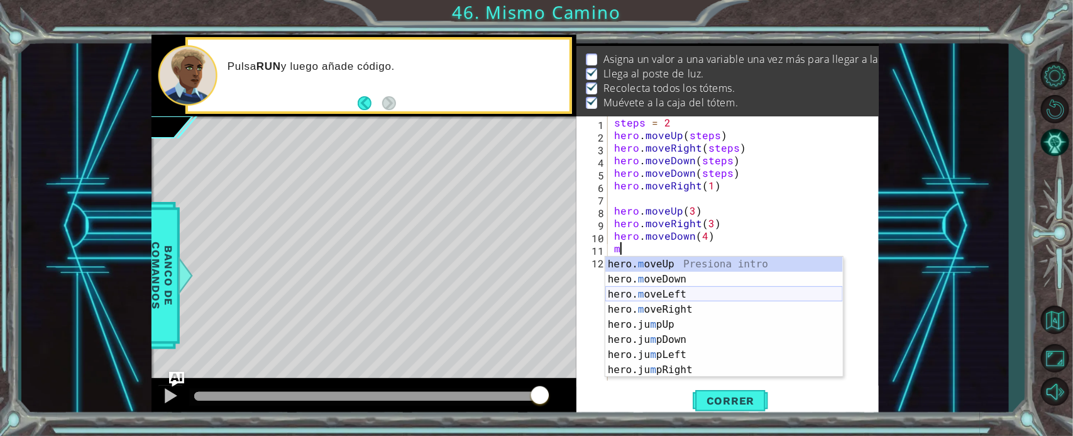
click at [647, 292] on div "hero. m oveUp Presiona intro hero. m oveDown Presiona intro hero. m oveLeft Pre…" at bounding box center [724, 331] width 238 height 151
type textarea "hero.moveLeft(1)"
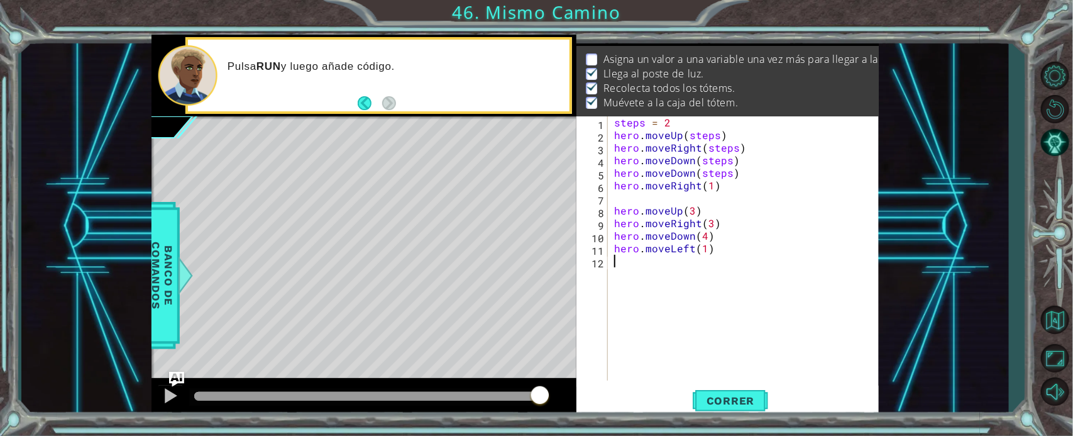
click at [633, 269] on div "steps = 2 hero . moveUp ( steps ) hero . moveRight ( steps ) hero . moveDown ( …" at bounding box center [747, 260] width 270 height 289
click at [651, 294] on div "hero.ju m p D own Presiona intro hero. m ove D own Presiona intro" at bounding box center [724, 299] width 238 height 60
click at [732, 387] on span "Correr" at bounding box center [731, 400] width 74 height 13
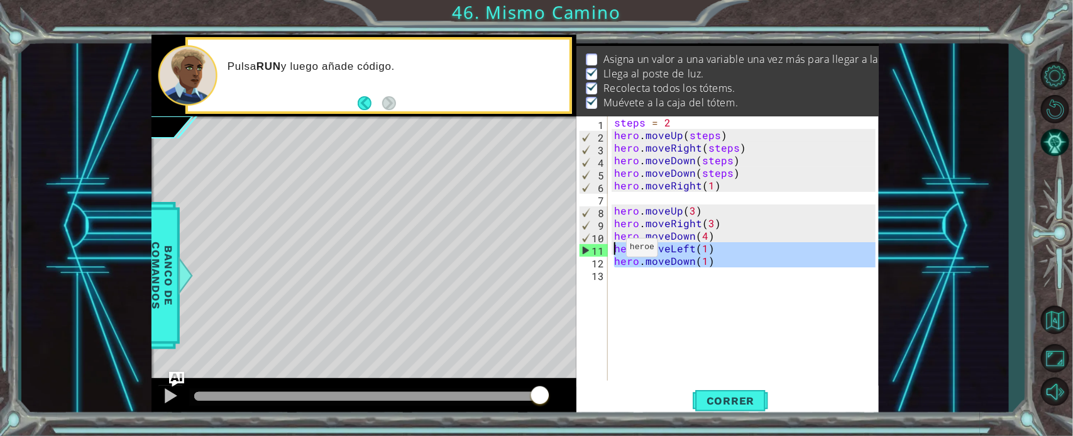
drag, startPoint x: 736, startPoint y: 263, endPoint x: 608, endPoint y: 250, distance: 128.2
click at [608, 250] on div "hero.moveDown(1) 1 2 3 4 5 6 7 8 9 10 11 12 13 steps = 2 hero . moveUp ( steps …" at bounding box center [725, 248] width 299 height 264
type textarea "hero.moveLeft(1) hero.moveDown(1)"
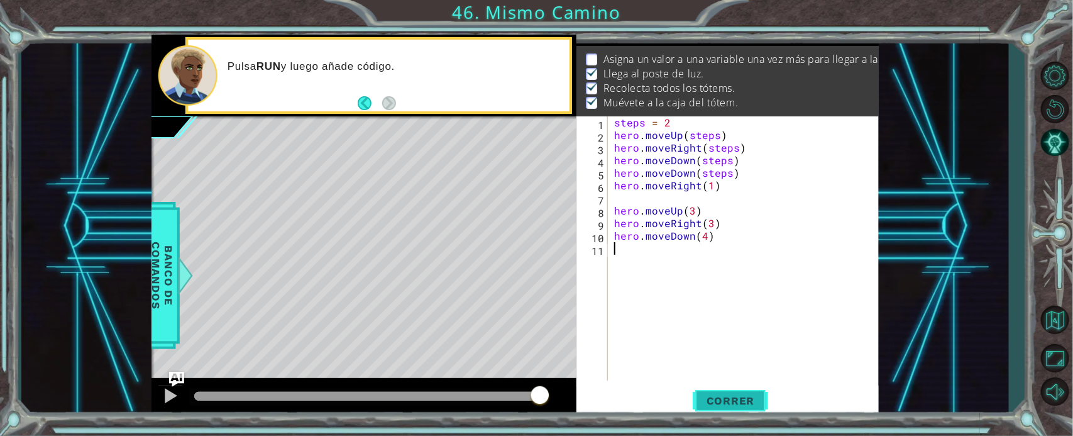
click at [710, 387] on span "Correr" at bounding box center [731, 400] width 74 height 13
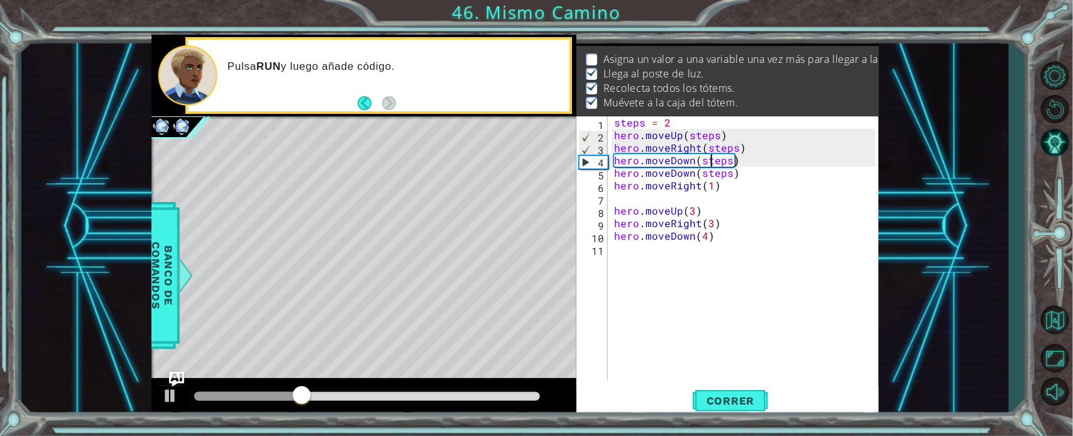
click at [712, 162] on div "steps = 2 hero . moveUp ( steps ) hero . moveRight ( steps ) hero . moveDown ( …" at bounding box center [747, 260] width 270 height 289
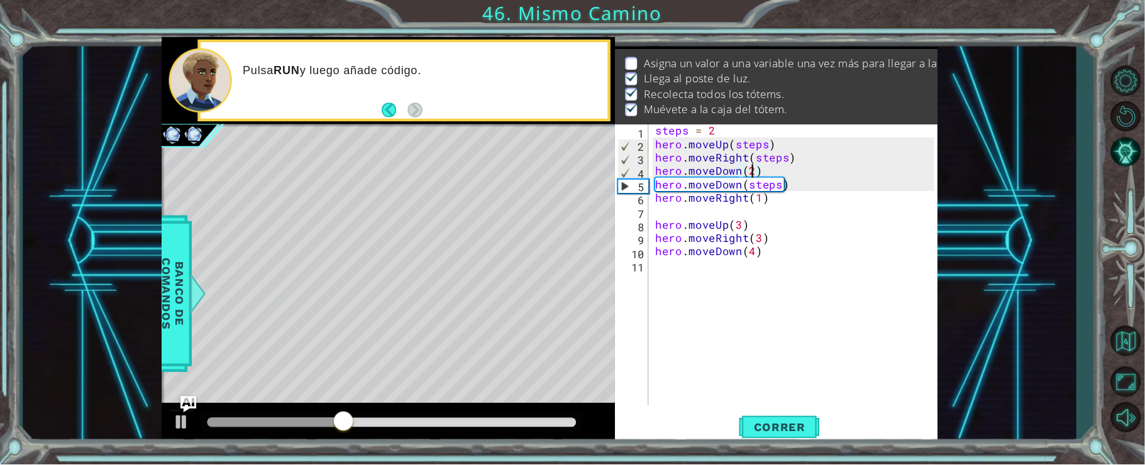
scroll to position [0, 4]
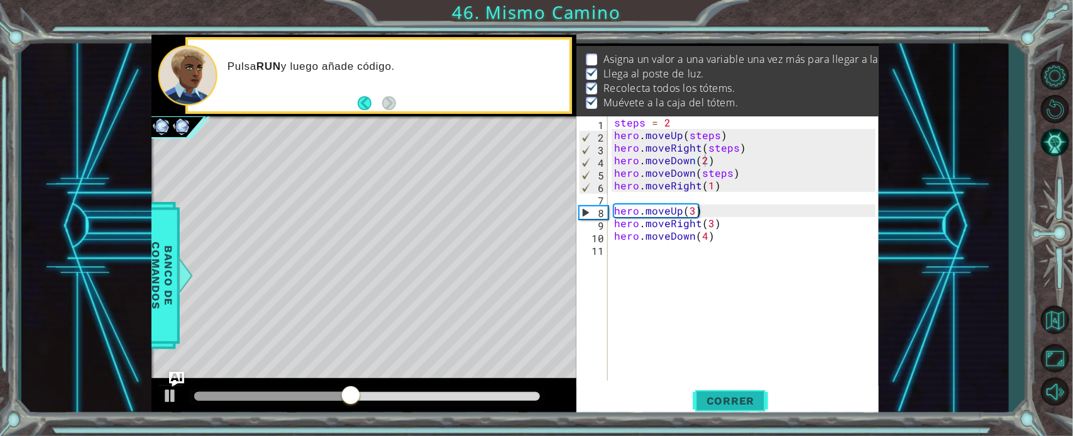
click at [711, 387] on button "Correr" at bounding box center [730, 400] width 75 height 30
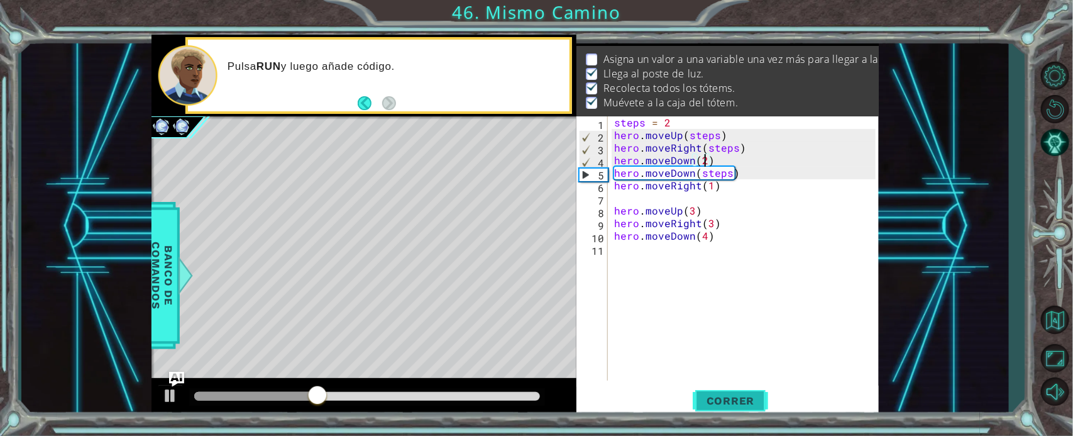
click at [711, 387] on button "Correr" at bounding box center [730, 400] width 75 height 30
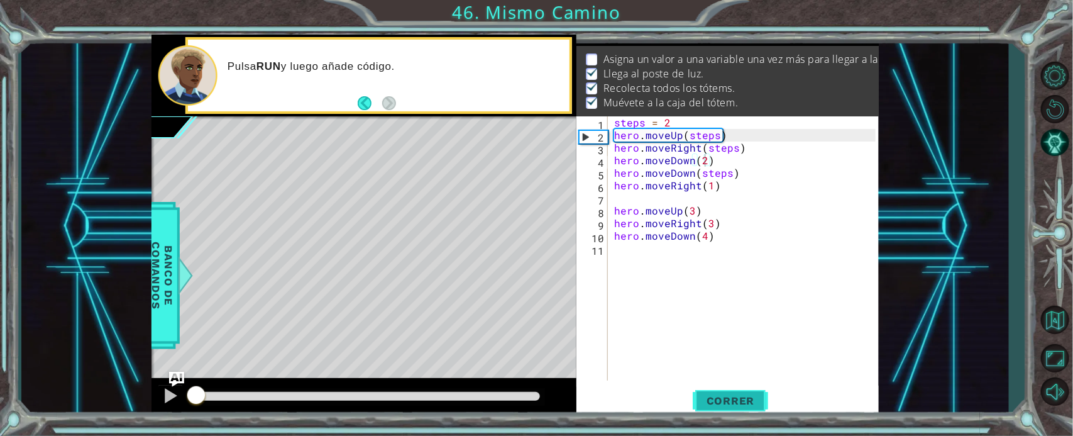
click at [711, 387] on button "Correr" at bounding box center [730, 400] width 75 height 30
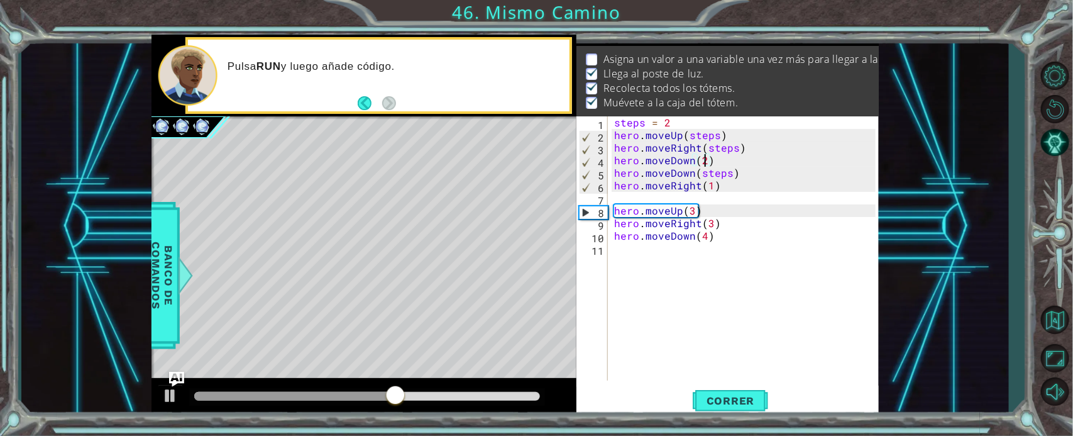
click at [728, 170] on div "steps = 2 hero . moveUp ( steps ) hero . moveRight ( steps ) hero . moveDown ( …" at bounding box center [747, 260] width 270 height 289
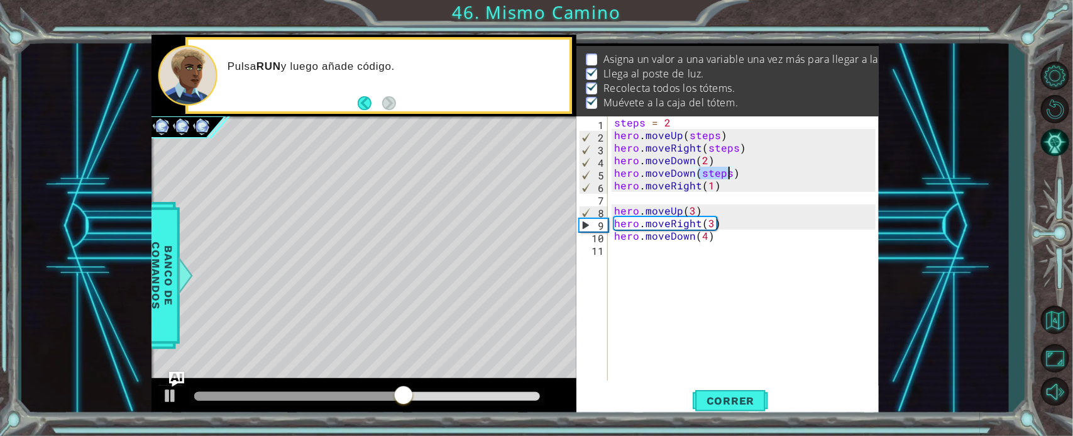
click at [728, 170] on div "steps = 2 hero . moveUp ( steps ) hero . moveRight ( steps ) hero . moveDown ( …" at bounding box center [747, 260] width 270 height 289
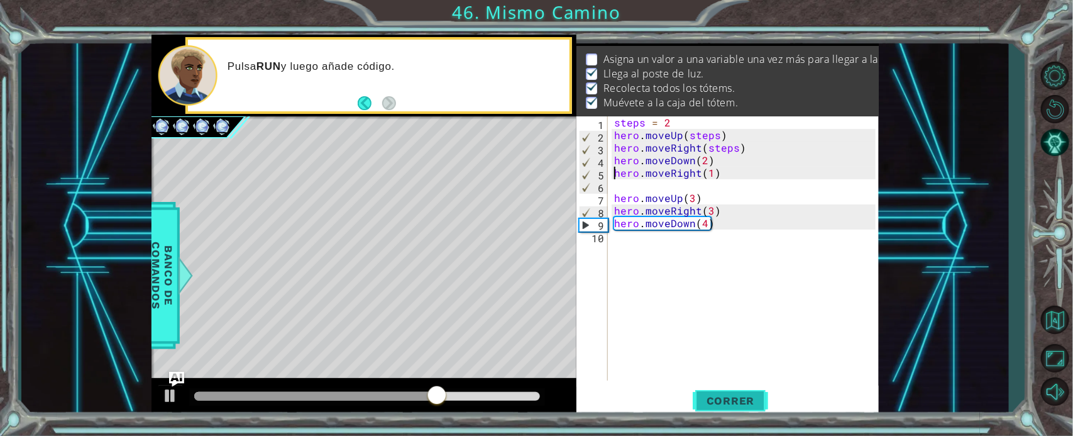
click at [727, 387] on span "Correr" at bounding box center [731, 400] width 74 height 13
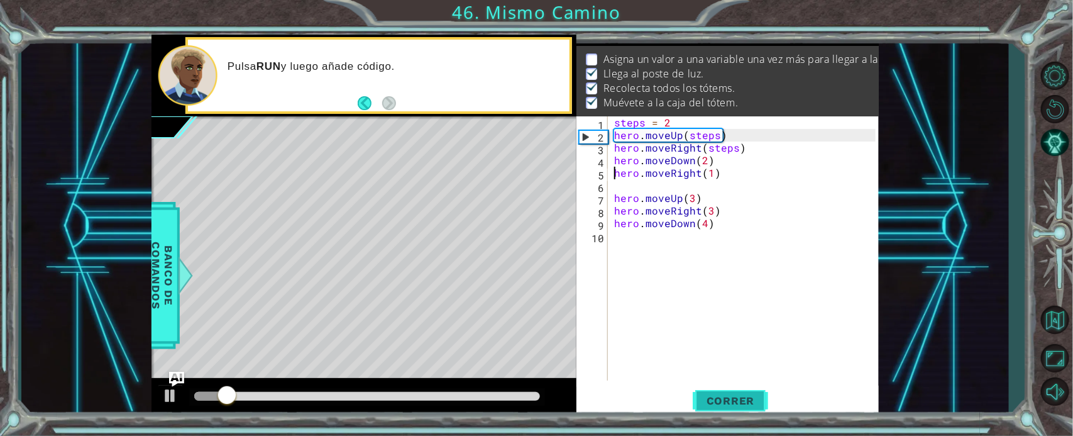
click at [727, 387] on span "Correr" at bounding box center [731, 400] width 74 height 13
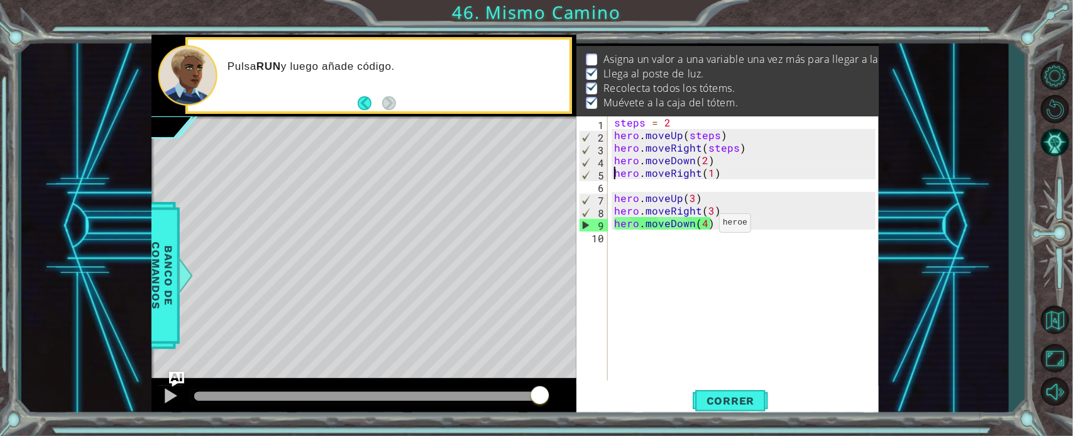
click at [704, 226] on div "steps = 2 hero . moveUp ( steps ) hero . moveRight ( steps ) hero . moveDown ( …" at bounding box center [747, 260] width 270 height 289
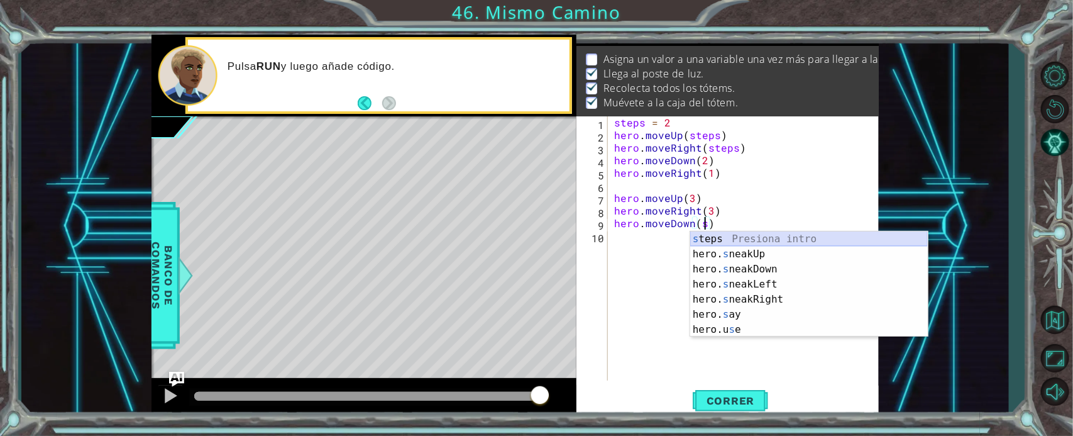
click at [711, 237] on div "s teps Presiona intro hero. s neakUp Presiona intro hero. s neakDown Presiona i…" at bounding box center [809, 299] width 238 height 136
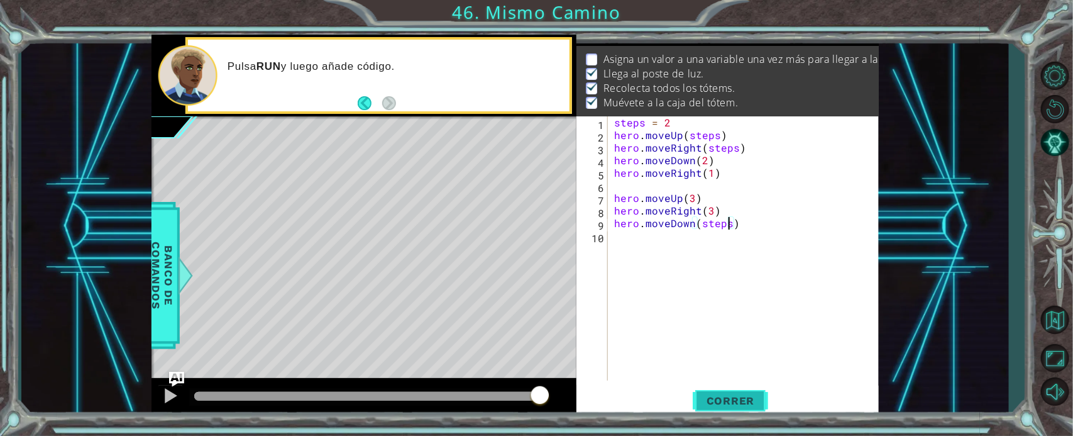
click at [706, 387] on span "Correr" at bounding box center [731, 400] width 74 height 13
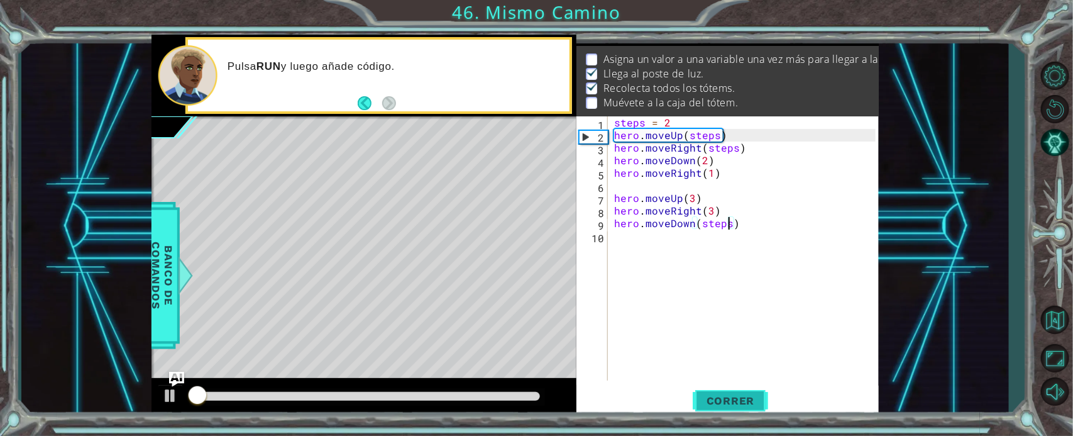
scroll to position [16, 0]
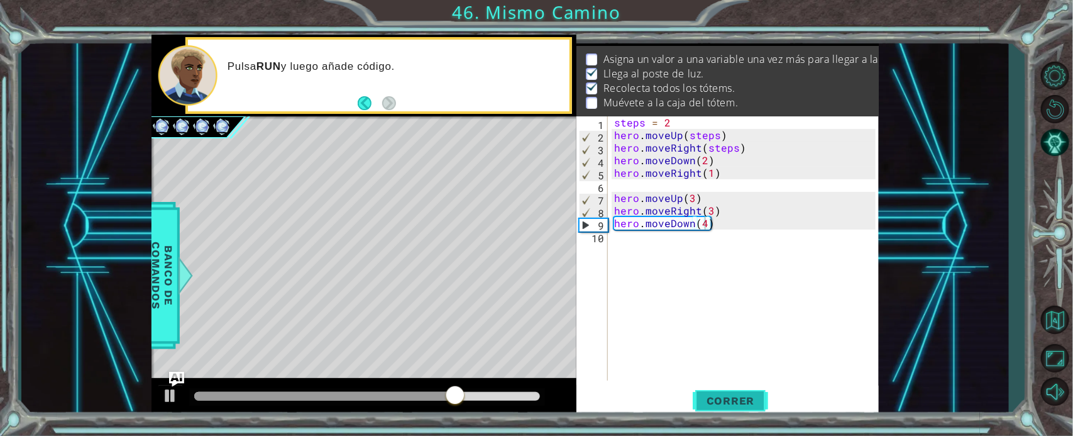
click at [724, 387] on button "Correr" at bounding box center [730, 400] width 75 height 30
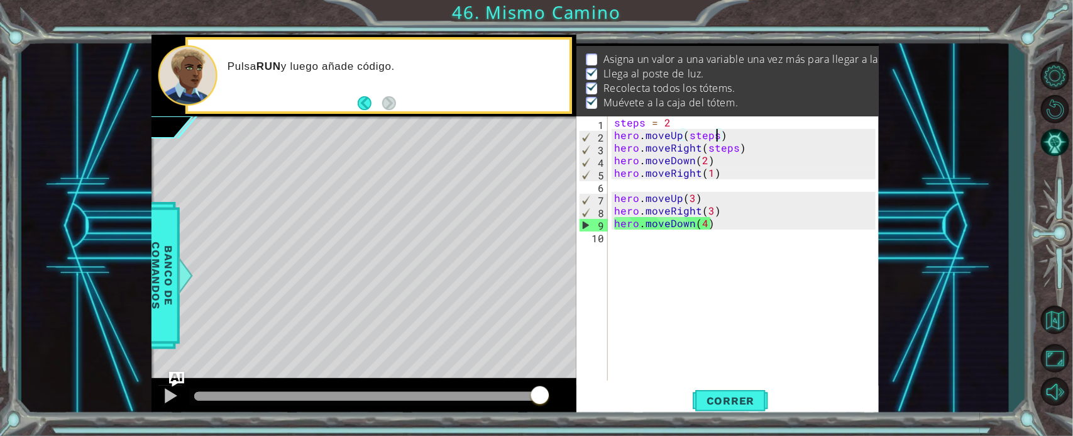
click at [714, 130] on div "steps = 2 hero . moveUp ( steps ) hero . moveRight ( steps ) hero . moveDown ( …" at bounding box center [747, 260] width 270 height 289
click at [712, 124] on div "steps = 2 hero . moveUp ( steps ) hero . moveRight ( steps ) hero . moveDown ( …" at bounding box center [747, 260] width 270 height 289
type textarea "steps = 2"
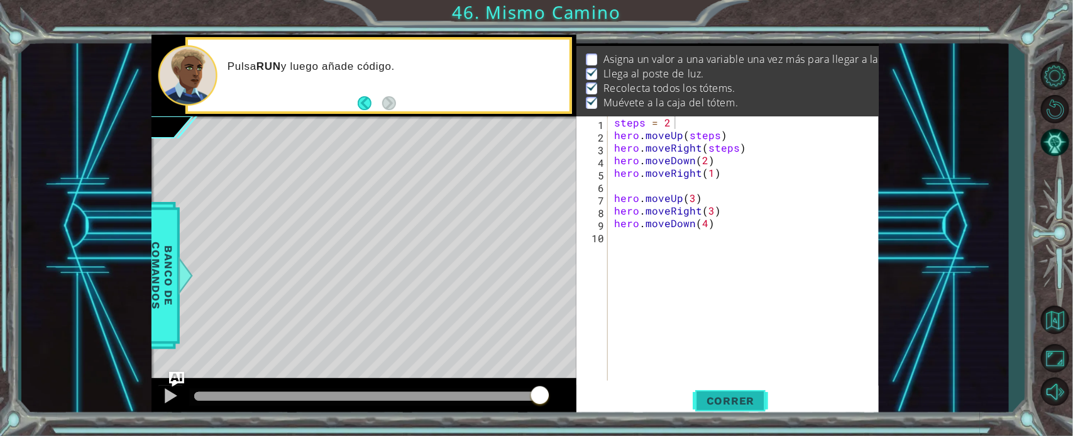
click at [704, 387] on span "Correr" at bounding box center [731, 400] width 74 height 13
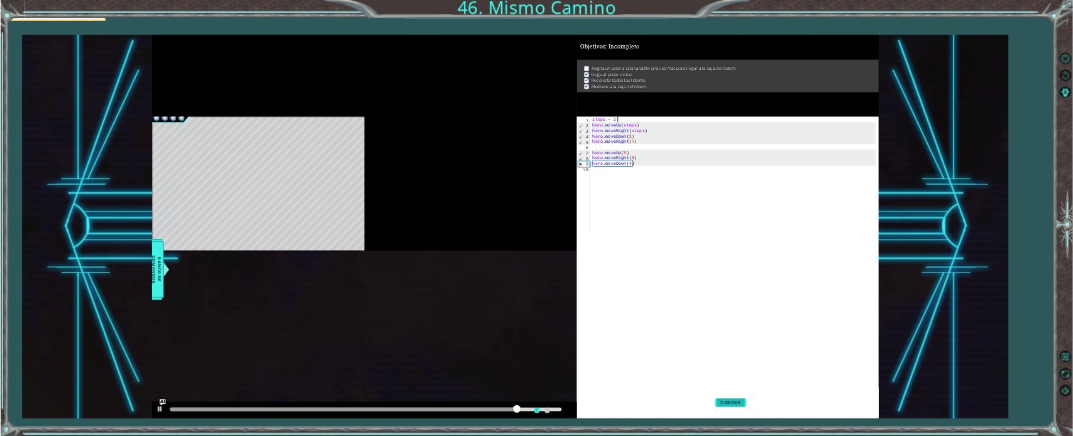
scroll to position [0, 0]
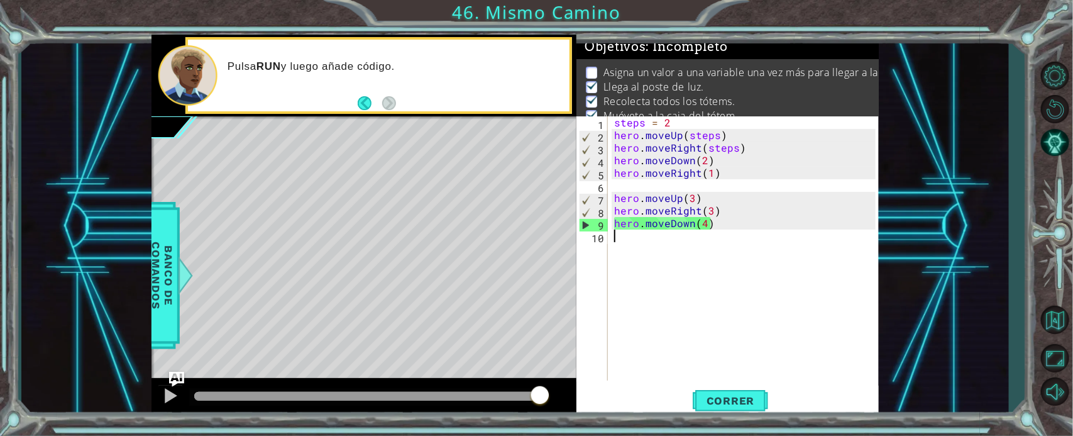
click at [654, 243] on div "steps = 2 hero . moveUp ( steps ) hero . moveRight ( steps ) hero . moveDown ( …" at bounding box center [747, 260] width 270 height 289
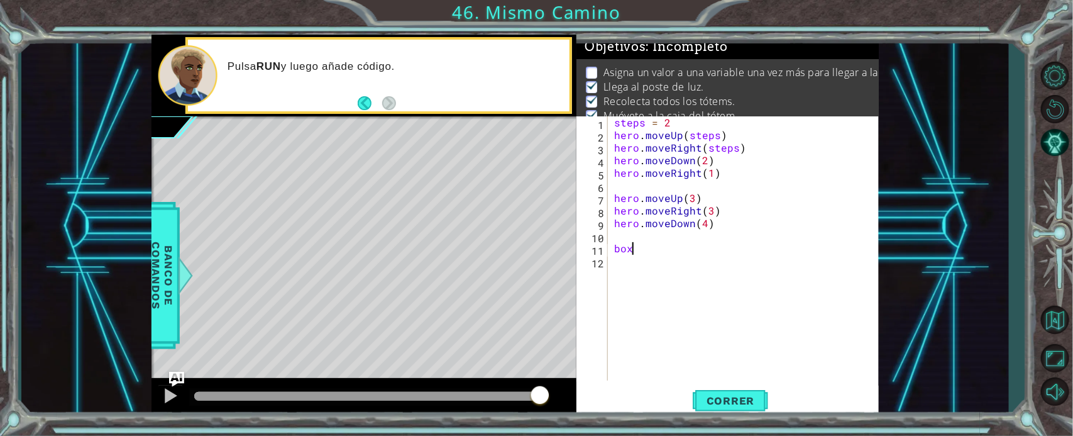
type textarea "box"
